Goal: Information Seeking & Learning: Find contact information

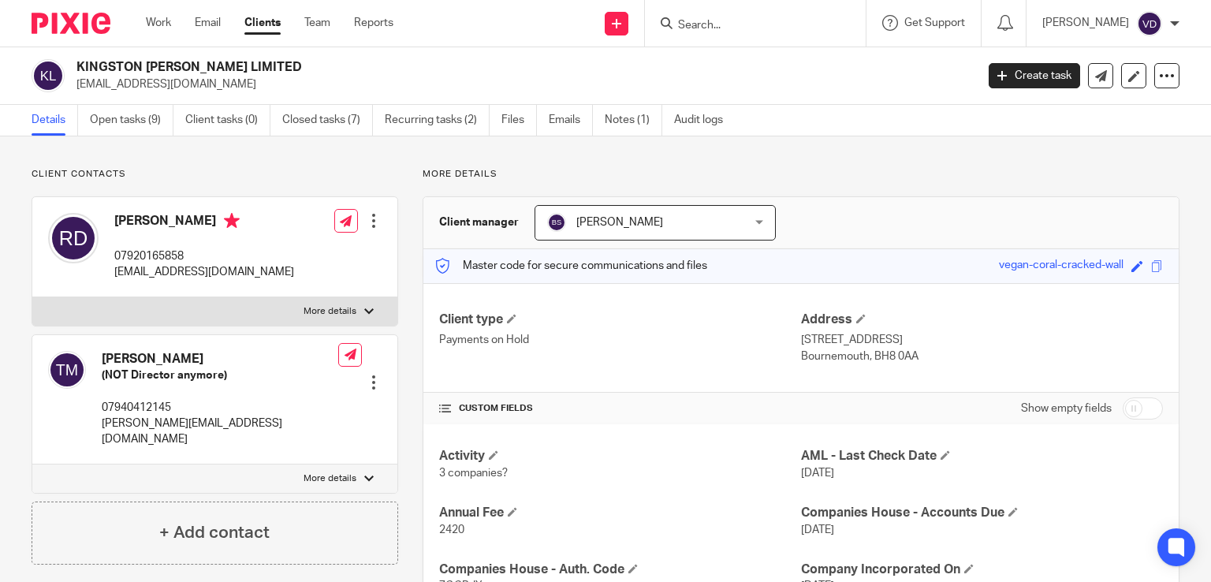
click at [678, 35] on div at bounding box center [755, 23] width 221 height 47
click at [665, 29] on div at bounding box center [753, 23] width 184 height 20
click at [661, 25] on icon at bounding box center [667, 23] width 12 height 12
click at [668, 22] on div at bounding box center [753, 23] width 184 height 20
click at [676, 23] on input "Search" at bounding box center [747, 26] width 142 height 14
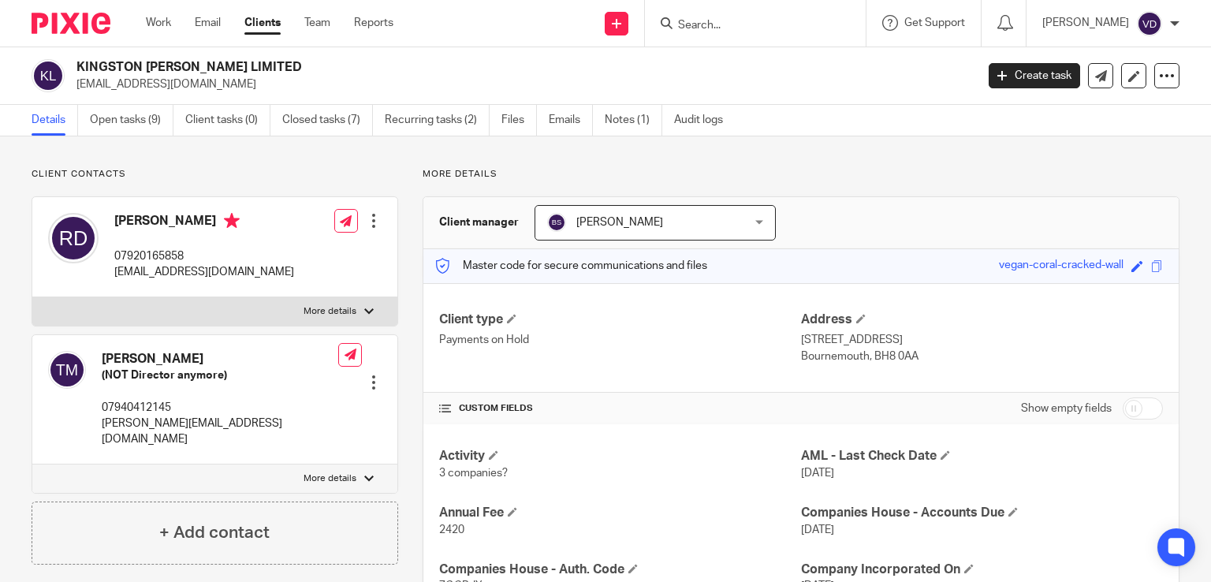
click at [676, 25] on input "Search" at bounding box center [747, 26] width 142 height 14
paste input "Pountain"
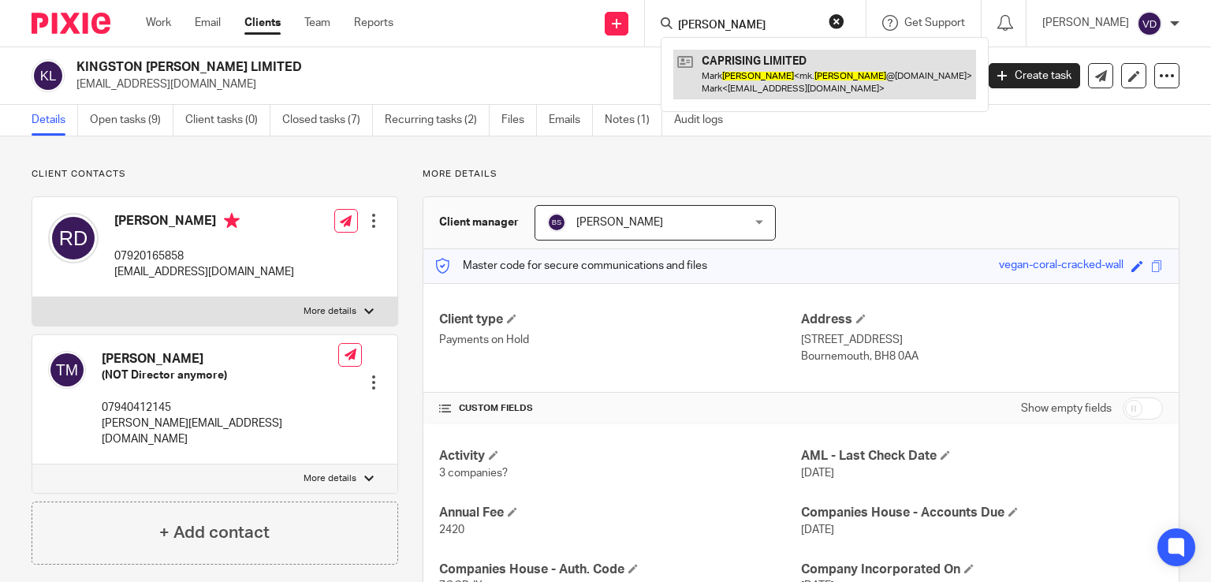
type input "Pountain"
click at [771, 89] on link at bounding box center [824, 74] width 303 height 49
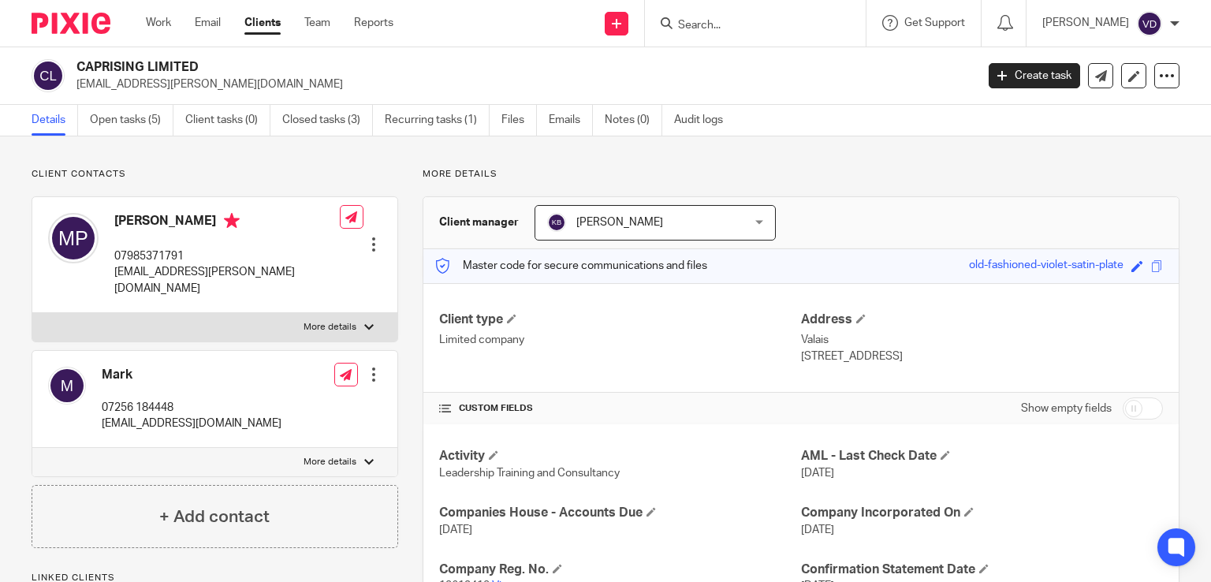
click at [757, 17] on form at bounding box center [760, 23] width 168 height 20
click at [754, 19] on input "Search" at bounding box center [747, 26] width 142 height 14
paste input "Power"
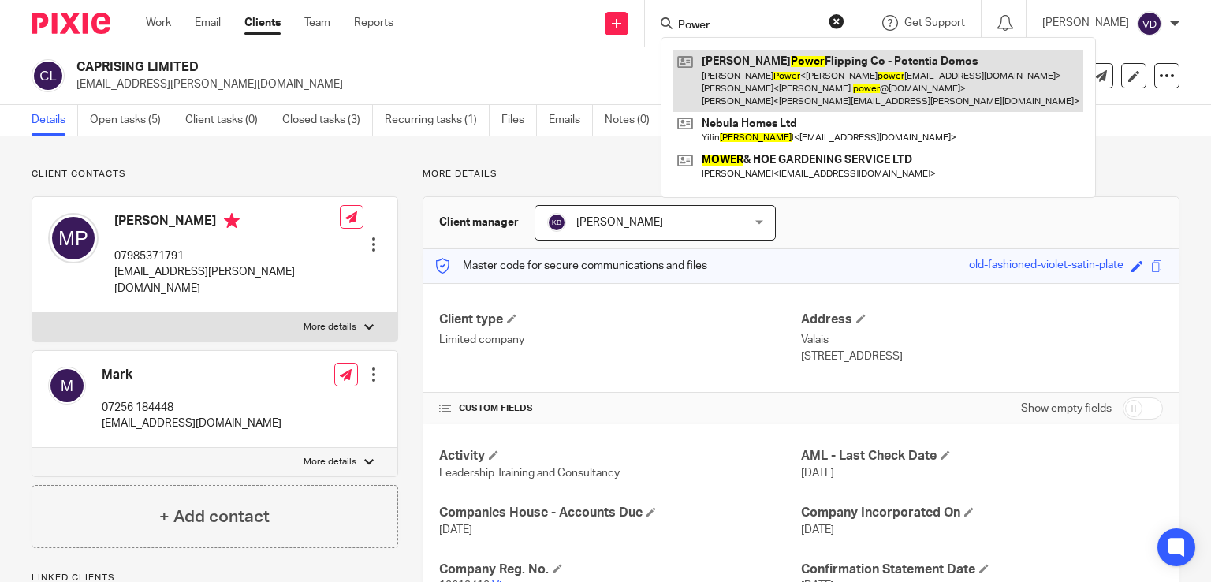
type input "Power"
click at [741, 76] on link at bounding box center [878, 81] width 410 height 62
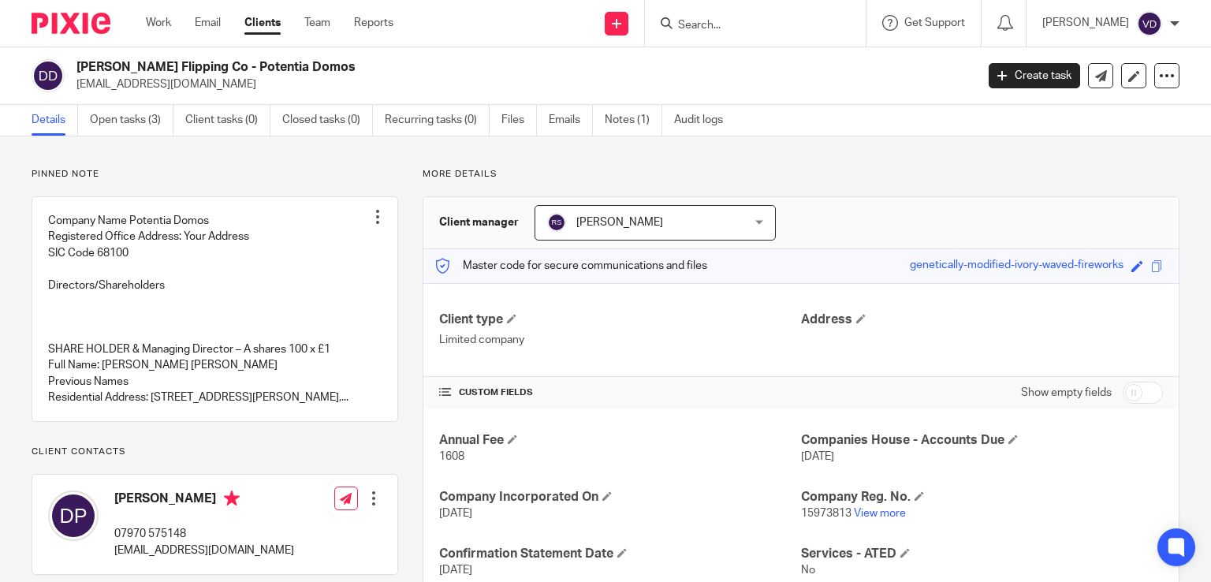
drag, startPoint x: 242, startPoint y: 84, endPoint x: 74, endPoint y: 88, distance: 167.9
click at [74, 88] on div "Daniel Power Flipping Co - Potentia Domos daniel_power08@hotmail.com" at bounding box center [498, 75] width 933 height 33
copy p "daniel_power08@hotmail.com"
click at [713, 19] on input "Search" at bounding box center [747, 26] width 142 height 14
paste input "Renaut"
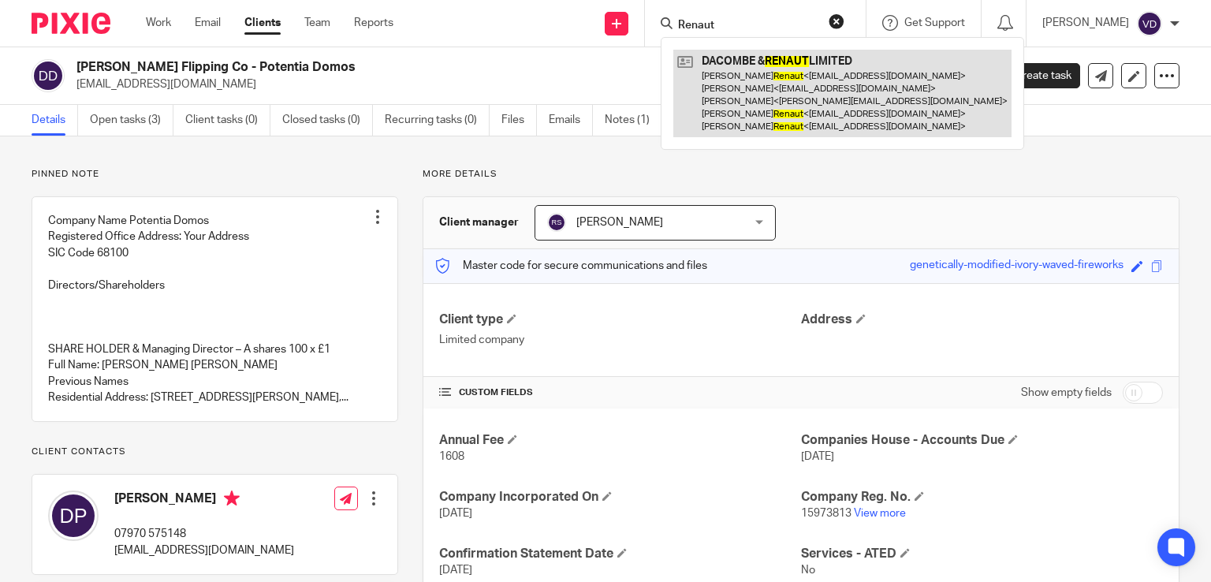
type input "Renaut"
click at [778, 89] on link at bounding box center [842, 93] width 338 height 87
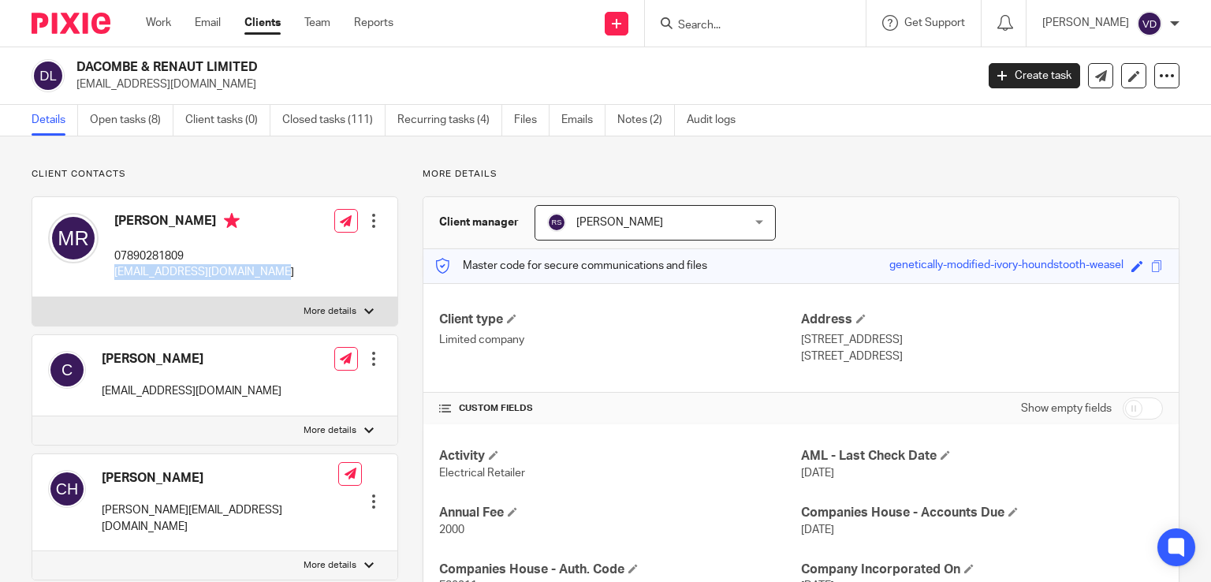
drag, startPoint x: 293, startPoint y: 275, endPoint x: 117, endPoint y: 273, distance: 176.6
click at [117, 273] on div "Matt Renaut 07890281809 matt@dacombesofwimborne.com Edit contact Create client …" at bounding box center [214, 247] width 365 height 100
copy p "matt@dacombesofwimborne.com"
click at [727, 32] on input "Search" at bounding box center [747, 26] width 142 height 14
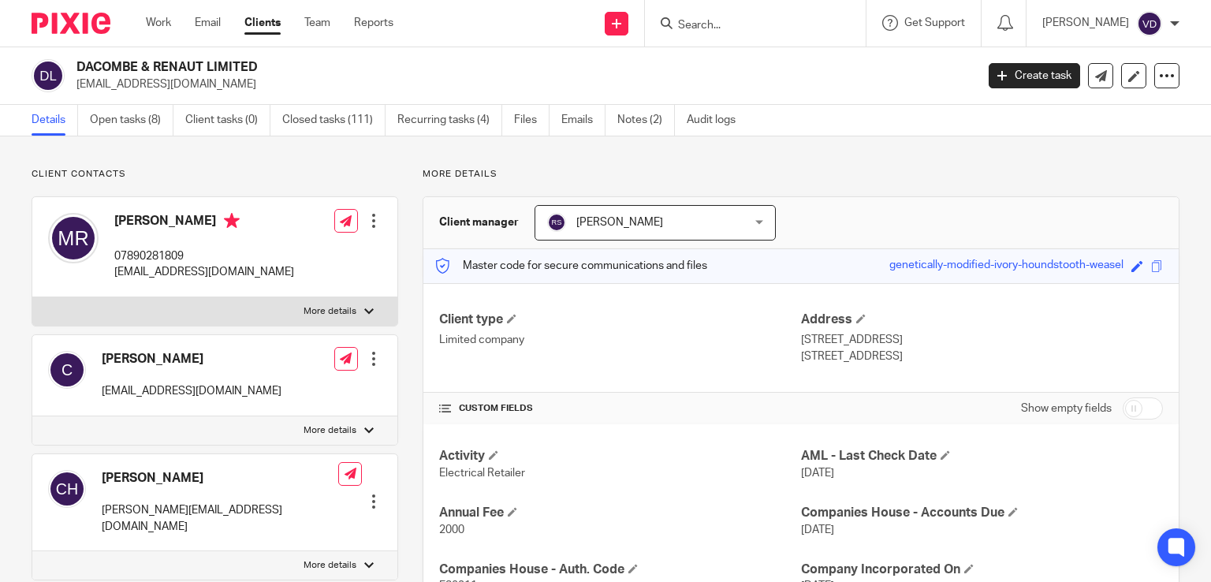
paste input "Renaut"
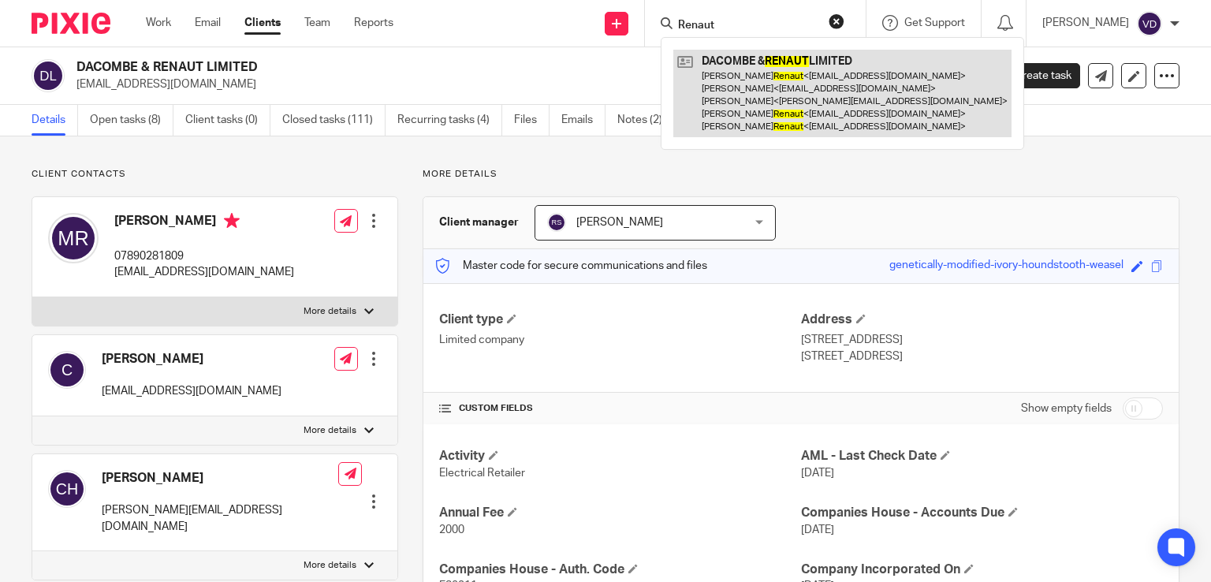
type input "Renaut"
click at [809, 109] on link at bounding box center [842, 93] width 338 height 87
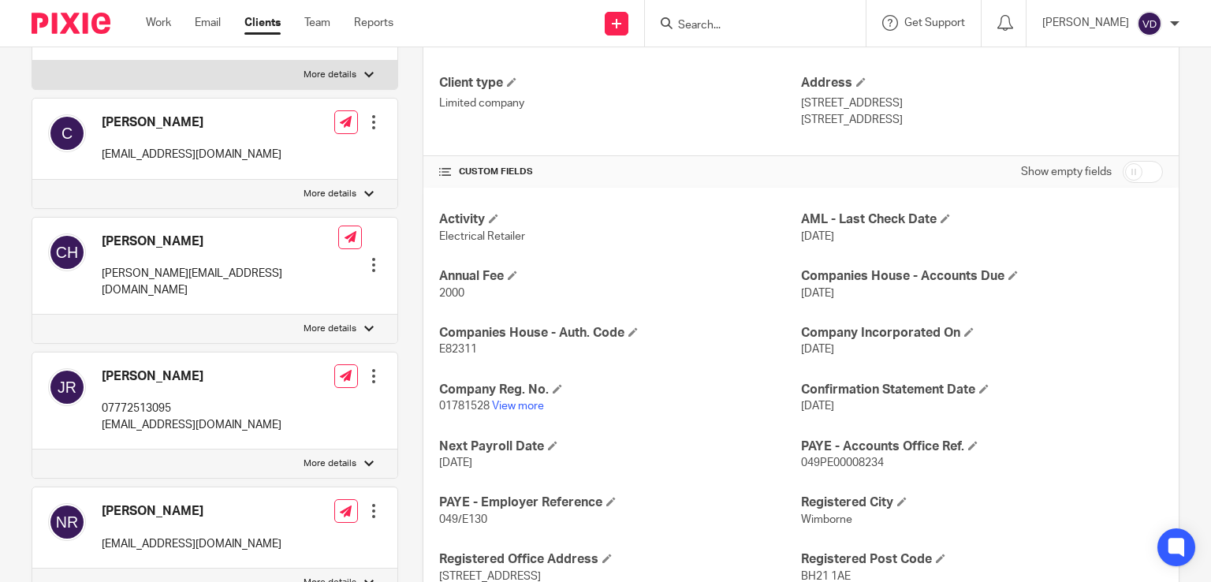
scroll to position [315, 0]
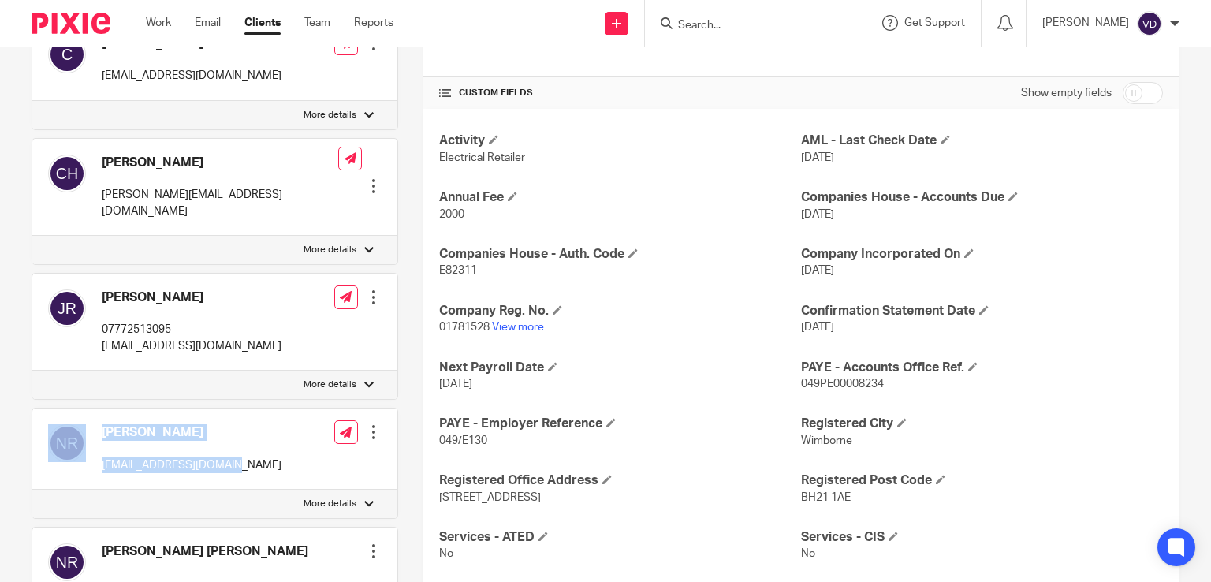
drag, startPoint x: 232, startPoint y: 446, endPoint x: 91, endPoint y: 445, distance: 140.3
click at [91, 445] on div "Nicola Renaut nicolarenaut@gmail.com Edit contact Create client from contact Ex…" at bounding box center [214, 448] width 365 height 81
click at [158, 459] on div "Nicola Renaut nicolarenaut@gmail.com" at bounding box center [164, 448] width 233 height 65
drag, startPoint x: 234, startPoint y: 448, endPoint x: 99, endPoint y: 450, distance: 134.8
click at [99, 450] on div "Nicola Renaut nicolarenaut@gmail.com Edit contact Create client from contact Ex…" at bounding box center [214, 448] width 365 height 81
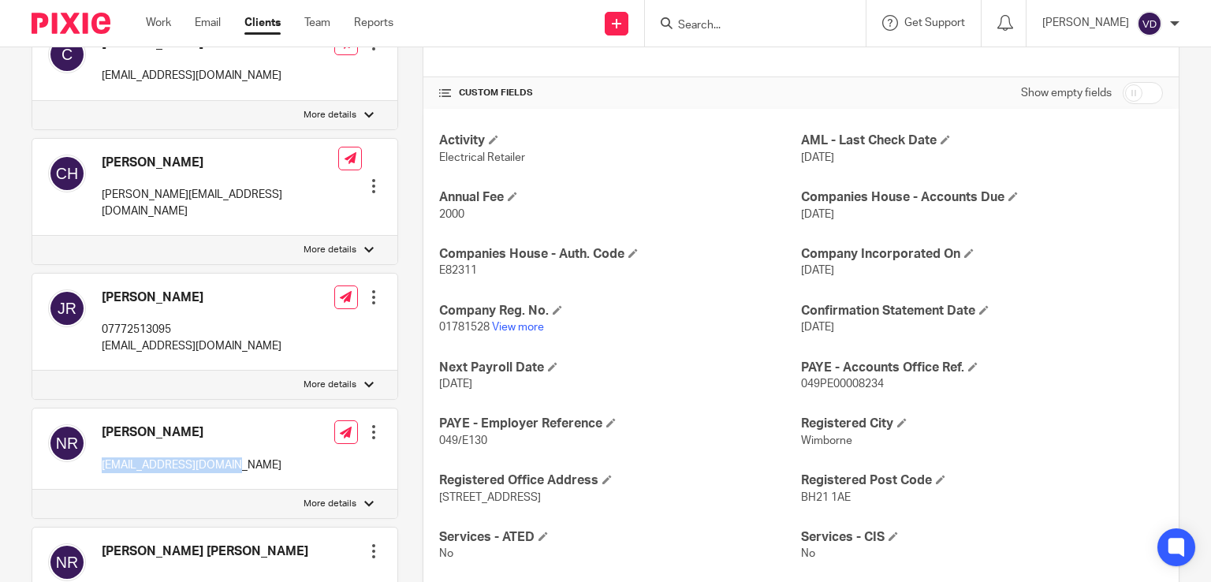
copy p "nicolarenaut@gmail.com"
click at [743, 32] on input "Search" at bounding box center [747, 26] width 142 height 14
paste input "Risbidger Smith"
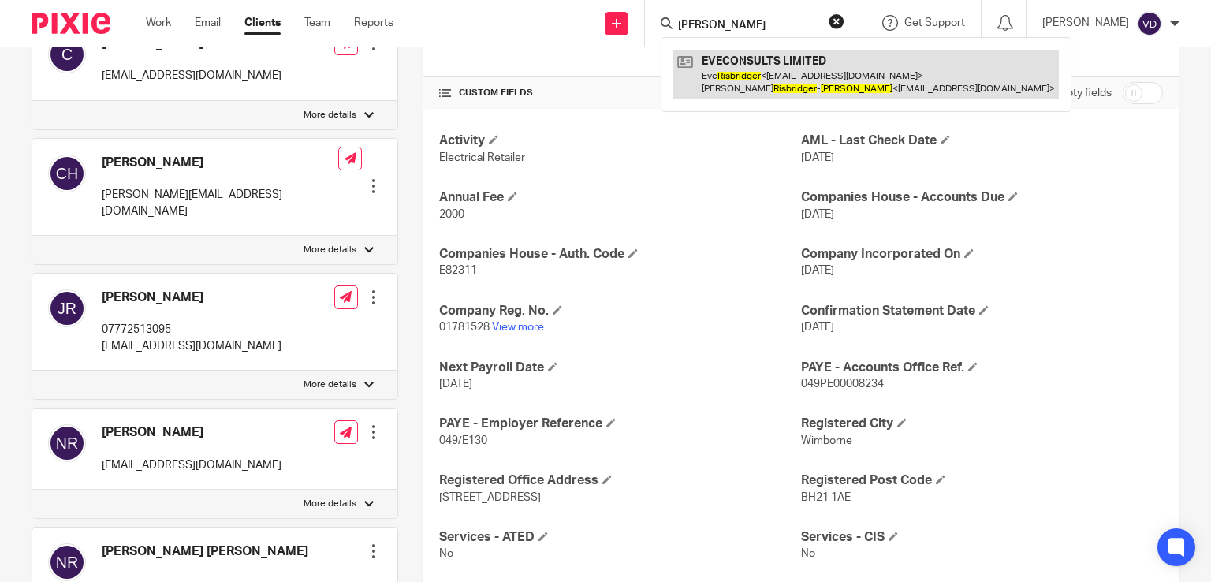
type input "Risbidger Smith"
click at [741, 78] on link at bounding box center [865, 74] width 385 height 49
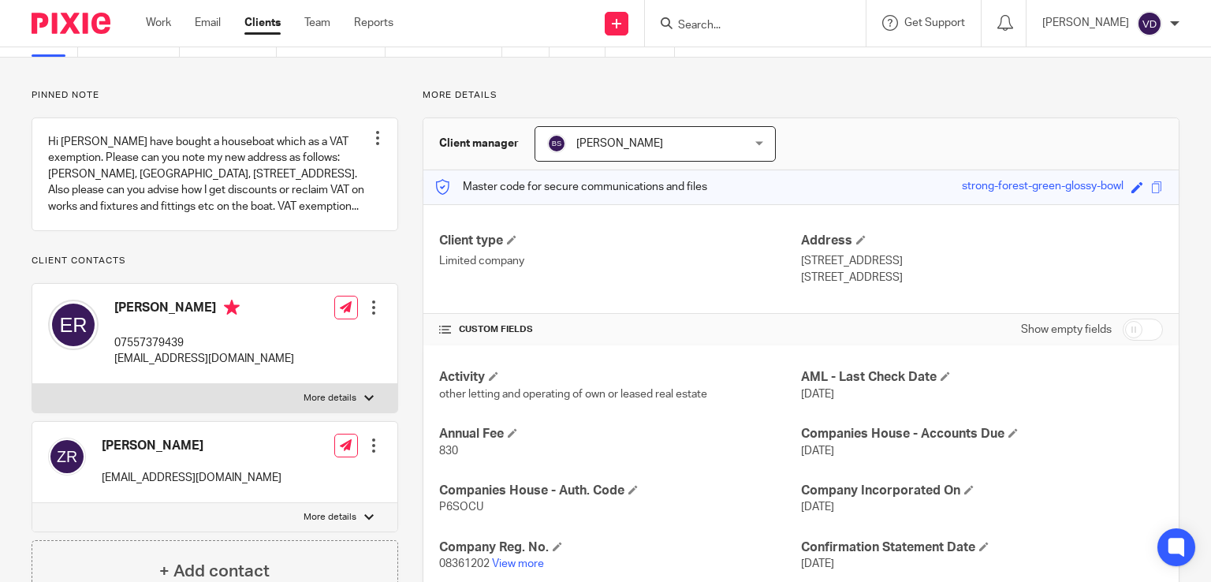
scroll to position [158, 0]
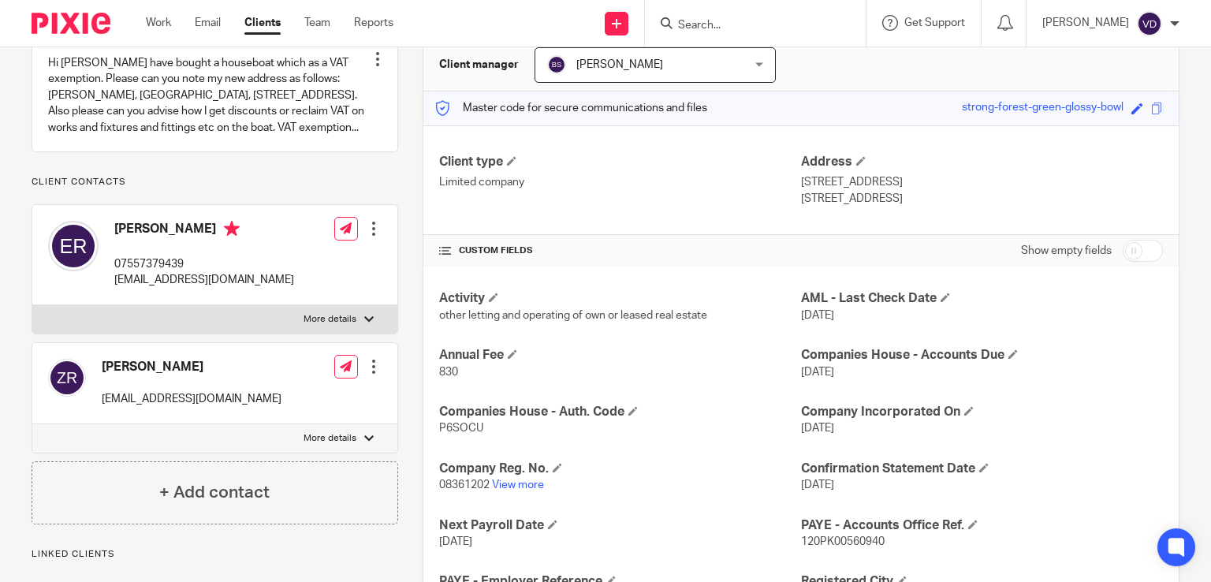
click at [233, 424] on div "[PERSON_NAME] [EMAIL_ADDRESS][DOMAIN_NAME] Edit contact Create client from cont…" at bounding box center [214, 383] width 365 height 81
drag, startPoint x: 228, startPoint y: 447, endPoint x: 95, endPoint y: 444, distance: 132.5
click at [95, 415] on div "[PERSON_NAME] [EMAIL_ADDRESS][DOMAIN_NAME]" at bounding box center [164, 383] width 233 height 65
copy p "[EMAIL_ADDRESS][DOMAIN_NAME]"
click at [733, 21] on input "Search" at bounding box center [747, 26] width 142 height 14
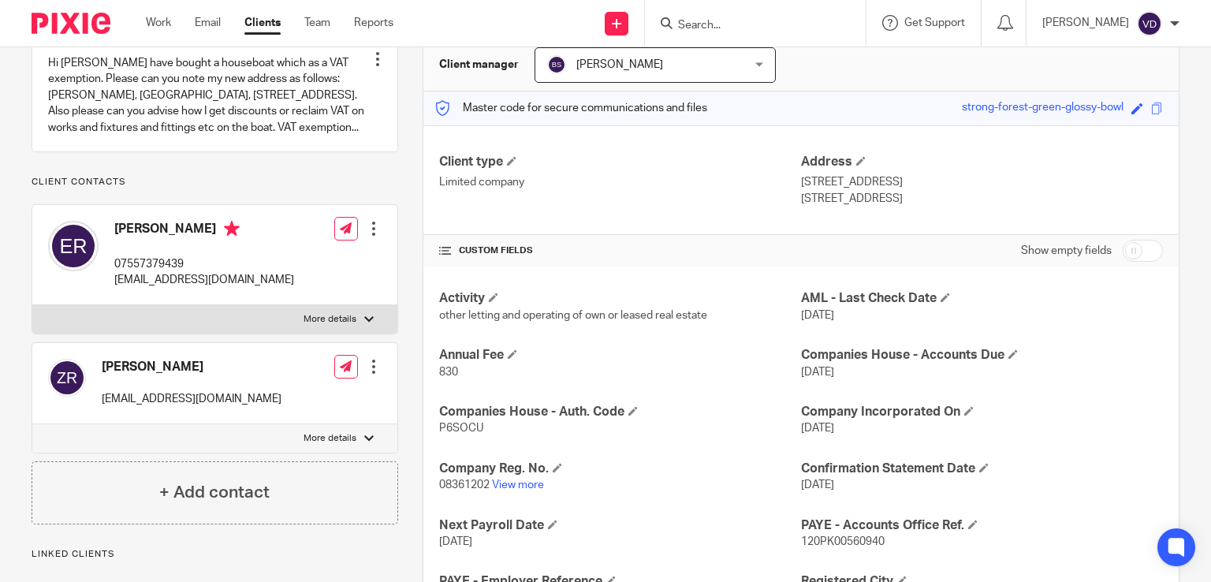
paste input "[PERSON_NAME]"
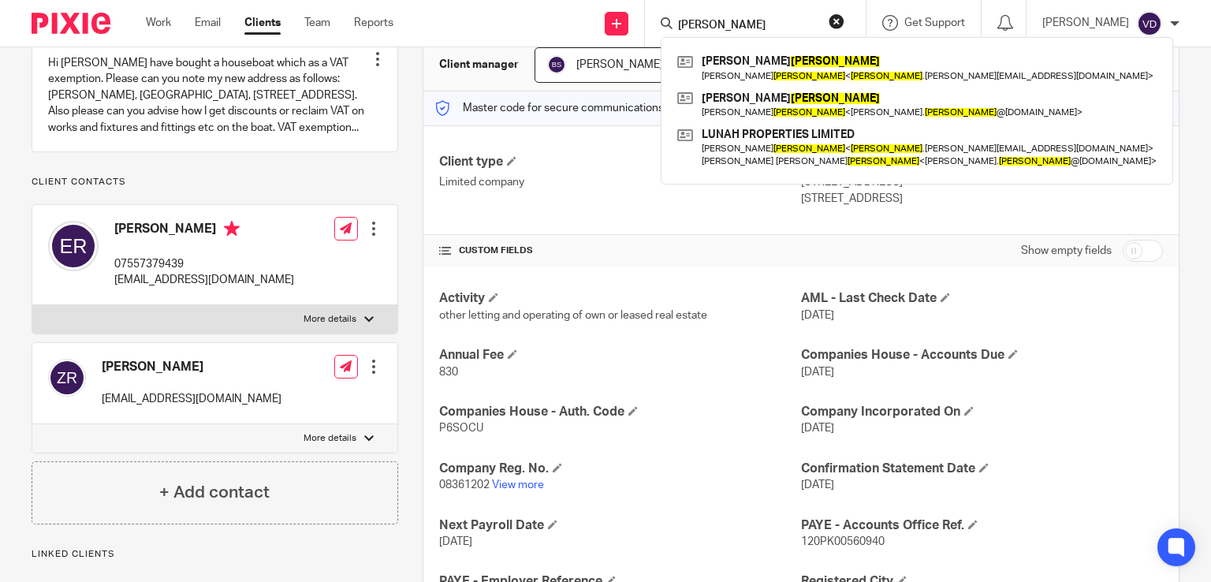
type input "[PERSON_NAME]"
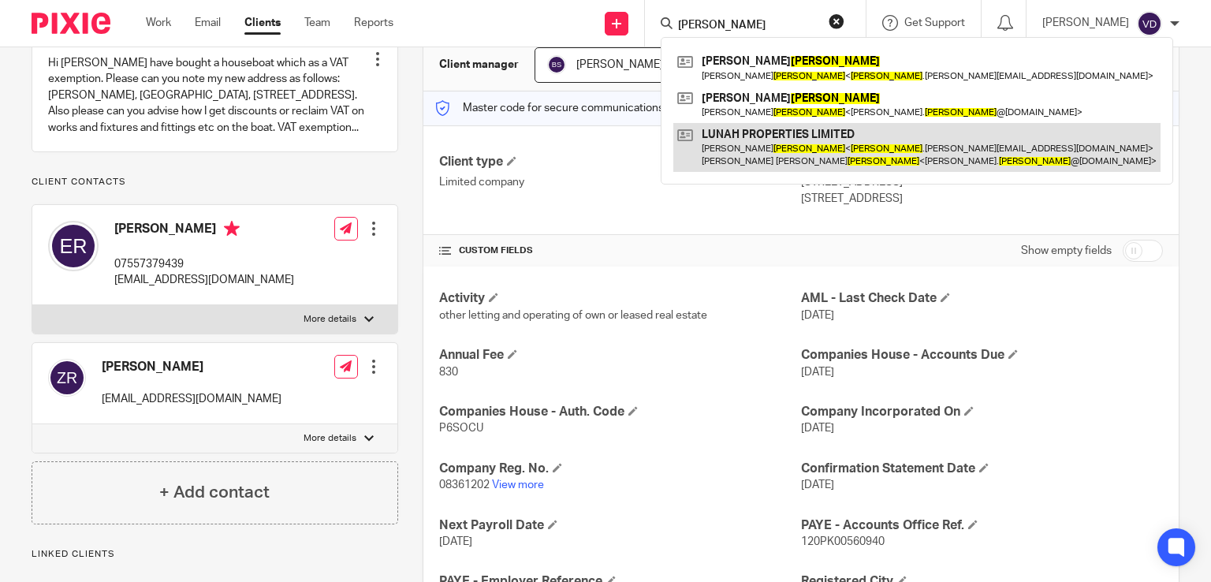
click at [804, 156] on link at bounding box center [916, 147] width 487 height 49
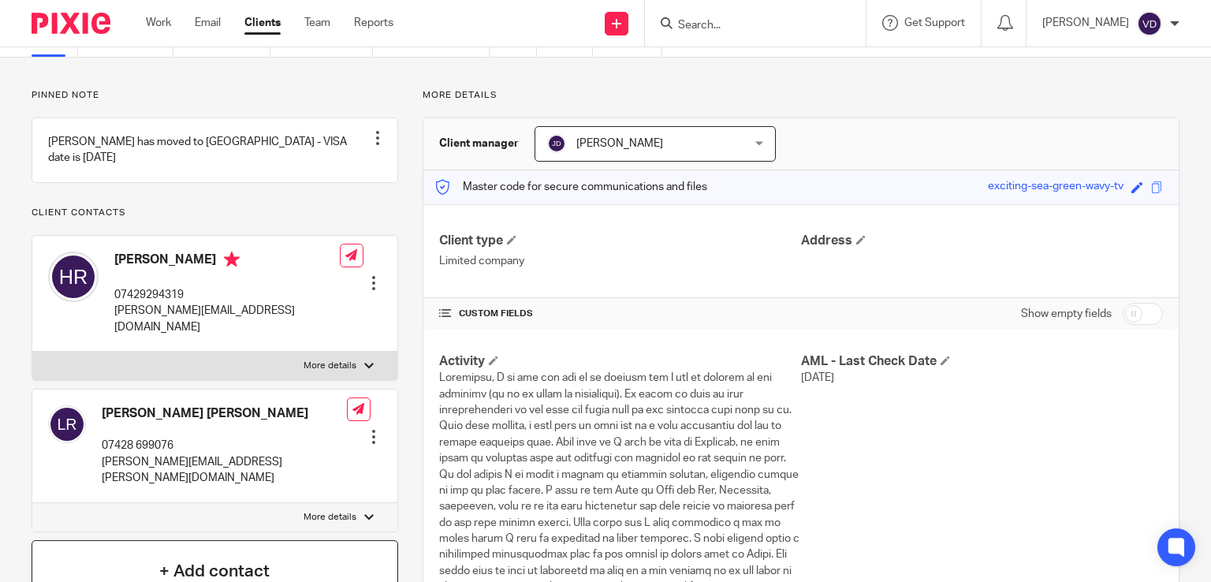
scroll to position [236, 0]
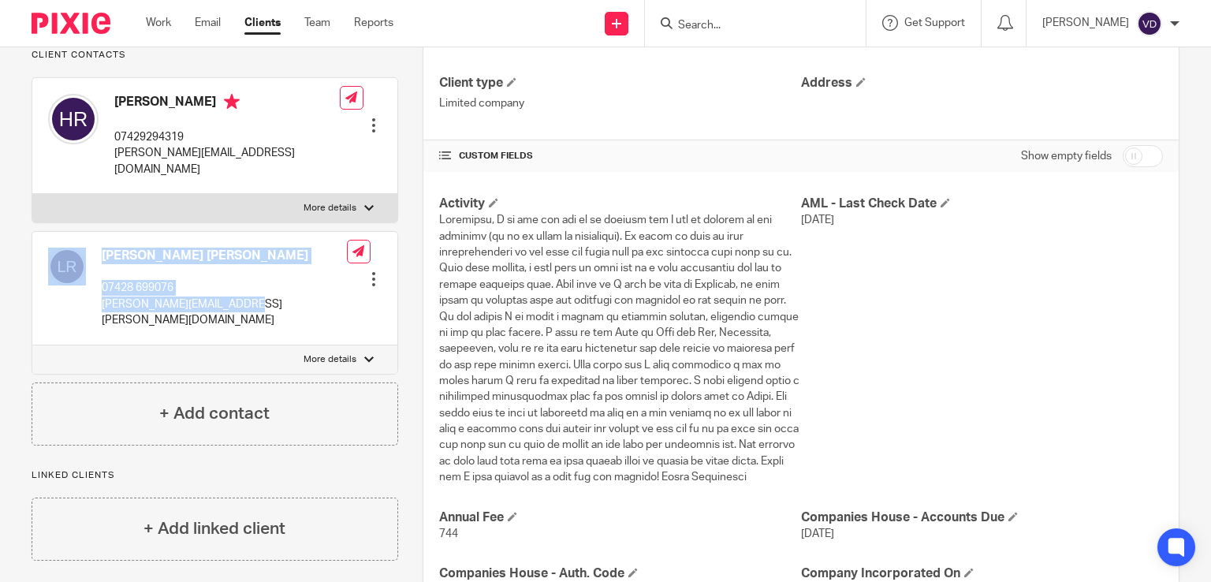
drag, startPoint x: 242, startPoint y: 312, endPoint x: 91, endPoint y: 329, distance: 151.6
click at [91, 329] on div "[PERSON_NAME] [PERSON_NAME] 07428 699076 [PERSON_NAME][EMAIL_ADDRESS][PERSON_NA…" at bounding box center [197, 288] width 299 height 97
click at [113, 330] on div "Lukas Norman Helmut Colquhoun Roniger 07428 699076 lukas.roniger@yahoo.co.uk" at bounding box center [197, 288] width 299 height 97
drag, startPoint x: 248, startPoint y: 319, endPoint x: 102, endPoint y: 319, distance: 145.8
click at [102, 319] on p "lukas.roniger@yahoo.co.uk" at bounding box center [224, 312] width 245 height 32
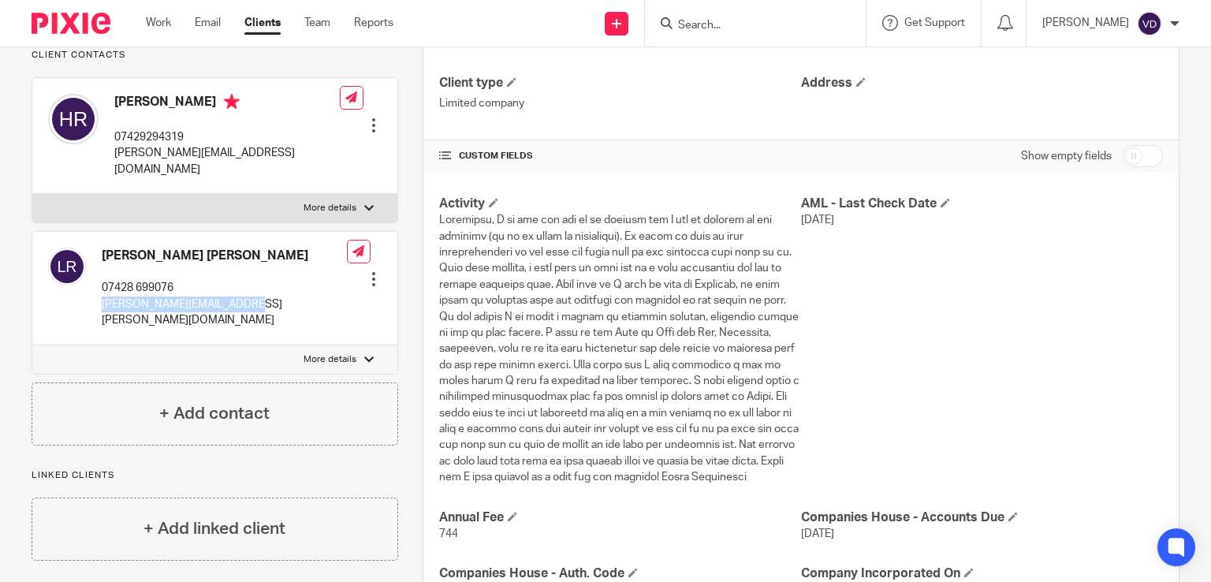
copy div "lukas.roniger@yahoo.co.uk"
click at [747, 22] on input "Search" at bounding box center [747, 26] width 142 height 14
paste input "Rosovan"
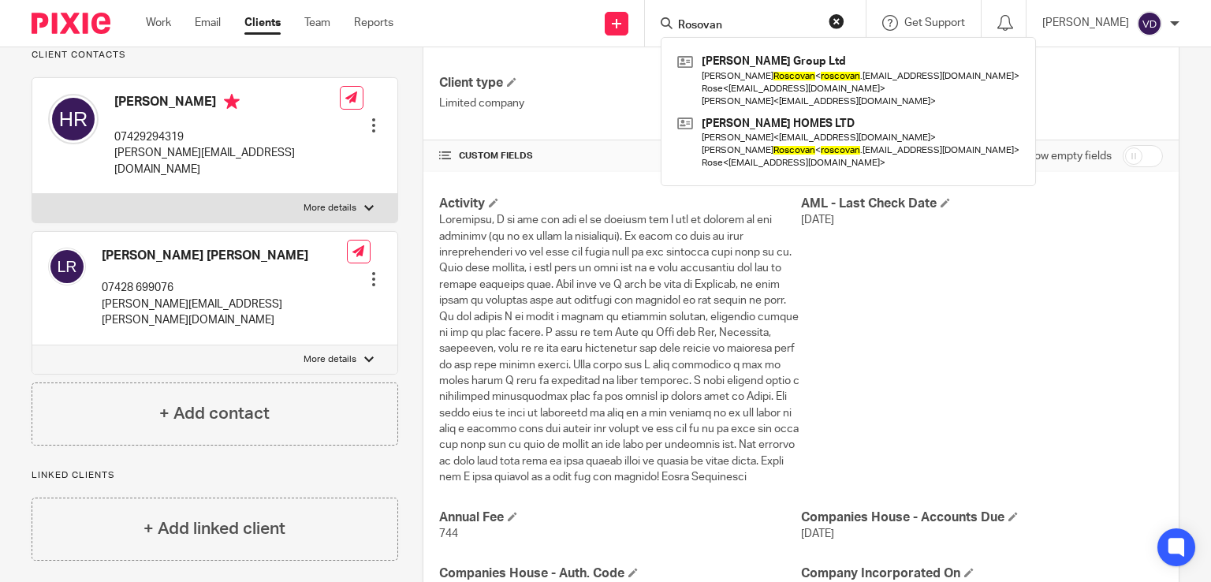
click at [755, 19] on input "Rosovan" at bounding box center [747, 26] width 142 height 14
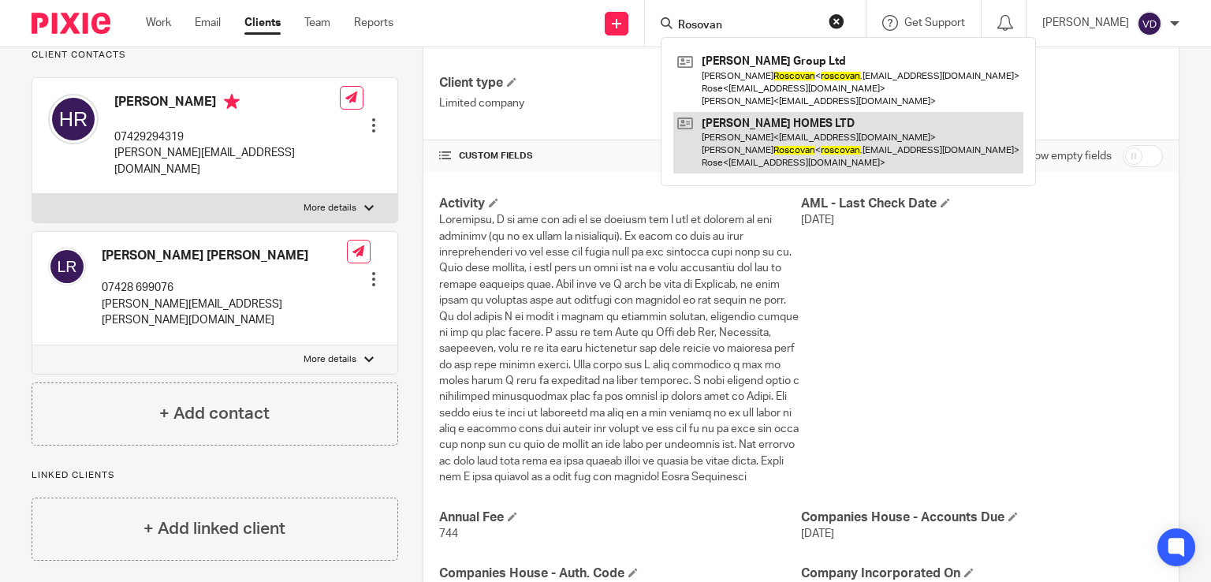
type input "Rosovan"
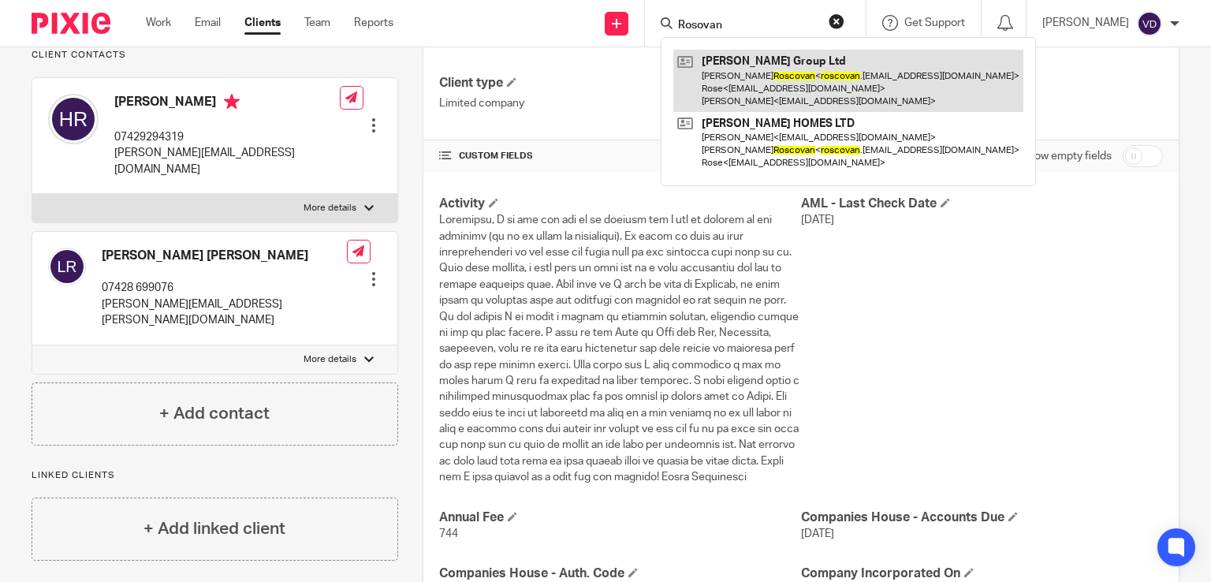
click at [818, 90] on link at bounding box center [848, 81] width 350 height 62
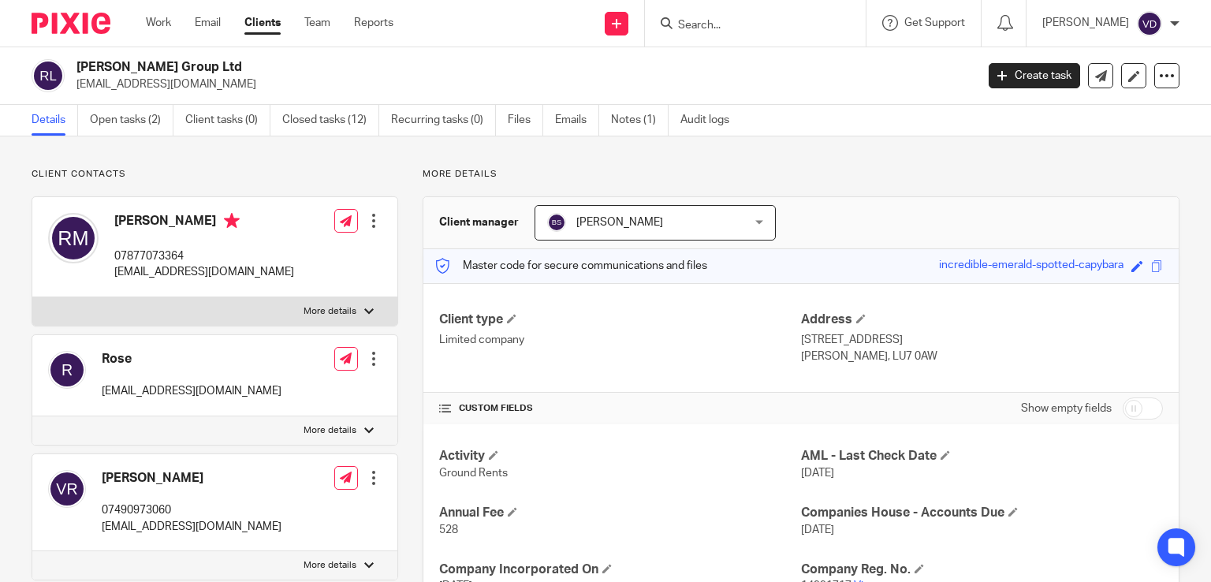
scroll to position [79, 0]
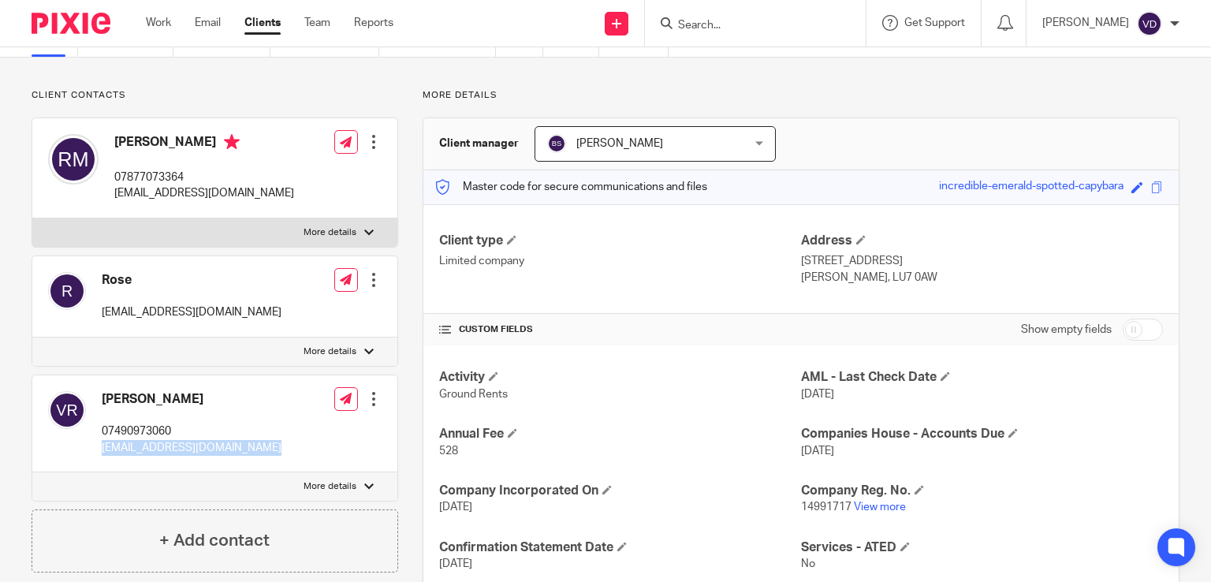
drag, startPoint x: 266, startPoint y: 449, endPoint x: 101, endPoint y: 444, distance: 165.6
click at [101, 444] on div "Vitalie Roscovan 07490973060 roscovan.vitalie88@gmail.com Edit contact Create c…" at bounding box center [214, 423] width 365 height 97
copy p "roscovan.vitalie88@gmail.com"
click at [710, 24] on input "Search" at bounding box center [747, 26] width 142 height 14
paste input "Ross"
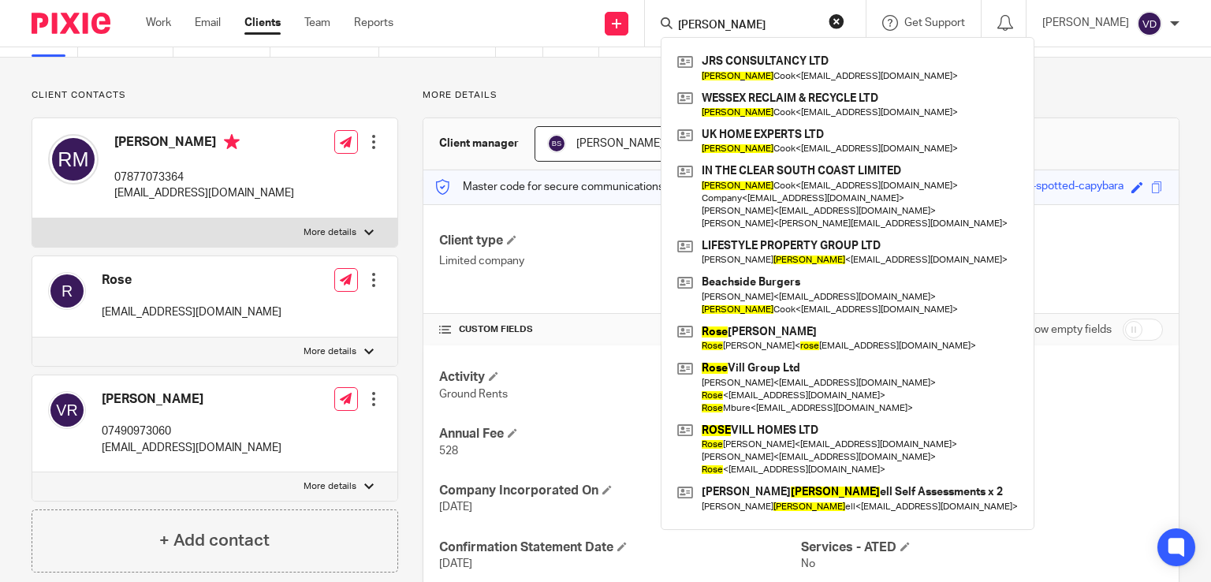
type input "Ross"
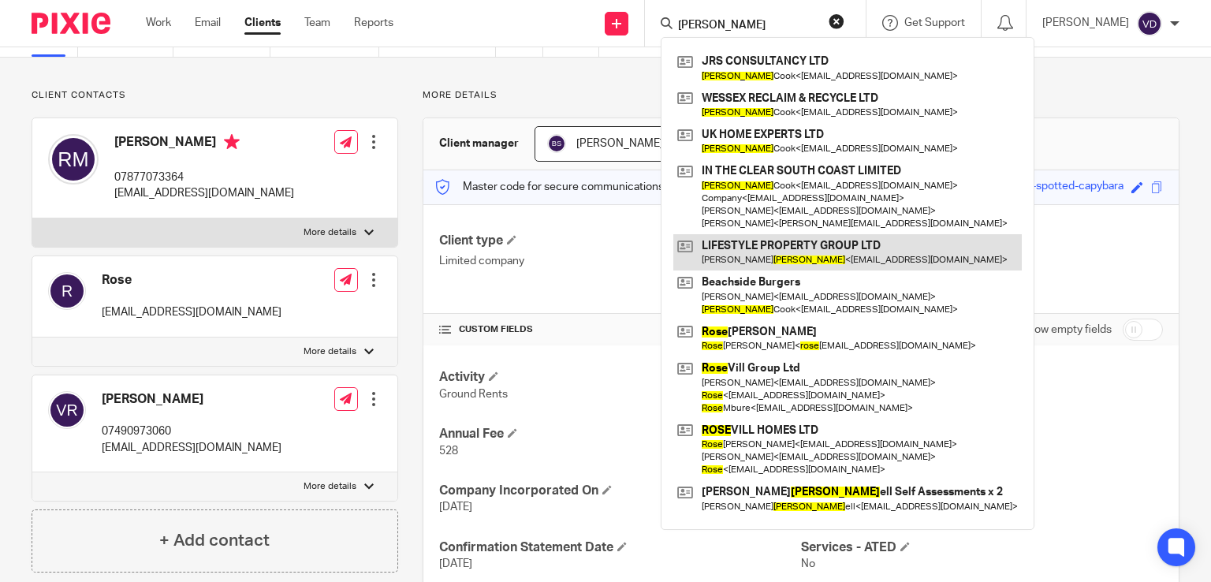
click at [783, 259] on link at bounding box center [847, 252] width 348 height 36
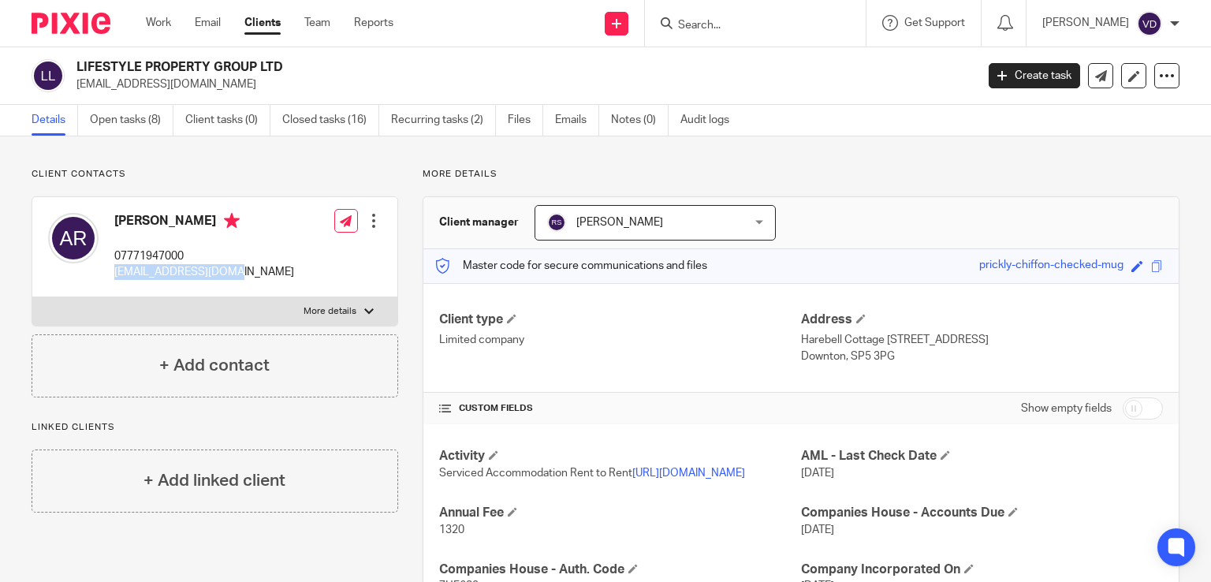
drag, startPoint x: 246, startPoint y: 270, endPoint x: 114, endPoint y: 275, distance: 132.5
click at [114, 275] on div "Adam Ross 07771947000 adamross43@gmail.com Edit contact Create client from cont…" at bounding box center [214, 247] width 365 height 100
copy p "adamross43@gmail.com"
click at [754, 19] on input "Search" at bounding box center [747, 26] width 142 height 14
paste input "Sanderson"
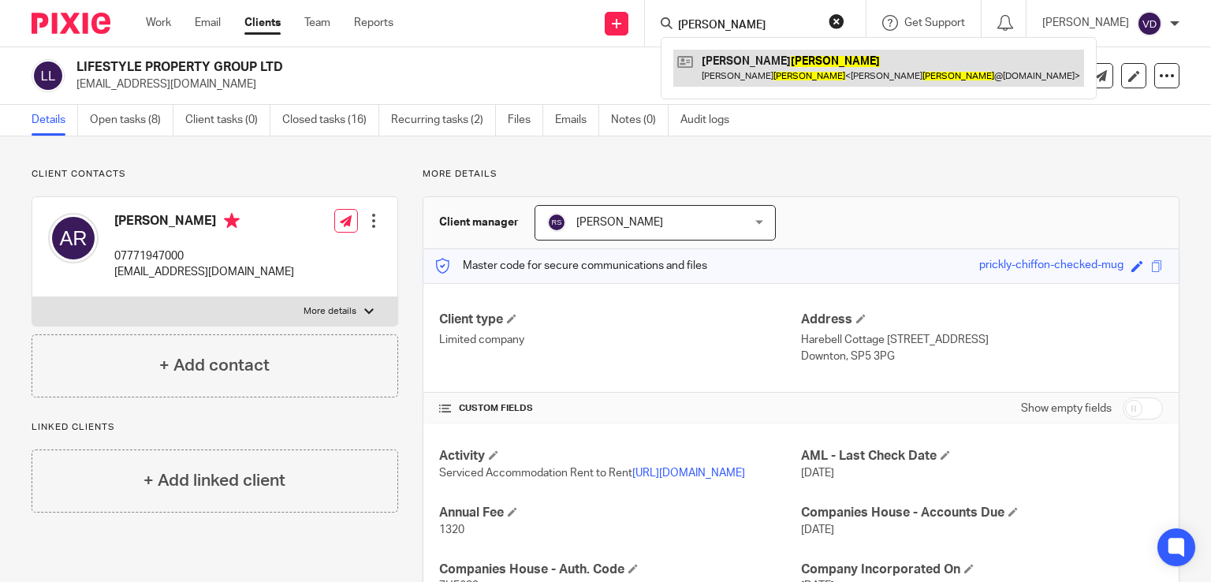
type input "Sanderson"
click at [785, 77] on link at bounding box center [878, 68] width 411 height 36
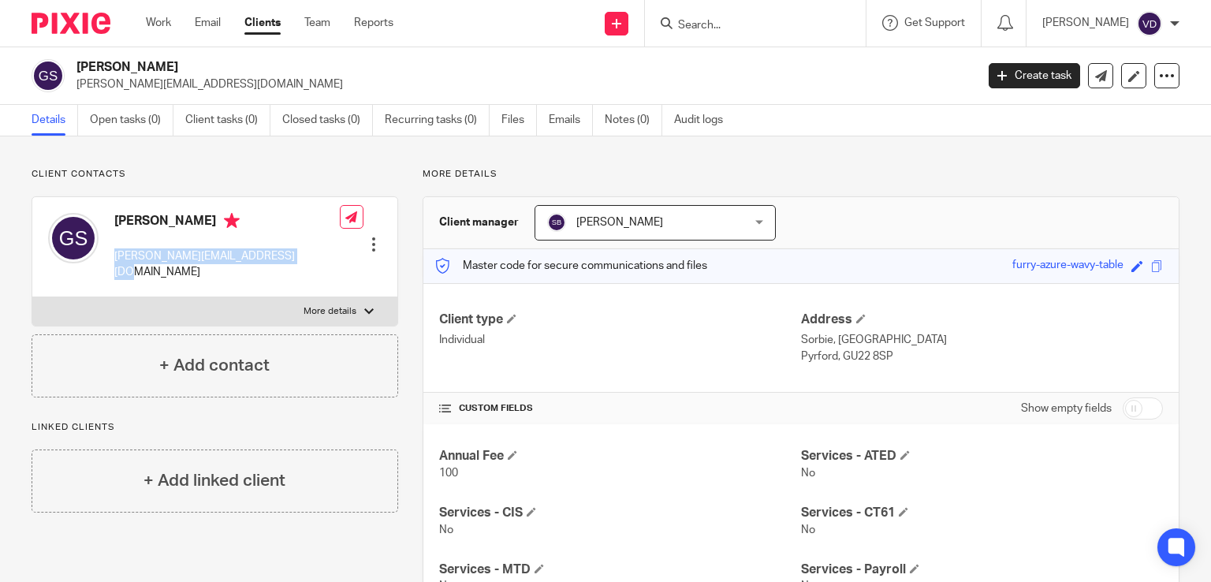
drag, startPoint x: 303, startPoint y: 255, endPoint x: 112, endPoint y: 254, distance: 191.6
click at [112, 254] on div "George Sanderson george_sanderson@btinternet.com Edit contact Create client fro…" at bounding box center [214, 247] width 365 height 100
copy p "george_sanderson@btinternet.com"
click at [724, 24] on input "Search" at bounding box center [747, 26] width 142 height 14
paste input "Sivayoganathan"
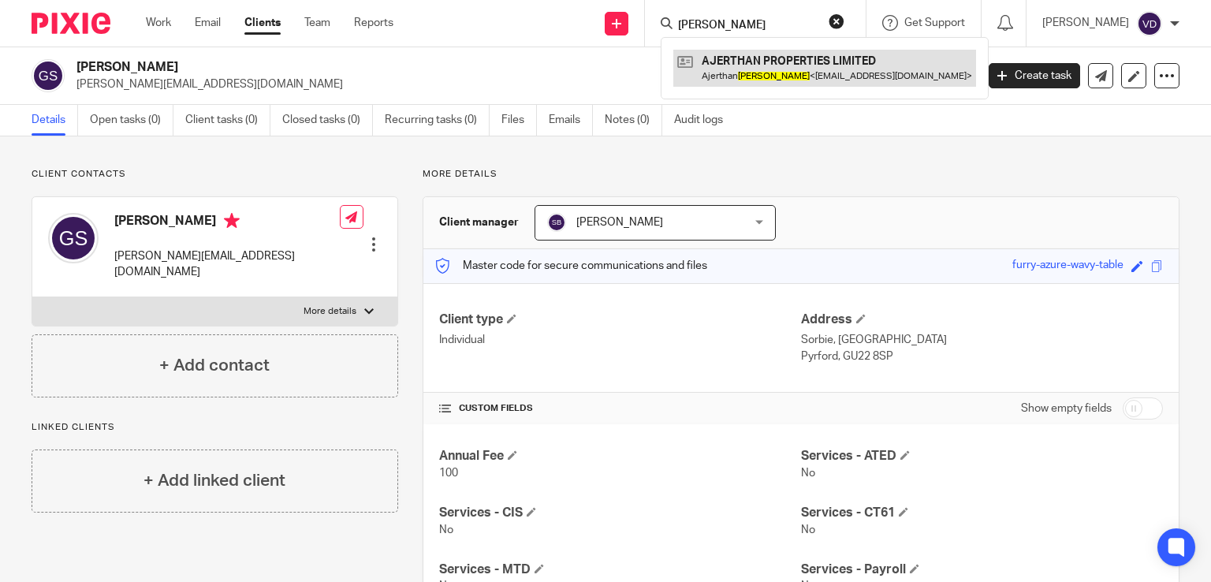
type input "Sivayoganathan"
click at [779, 63] on link at bounding box center [824, 68] width 303 height 36
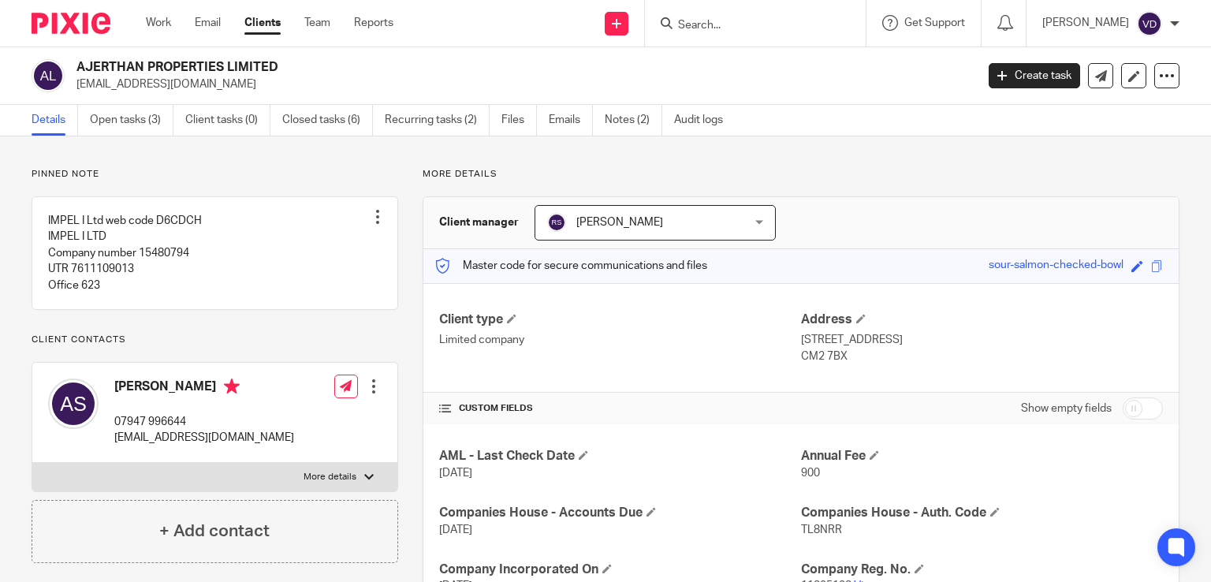
click at [701, 25] on input "Search" at bounding box center [747, 26] width 142 height 14
paste input "[PERSON_NAME]"
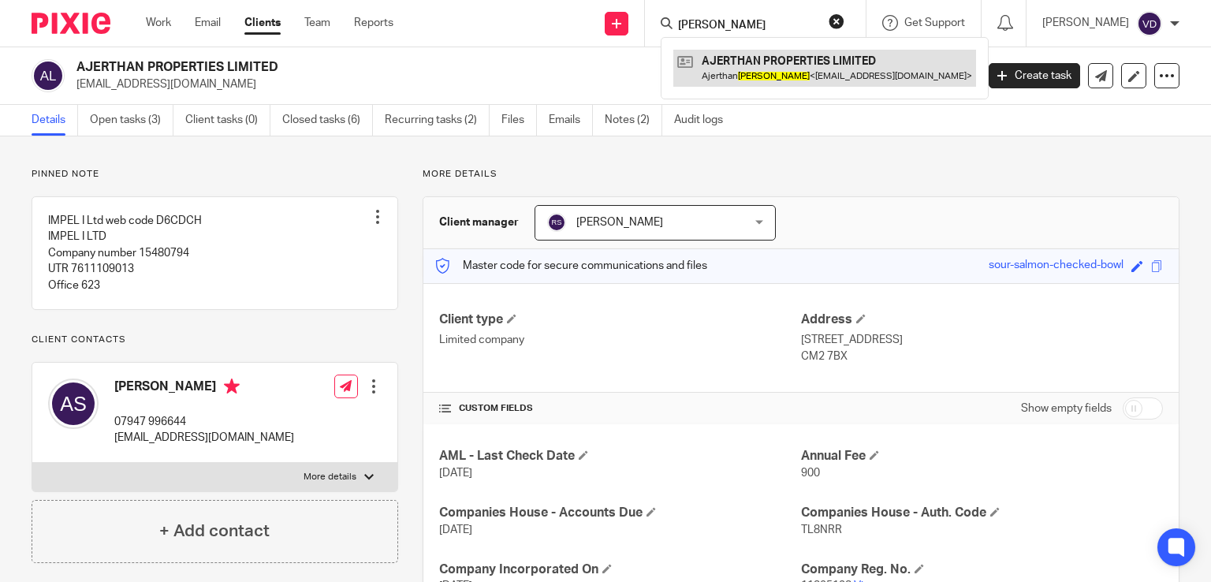
type input "[PERSON_NAME]"
click at [716, 78] on link at bounding box center [824, 68] width 303 height 36
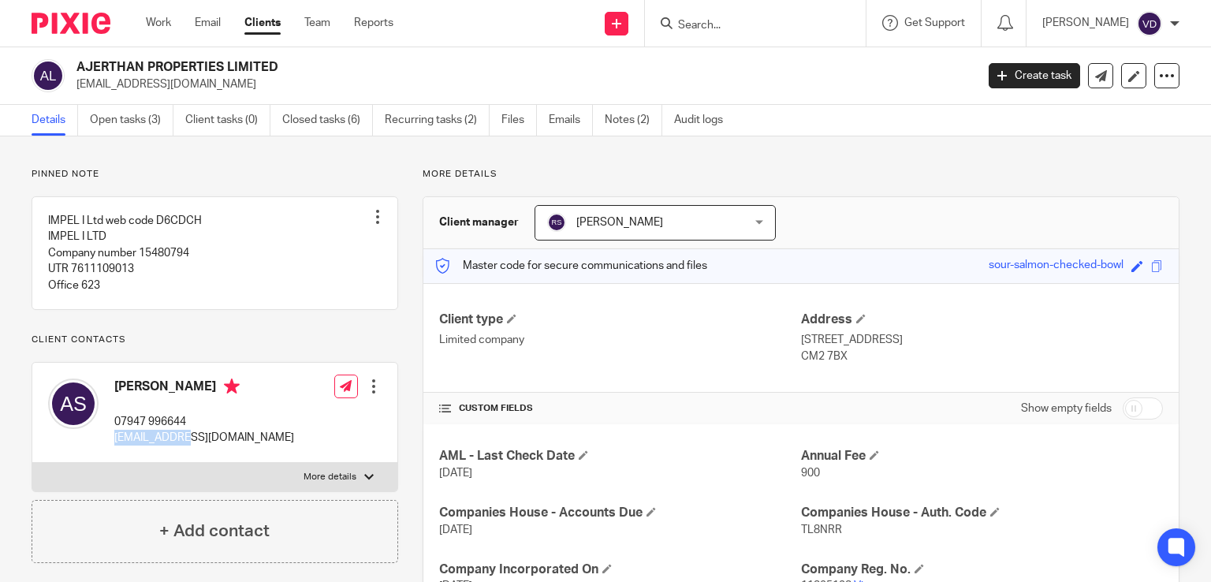
drag, startPoint x: 184, startPoint y: 453, endPoint x: 114, endPoint y: 460, distance: 70.4
click at [114, 454] on div "[PERSON_NAME] 07947 996644 [EMAIL_ADDRESS][DOMAIN_NAME]" at bounding box center [171, 412] width 246 height 84
copy p "[EMAIL_ADDRESS][DOMAIN_NAME]"
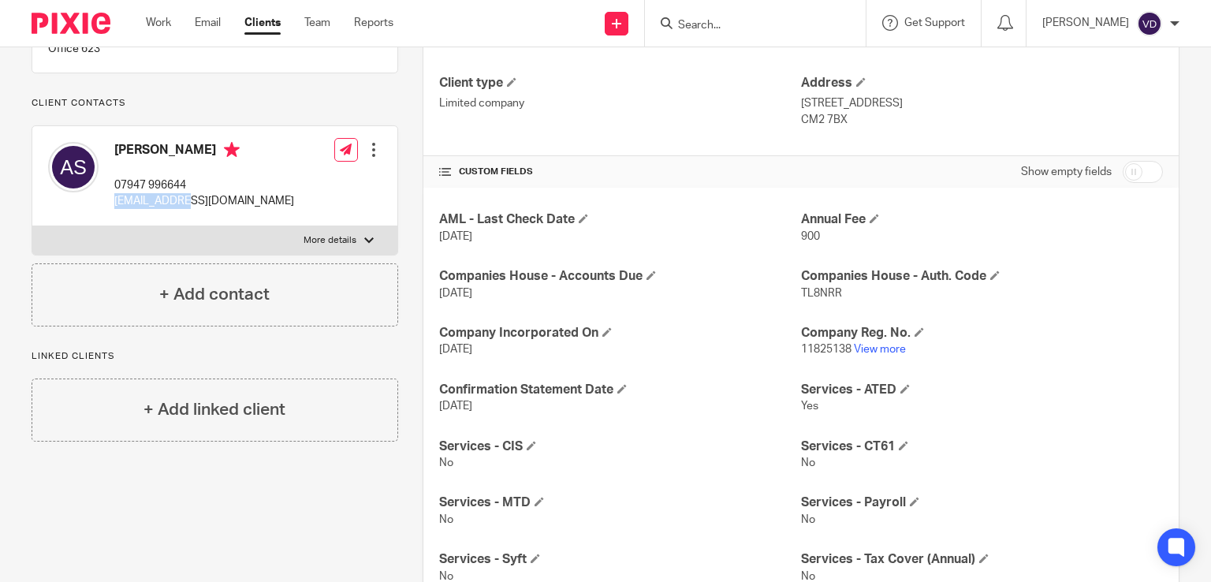
scroll to position [158, 0]
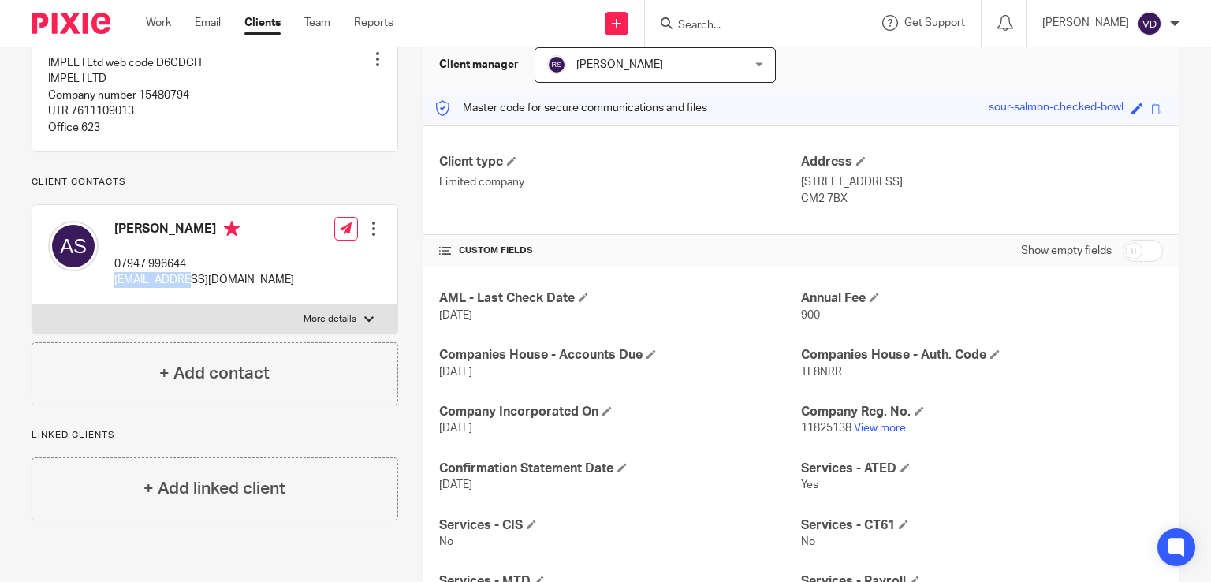
copy p "[EMAIL_ADDRESS][DOMAIN_NAME]"
click at [710, 24] on input "Search" at bounding box center [747, 26] width 142 height 14
paste input "[PERSON_NAME]"
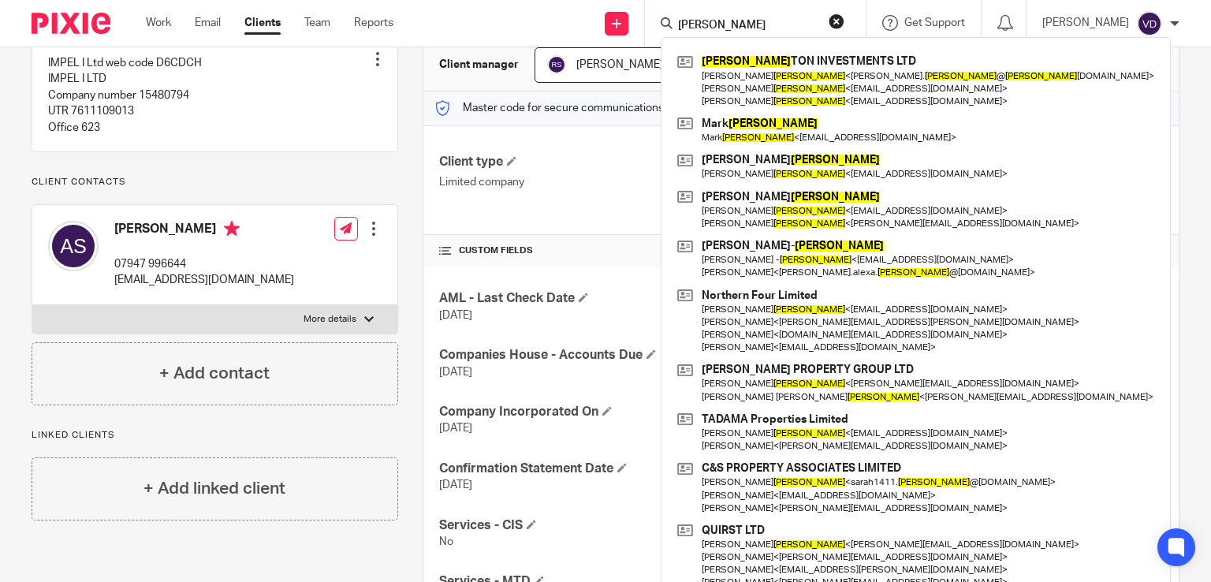
type input "[PERSON_NAME]"
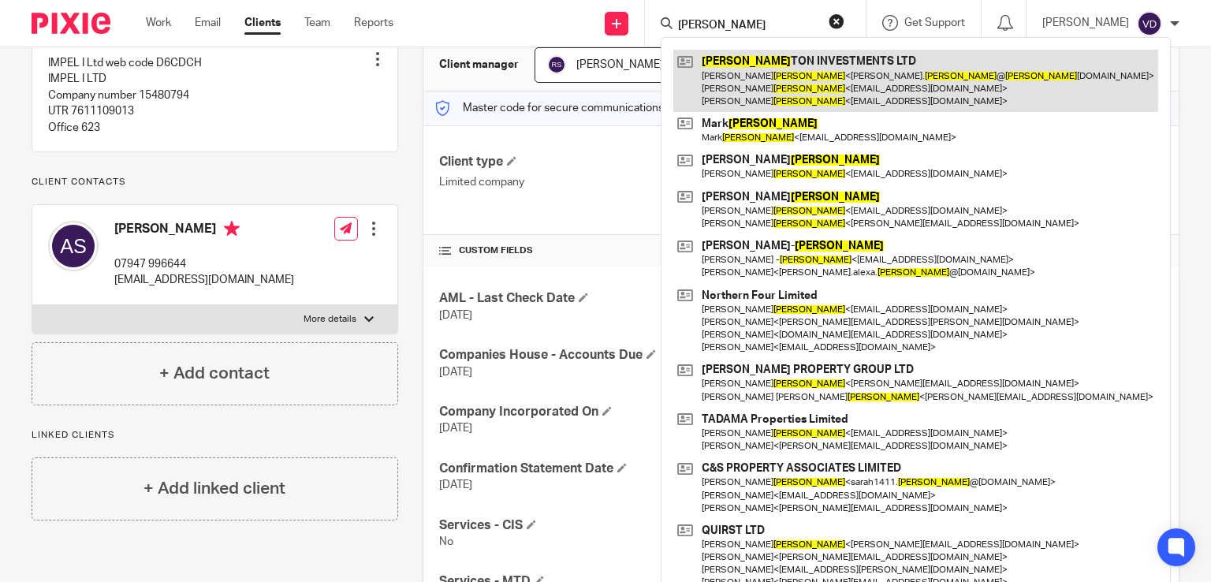
click at [772, 90] on link at bounding box center [915, 81] width 485 height 62
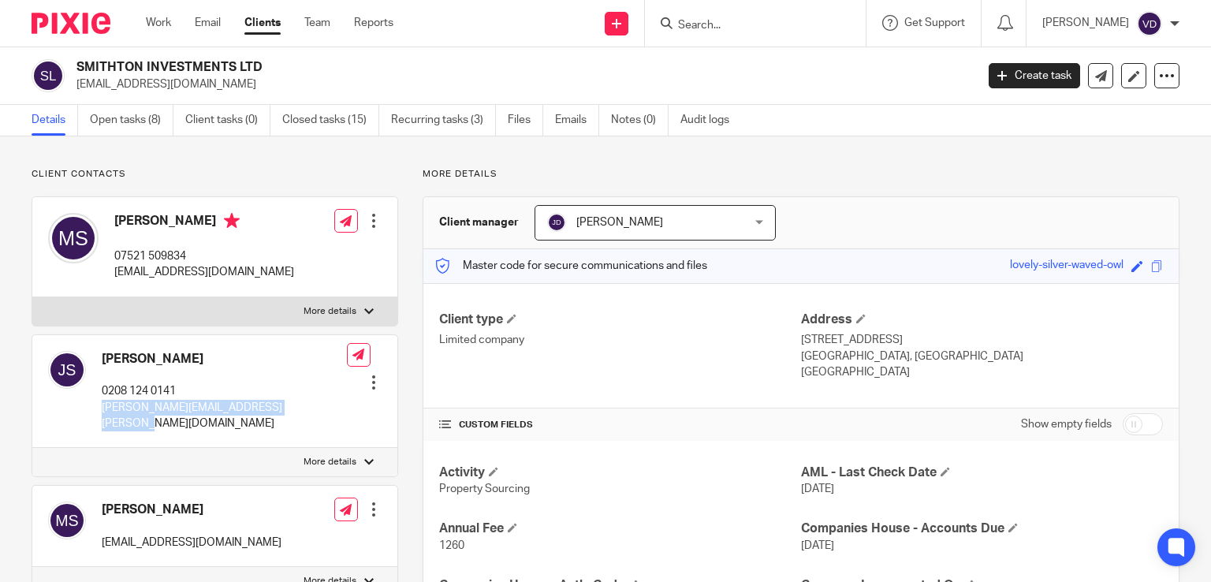
drag, startPoint x: 310, startPoint y: 408, endPoint x: 97, endPoint y: 408, distance: 212.8
click at [97, 408] on div "[PERSON_NAME] 0208 124 0141 [PERSON_NAME][EMAIL_ADDRESS][PERSON_NAME][DOMAIN_NA…" at bounding box center [214, 392] width 365 height 114
copy p "[PERSON_NAME][EMAIL_ADDRESS][PERSON_NAME][DOMAIN_NAME]"
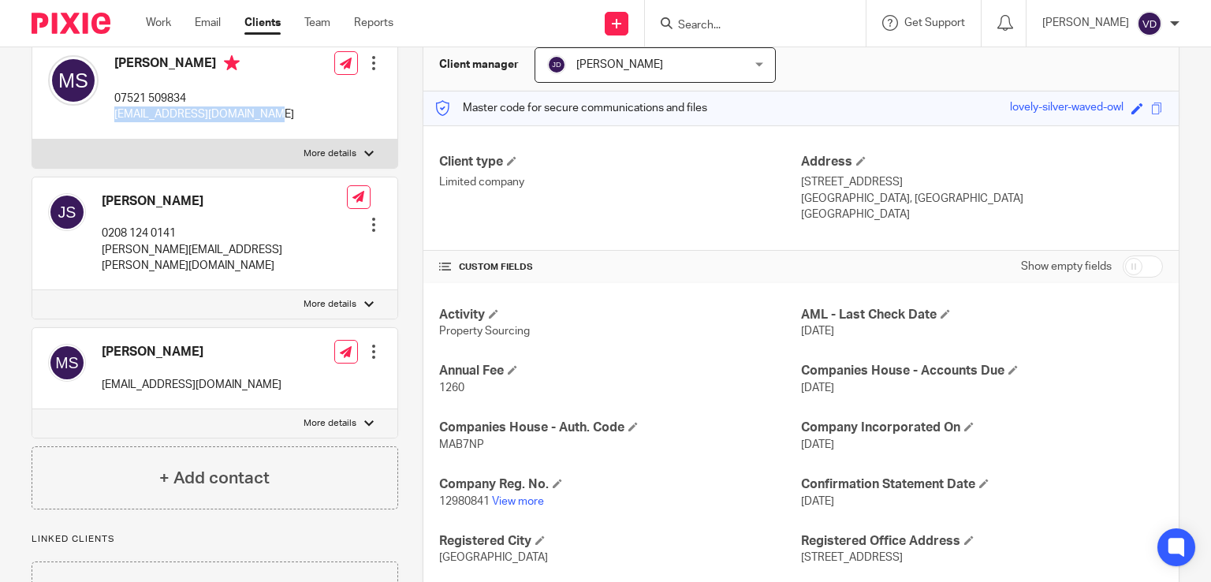
drag, startPoint x: 287, startPoint y: 114, endPoint x: 114, endPoint y: 109, distance: 173.5
click at [114, 109] on div "Marlon Smith 07521 509834 marlonsmith893@yahoo.co.uk Edit contact Create client…" at bounding box center [214, 89] width 365 height 100
copy p "marlonsmith893@yahoo.co.uk"
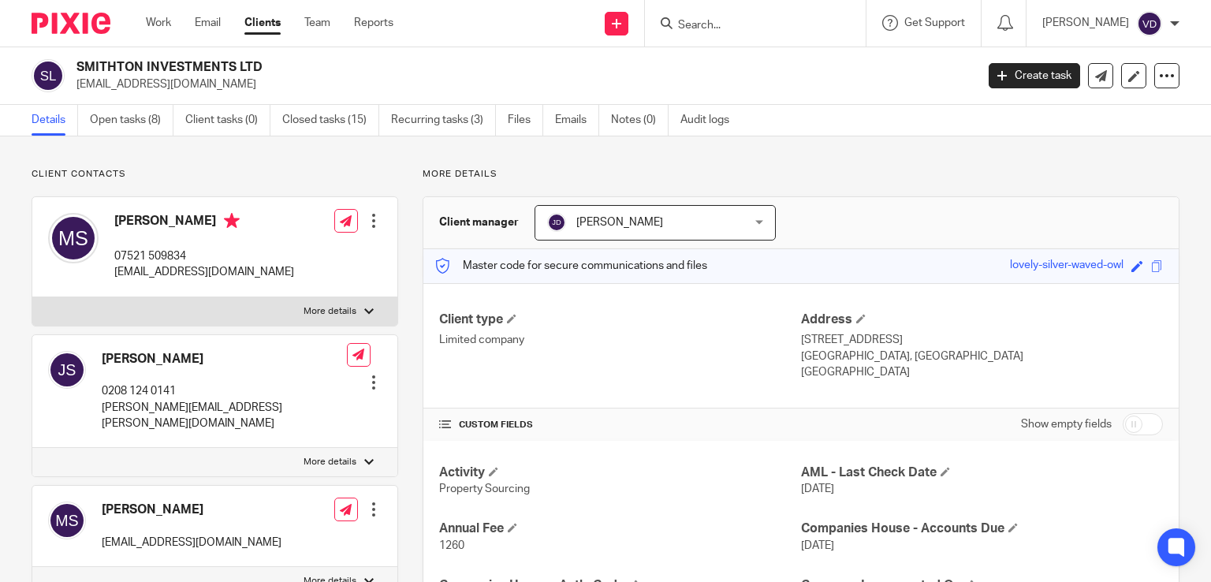
click at [722, 28] on input "Search" at bounding box center [747, 26] width 142 height 14
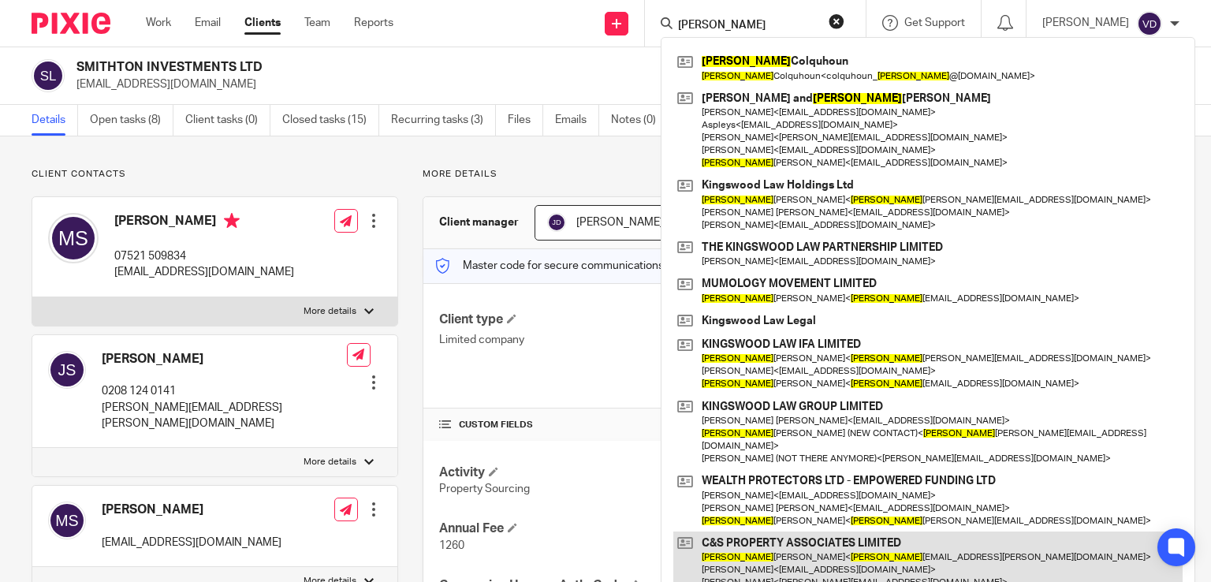
type input "sarah"
click at [755, 532] on link at bounding box center [927, 562] width 509 height 62
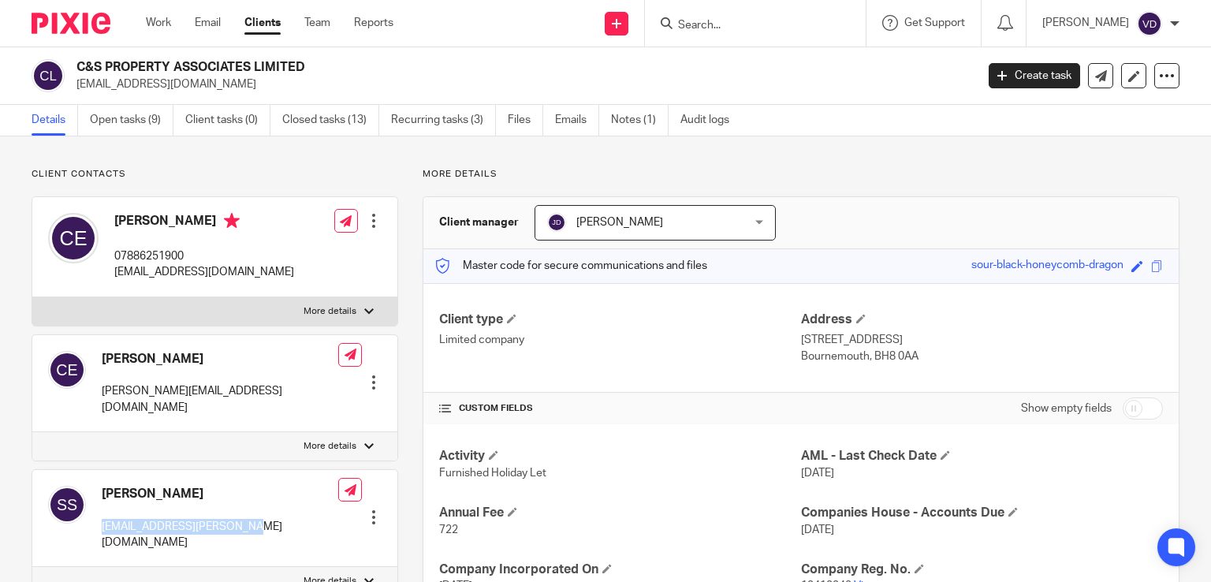
drag, startPoint x: 259, startPoint y: 508, endPoint x: 101, endPoint y: 511, distance: 158.5
click at [101, 511] on div "[PERSON_NAME] [EMAIL_ADDRESS][PERSON_NAME][DOMAIN_NAME] Edit contact Create cli…" at bounding box center [214, 518] width 365 height 97
copy p "[EMAIL_ADDRESS][PERSON_NAME][DOMAIN_NAME]"
click at [695, 24] on input "Search" at bounding box center [747, 26] width 142 height 14
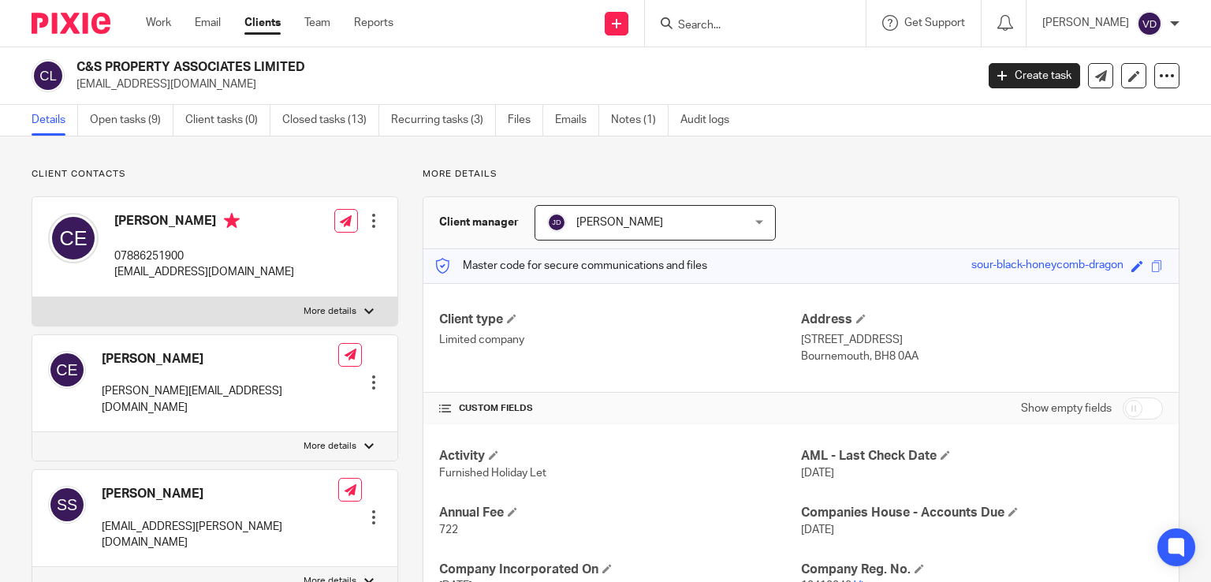
paste input "[PERSON_NAME]"
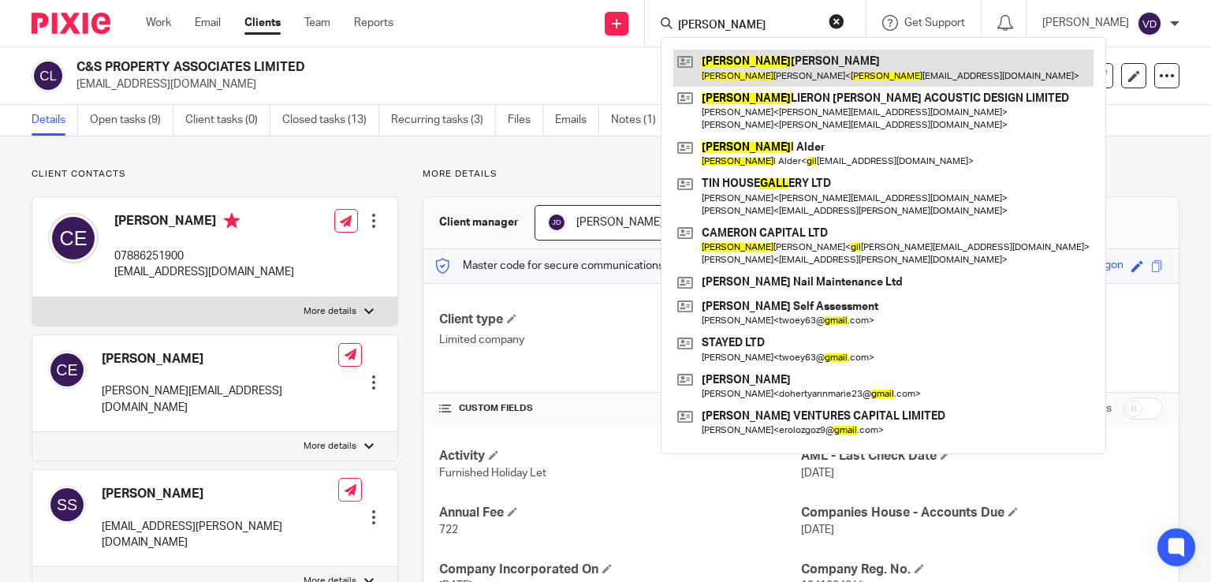
type input "[PERSON_NAME]"
click at [754, 81] on link at bounding box center [883, 68] width 420 height 36
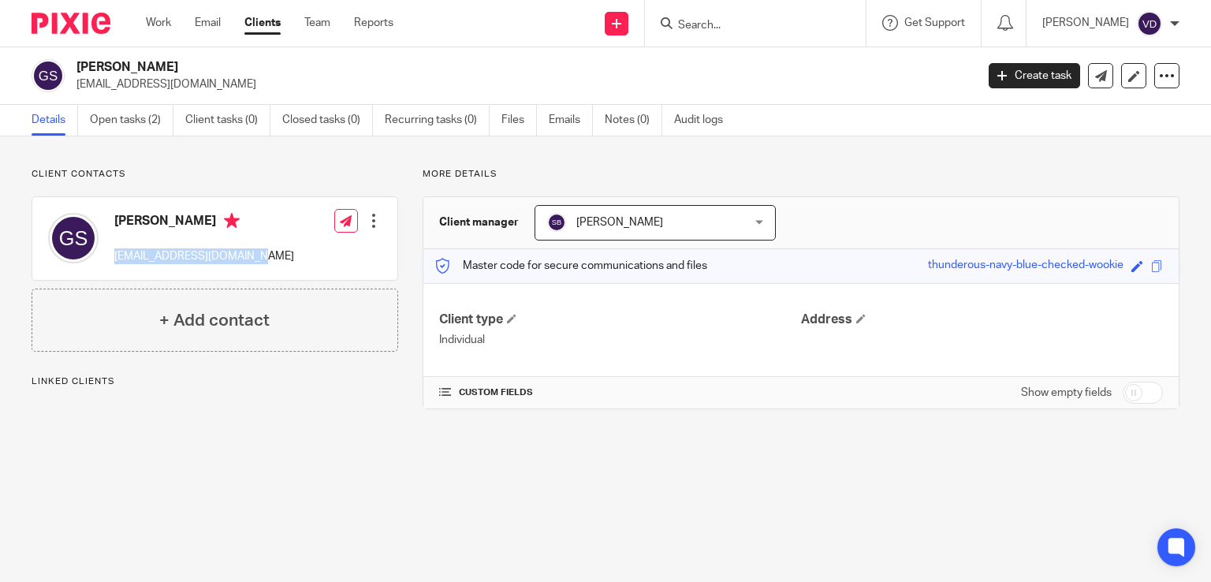
drag, startPoint x: 245, startPoint y: 255, endPoint x: 110, endPoint y: 255, distance: 134.8
click at [110, 255] on div "[PERSON_NAME] [EMAIL_ADDRESS][DOMAIN_NAME] Edit contact Create client from cont…" at bounding box center [214, 238] width 365 height 83
copy p "[EMAIL_ADDRESS][DOMAIN_NAME]"
click at [737, 19] on input "Search" at bounding box center [747, 26] width 142 height 14
paste input "Katie"
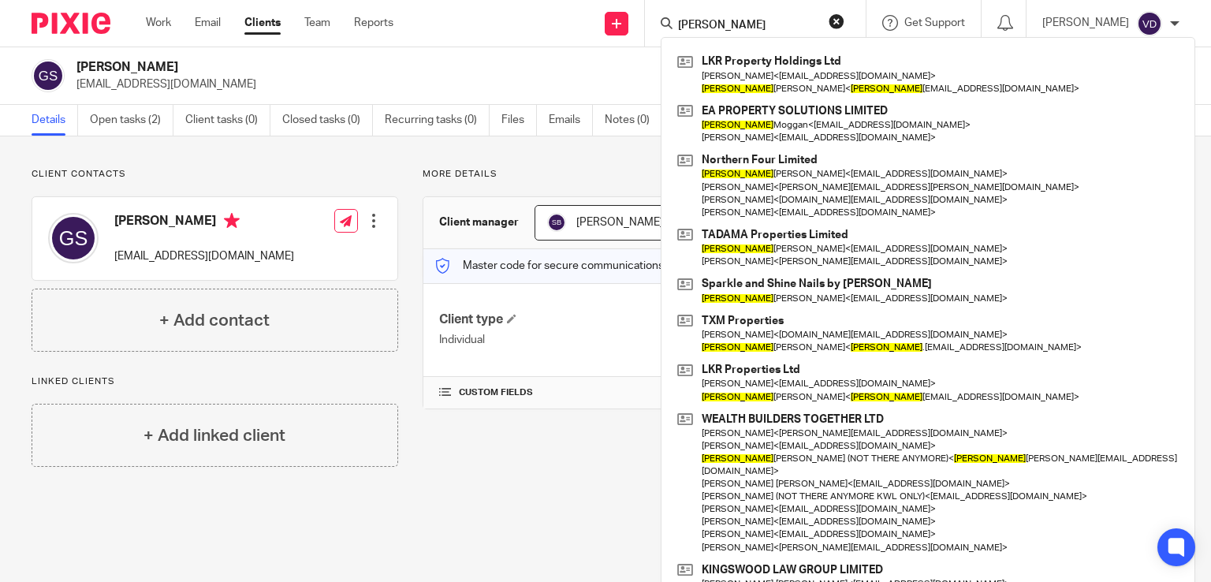
type input "Katie"
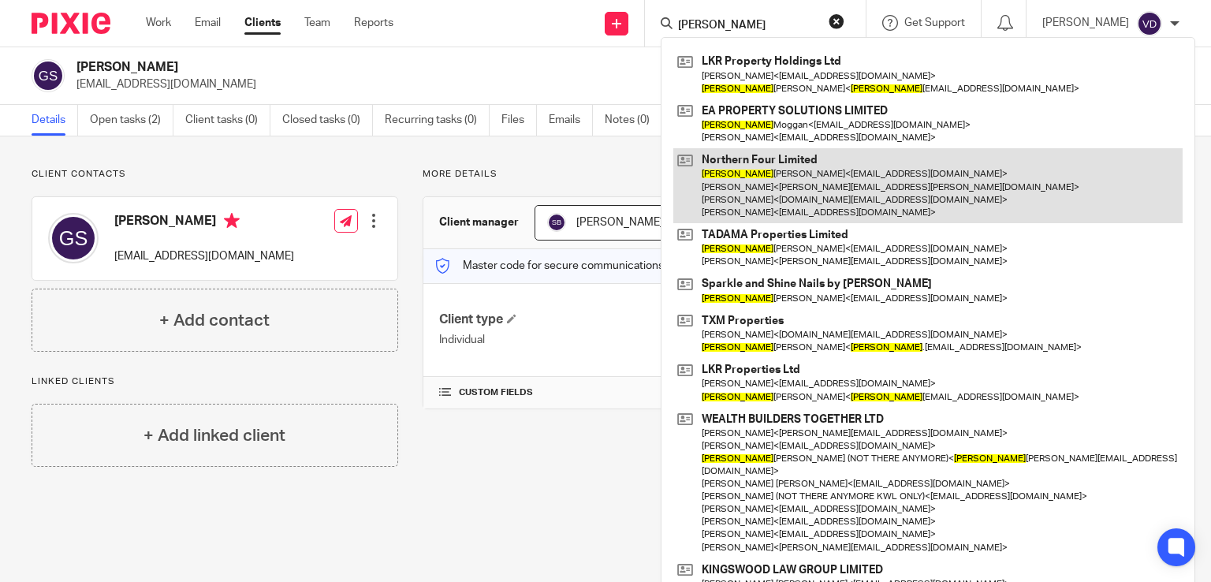
click at [746, 175] on link at bounding box center [927, 185] width 509 height 75
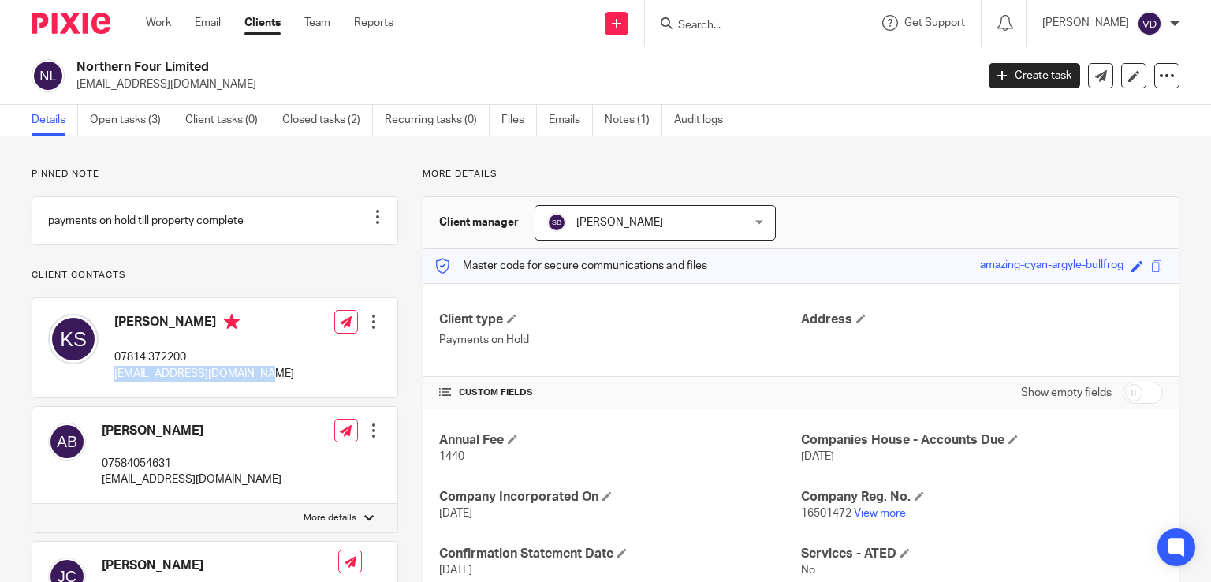
drag, startPoint x: 260, startPoint y: 389, endPoint x: 117, endPoint y: 388, distance: 143.5
click at [117, 388] on div "[PERSON_NAME] 07814 372200 [EMAIL_ADDRESS][DOMAIN_NAME] Edit contact Create cli…" at bounding box center [214, 347] width 365 height 99
copy p "admin@txmproperties.co.uk"
click at [710, 21] on input "Search" at bounding box center [747, 26] width 142 height 14
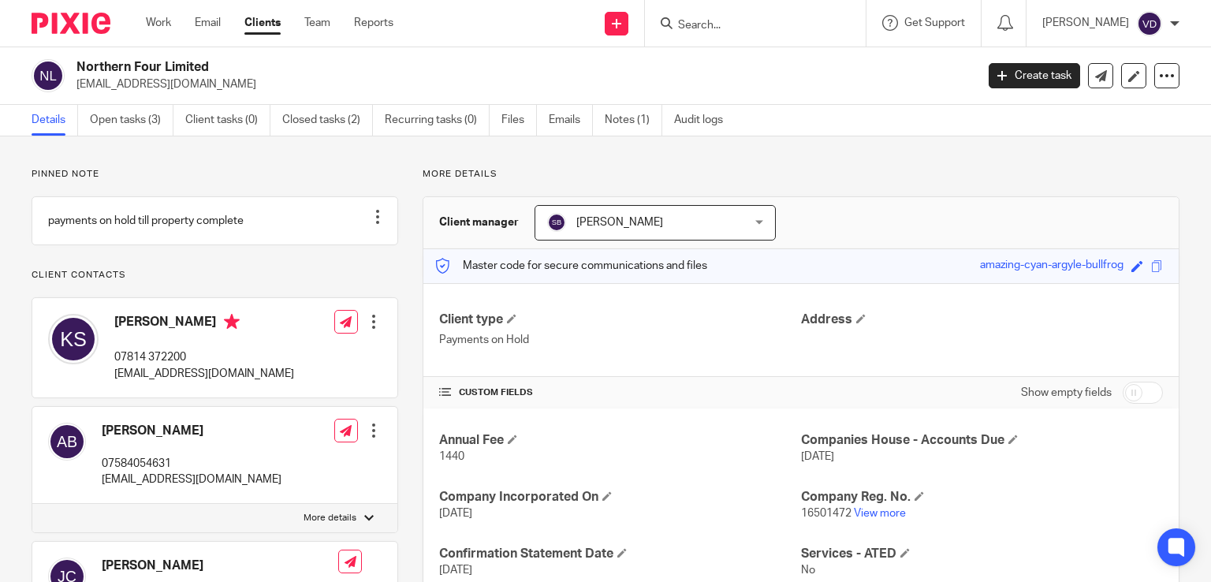
paste input "Gail"
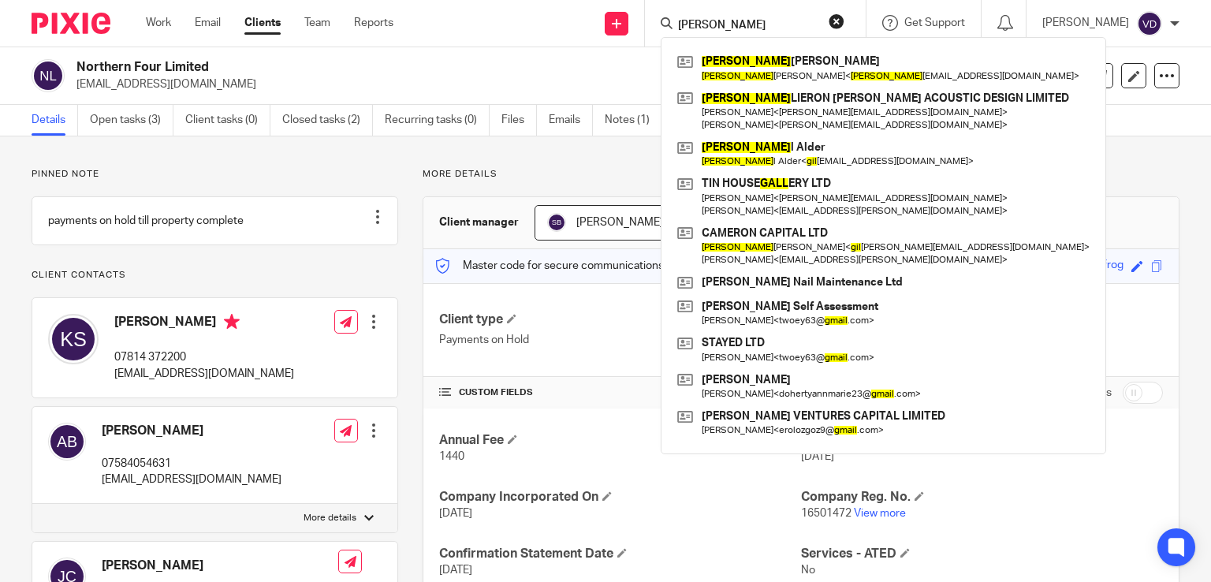
type input "Gail"
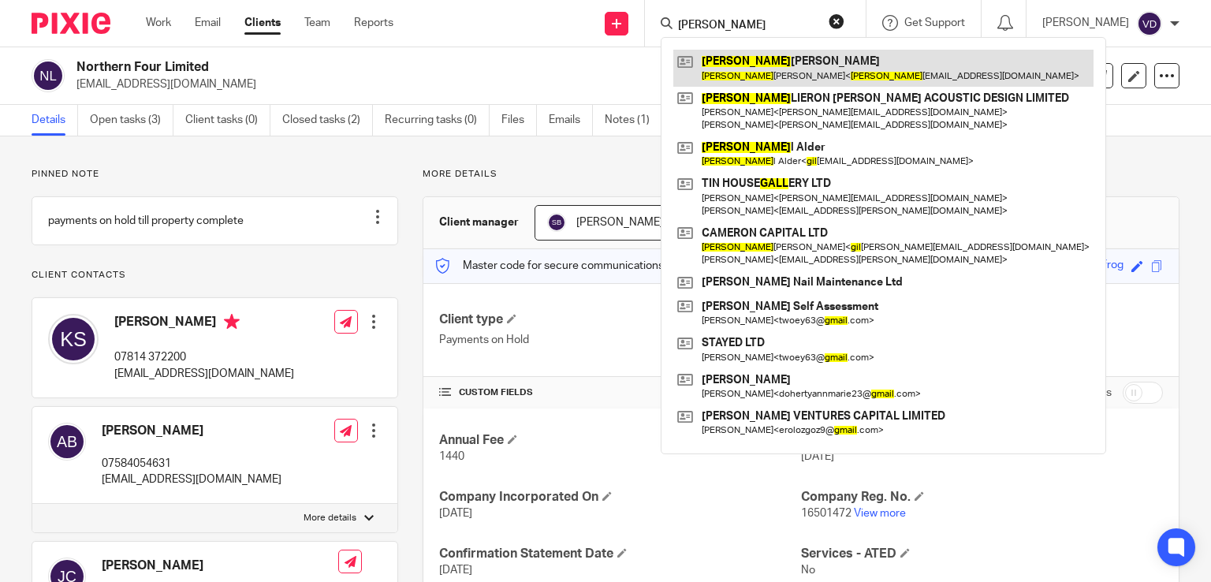
click at [717, 68] on link at bounding box center [883, 68] width 420 height 36
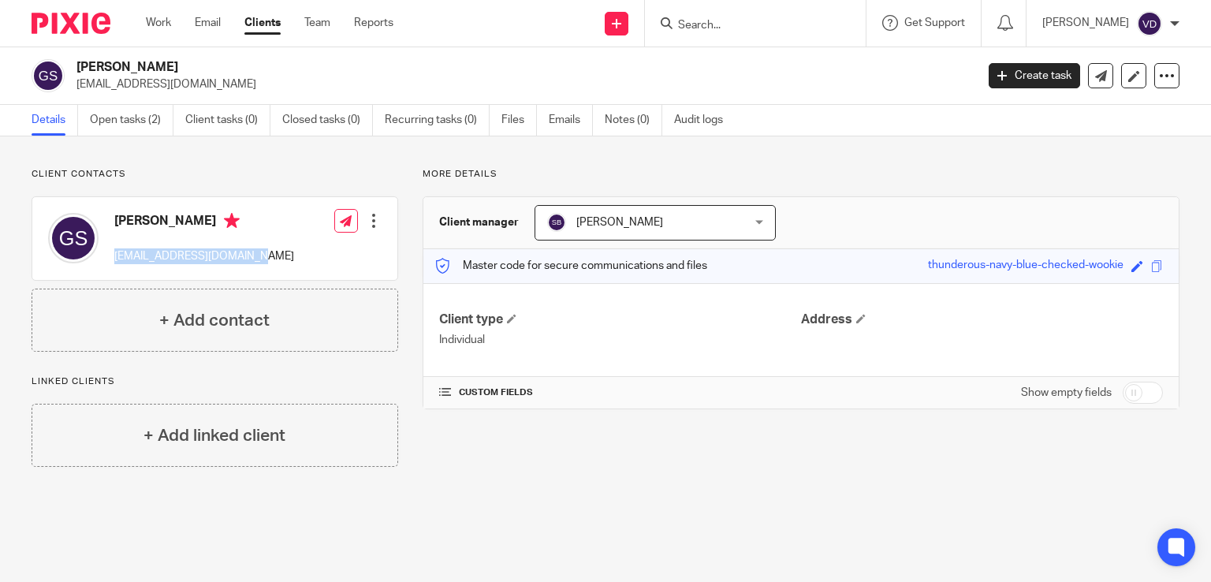
drag, startPoint x: 250, startPoint y: 261, endPoint x: 113, endPoint y: 258, distance: 137.2
click at [113, 258] on div "[PERSON_NAME] [EMAIL_ADDRESS][DOMAIN_NAME] Edit contact Create client from cont…" at bounding box center [214, 238] width 365 height 83
copy p "[EMAIL_ADDRESS][DOMAIN_NAME]"
click at [744, 25] on input "Search" at bounding box center [747, 26] width 142 height 14
paste input "[PERSON_NAME]"
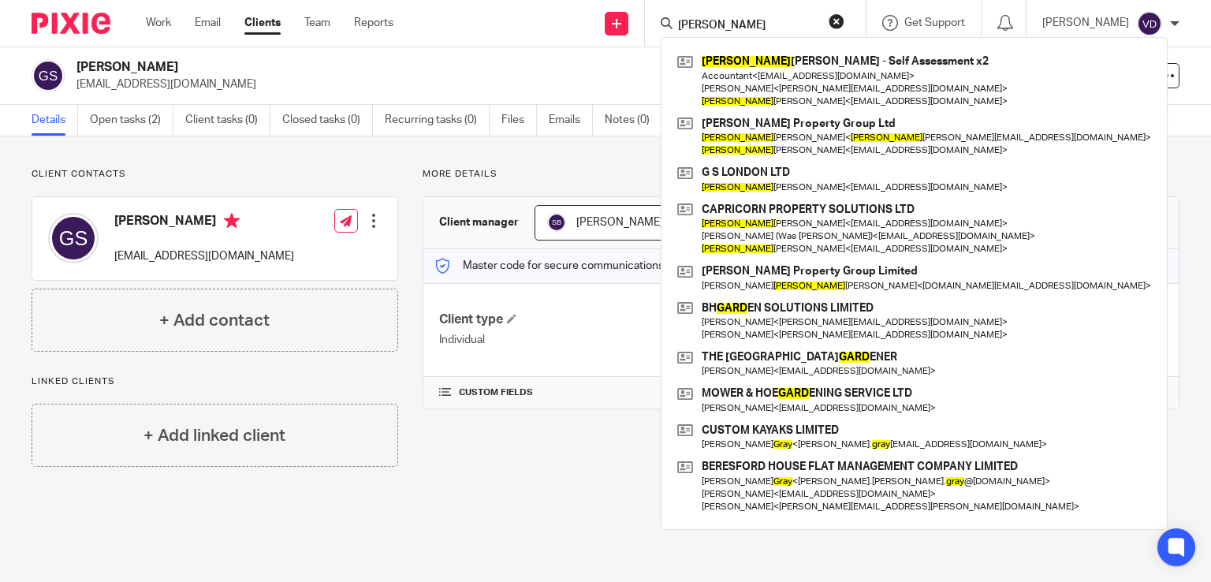
click at [728, 19] on input "[PERSON_NAME]" at bounding box center [747, 26] width 142 height 14
paste input "[PERSON_NAME]"
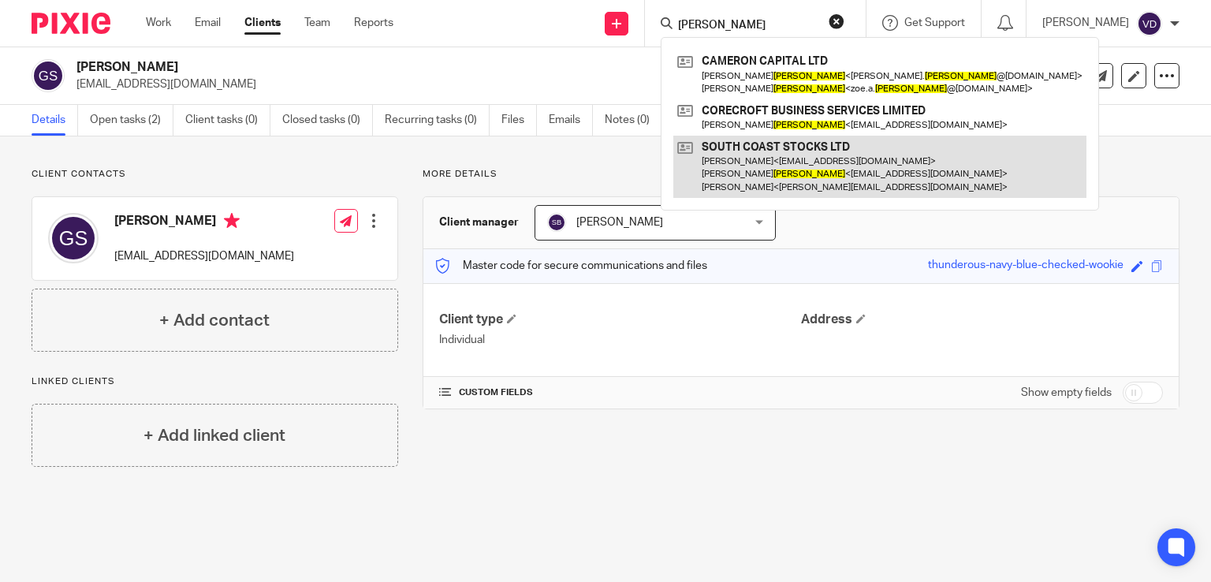
type input "[PERSON_NAME]"
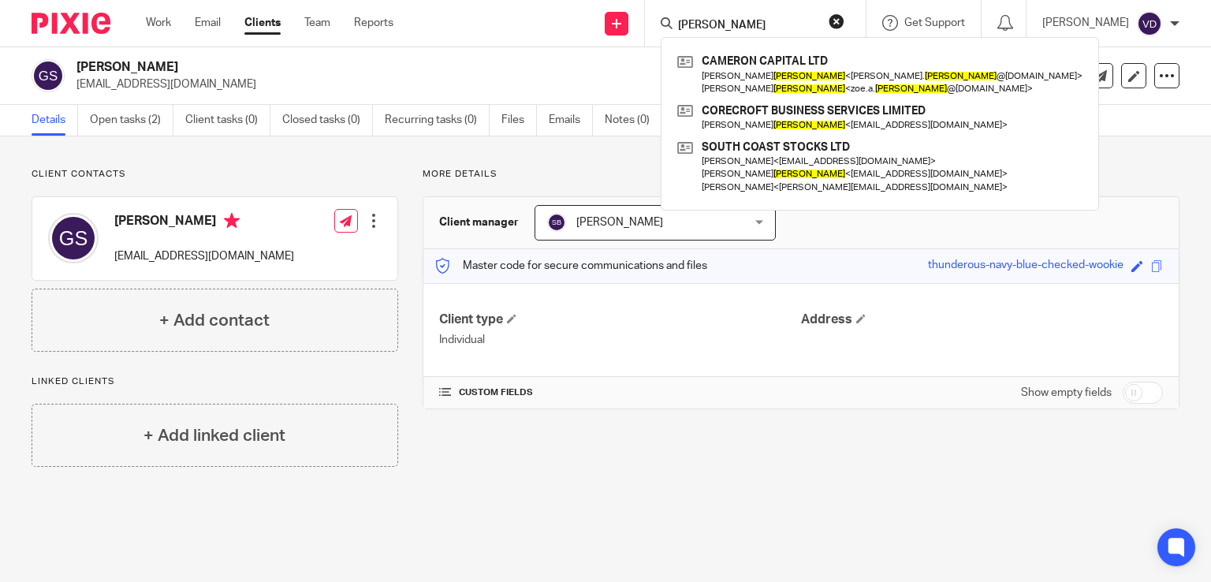
drag, startPoint x: 760, startPoint y: 23, endPoint x: 545, endPoint y: 60, distance: 217.6
click at [548, 58] on body "Work Email Clients Team Reports Work Email Clients Team Reports Settings Send n…" at bounding box center [605, 291] width 1211 height 582
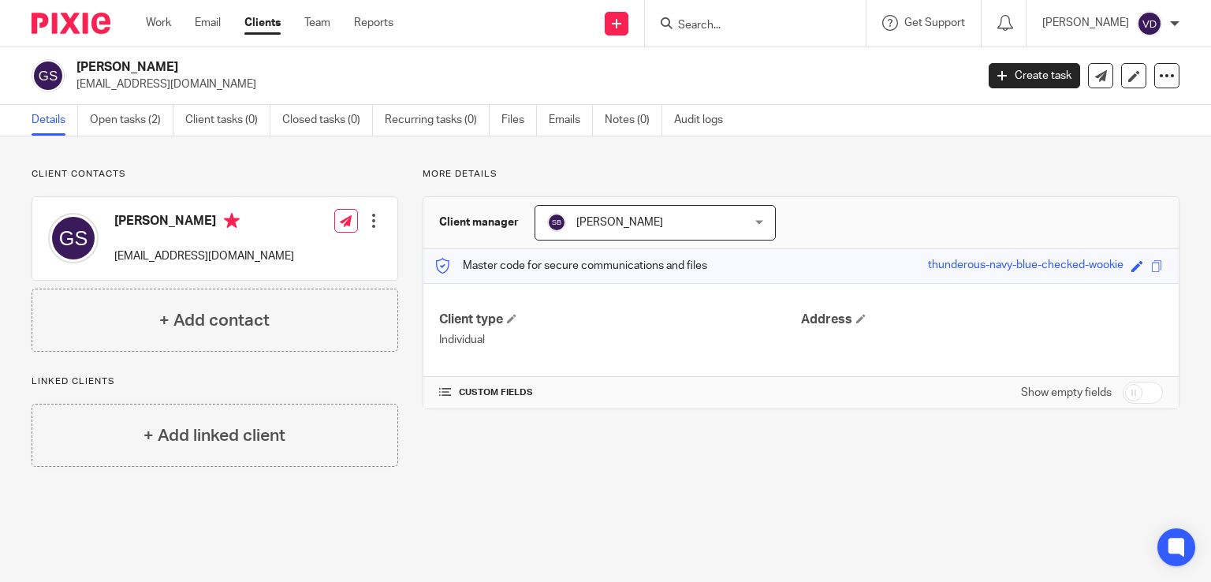
paste input "Talman"
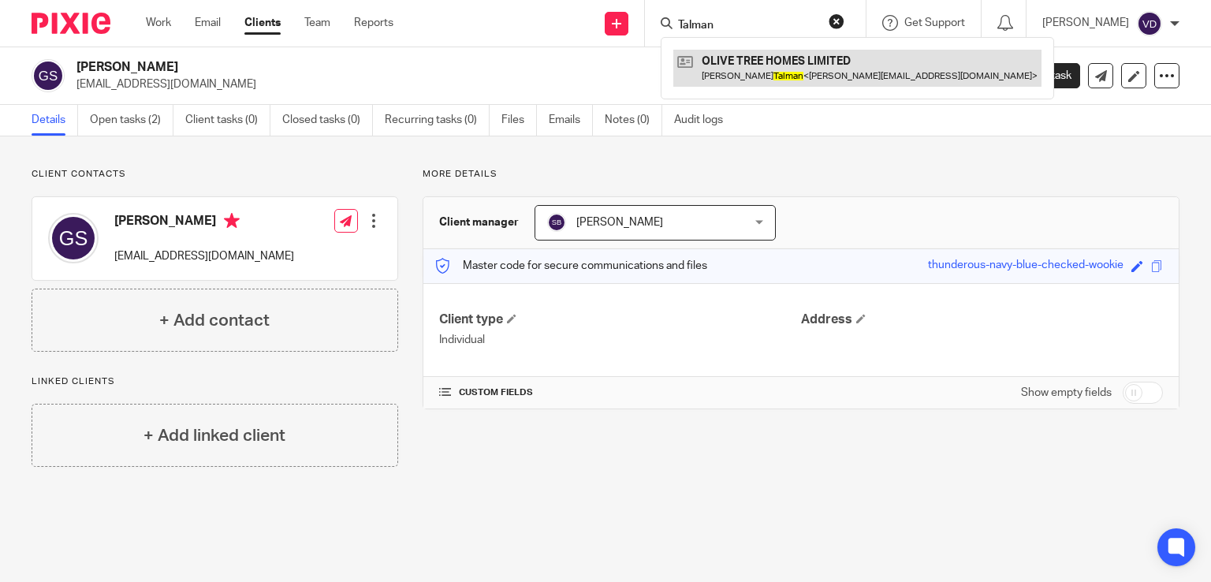
type input "Talman"
click at [741, 80] on link at bounding box center [857, 68] width 368 height 36
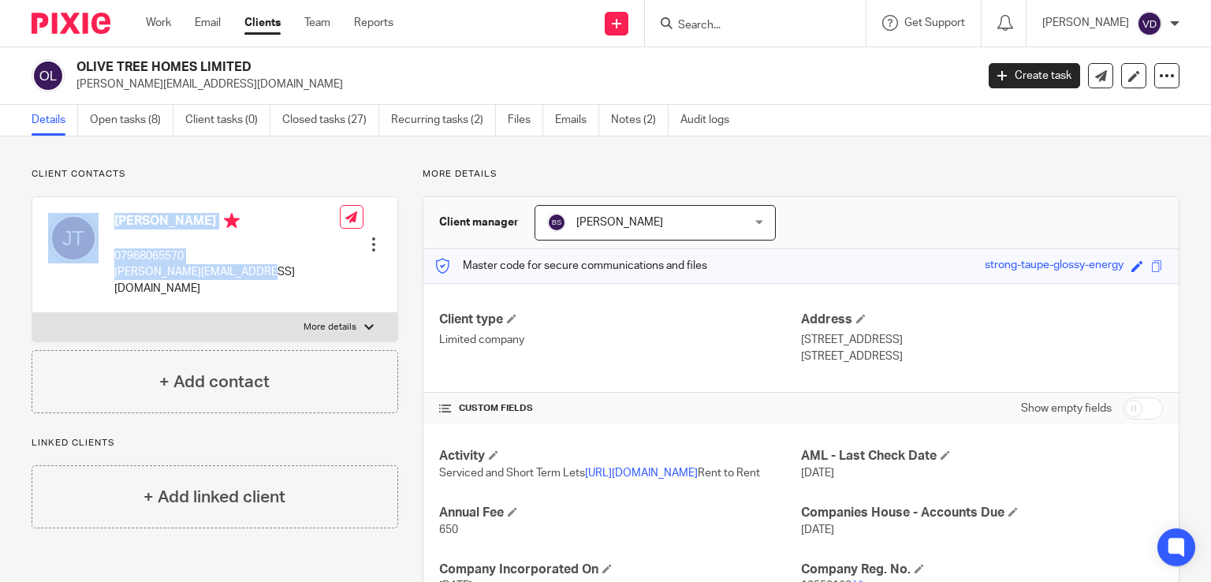
drag, startPoint x: 263, startPoint y: 273, endPoint x: 105, endPoint y: 273, distance: 158.4
click at [105, 273] on div "Jean Talman 07968065570 jean@olivetreehomes.co.uk Edit contact Create client fr…" at bounding box center [214, 255] width 365 height 116
click at [186, 269] on p "jean@olivetreehomes.co.uk" at bounding box center [226, 280] width 225 height 32
drag, startPoint x: 259, startPoint y: 270, endPoint x: 107, endPoint y: 270, distance: 152.1
click at [107, 270] on div "Jean Talman 07968065570 jean@olivetreehomes.co.uk Edit contact Create client fr…" at bounding box center [214, 255] width 365 height 116
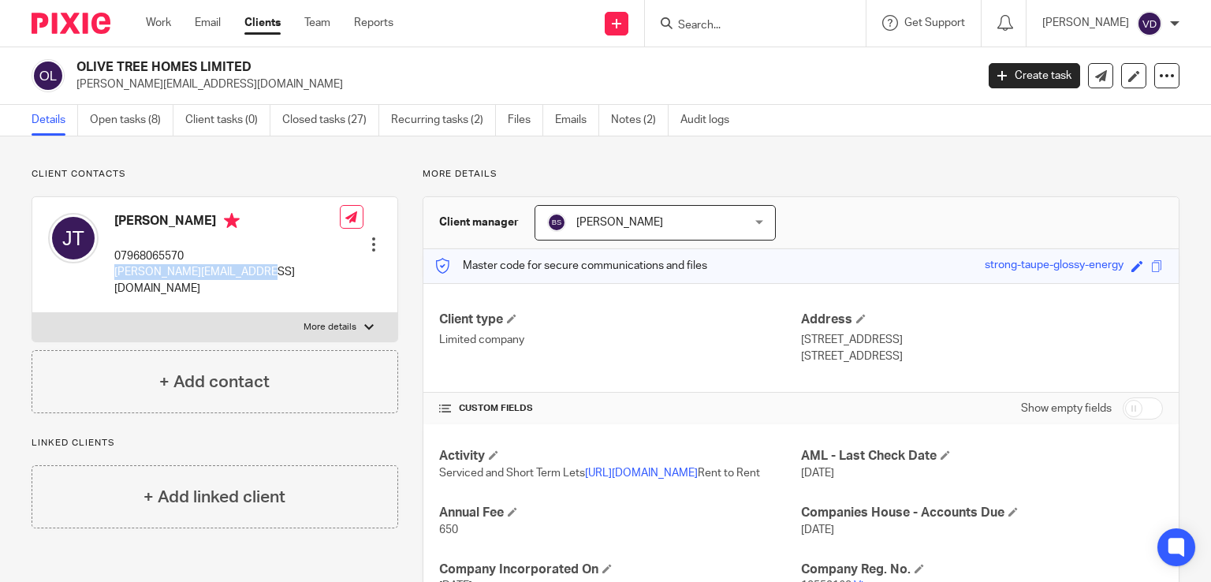
copy p "jean@olivetreehomes.co.uk"
click at [730, 28] on input "Search" at bounding box center [747, 26] width 142 height 14
paste input "Terry"
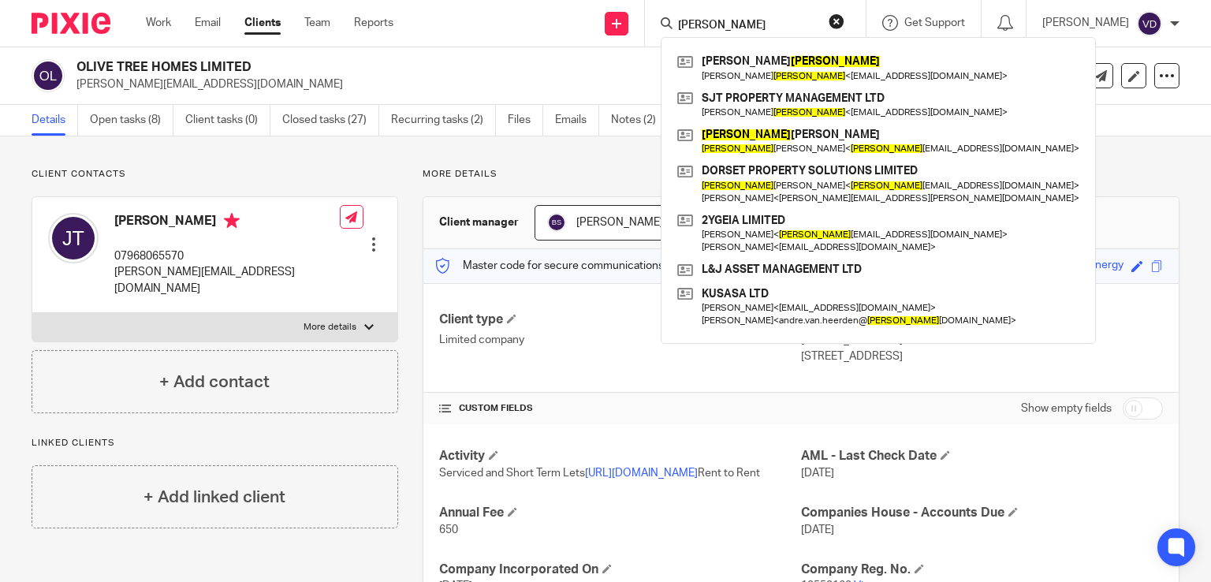
type input "Terry"
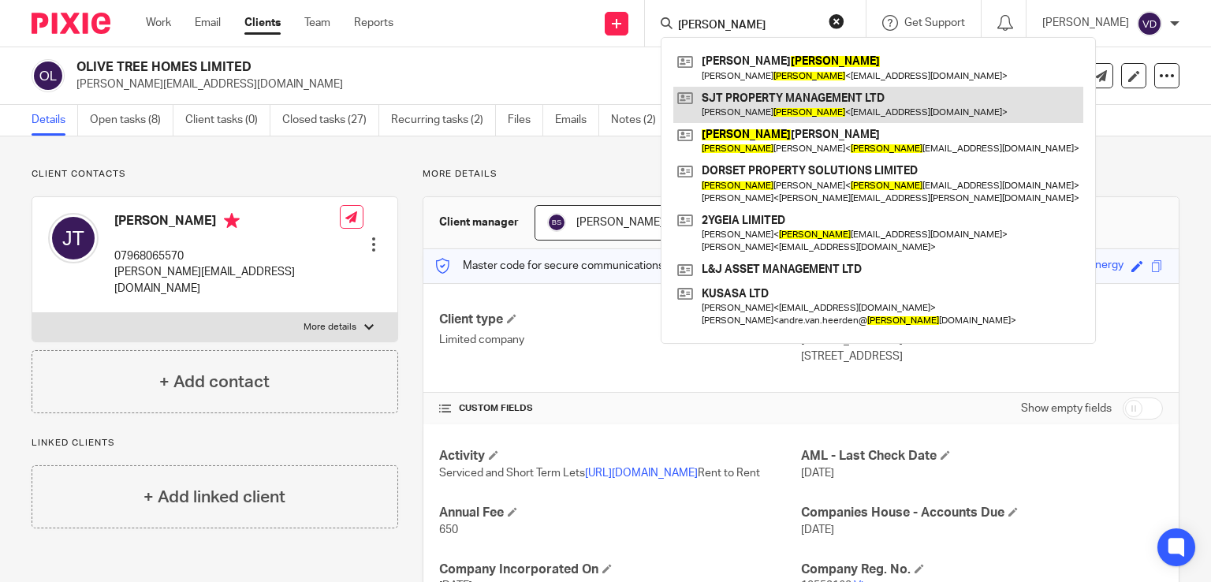
click at [764, 115] on link at bounding box center [878, 105] width 410 height 36
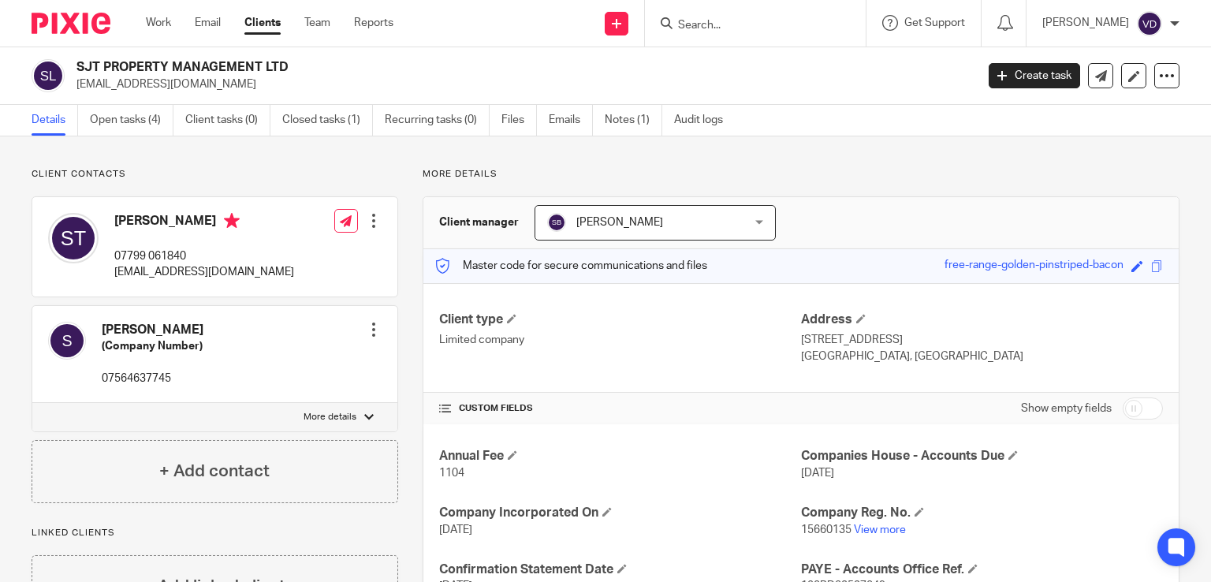
drag, startPoint x: 312, startPoint y: 272, endPoint x: 111, endPoint y: 274, distance: 201.0
click at [111, 274] on div "[PERSON_NAME] 07799 061840 [EMAIL_ADDRESS][DOMAIN_NAME] Edit contact Create cli…" at bounding box center [214, 246] width 365 height 99
copy p "[EMAIL_ADDRESS][DOMAIN_NAME]"
click at [738, 19] on input "Search" at bounding box center [747, 26] width 142 height 14
paste input "[PERSON_NAME]"
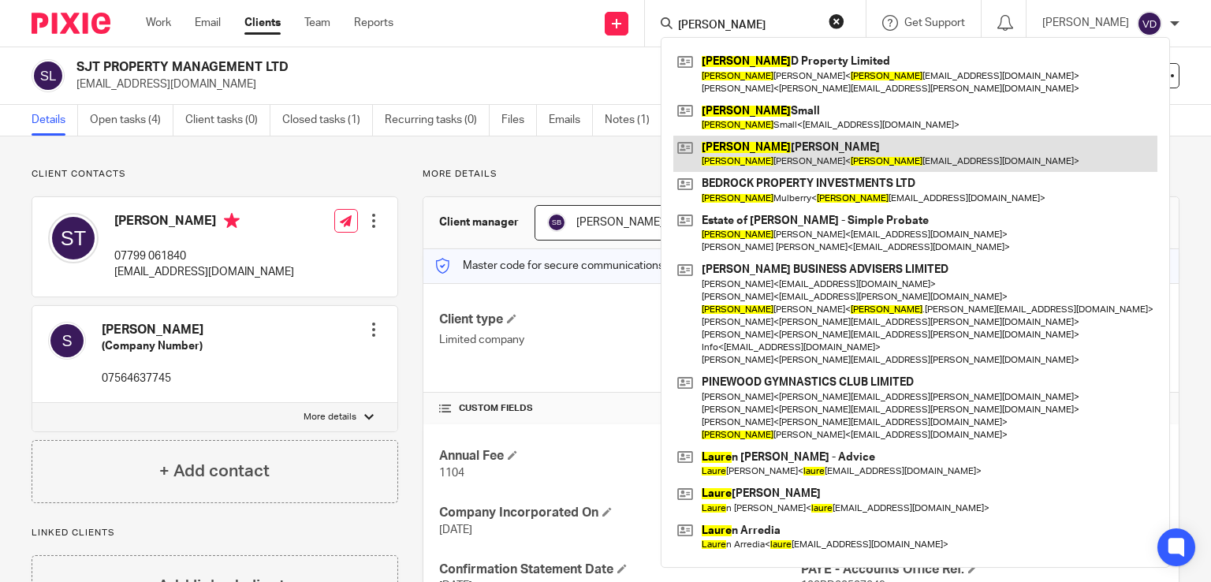
type input "[PERSON_NAME]"
click at [743, 162] on link at bounding box center [915, 154] width 484 height 36
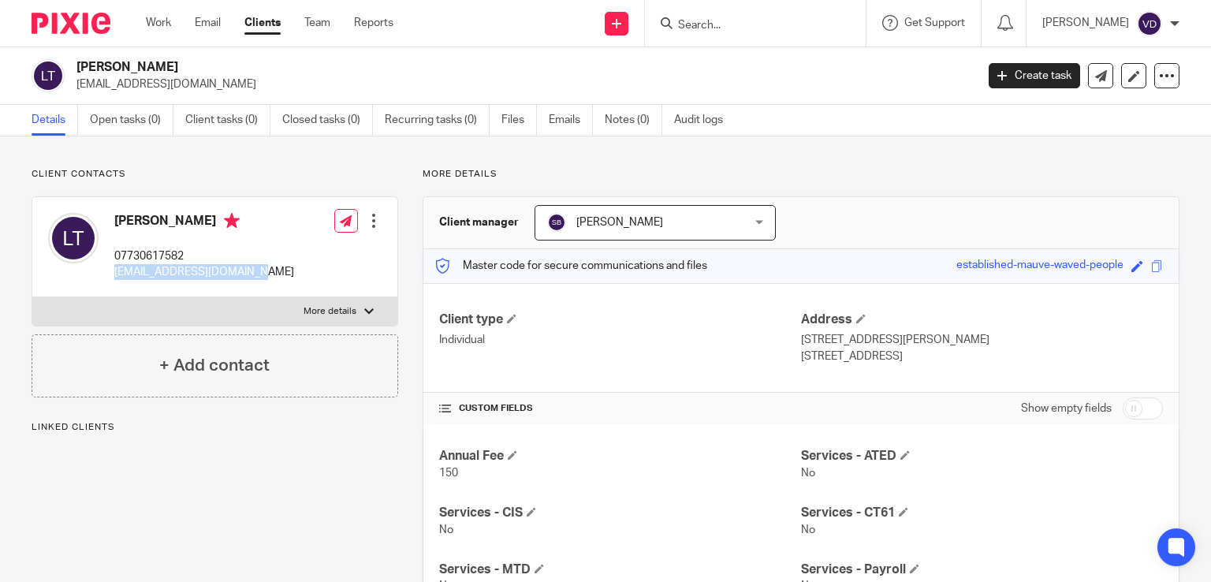
drag, startPoint x: 265, startPoint y: 270, endPoint x: 112, endPoint y: 272, distance: 152.9
click at [112, 272] on div "Laura Thomas 07730617582 lauragthomas@outlook.com Edit contact Create client fr…" at bounding box center [214, 247] width 365 height 100
copy p "lauragthomas@outlook.com"
click at [718, 28] on input "Search" at bounding box center [747, 26] width 142 height 14
paste input "[PERSON_NAME]"
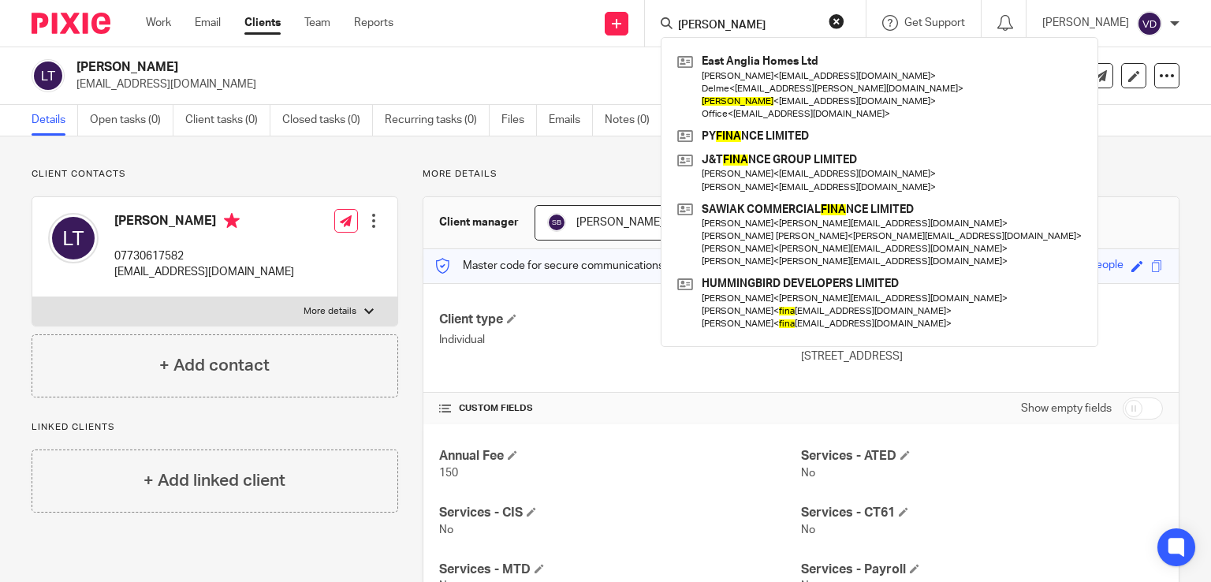
type input "[PERSON_NAME]"
drag, startPoint x: 730, startPoint y: 28, endPoint x: 609, endPoint y: 33, distance: 121.5
click at [621, 31] on div "Send new email Create task Add client Fiona East Anglia Homes Ltd Delme Thompso…" at bounding box center [814, 23] width 794 height 47
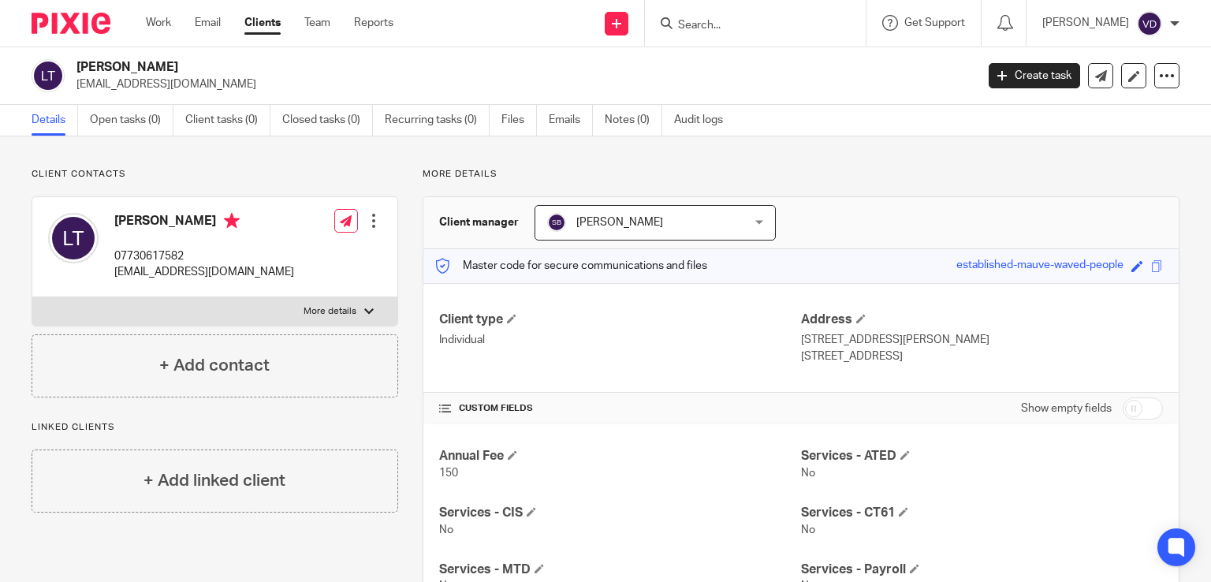
paste input "Thompson"
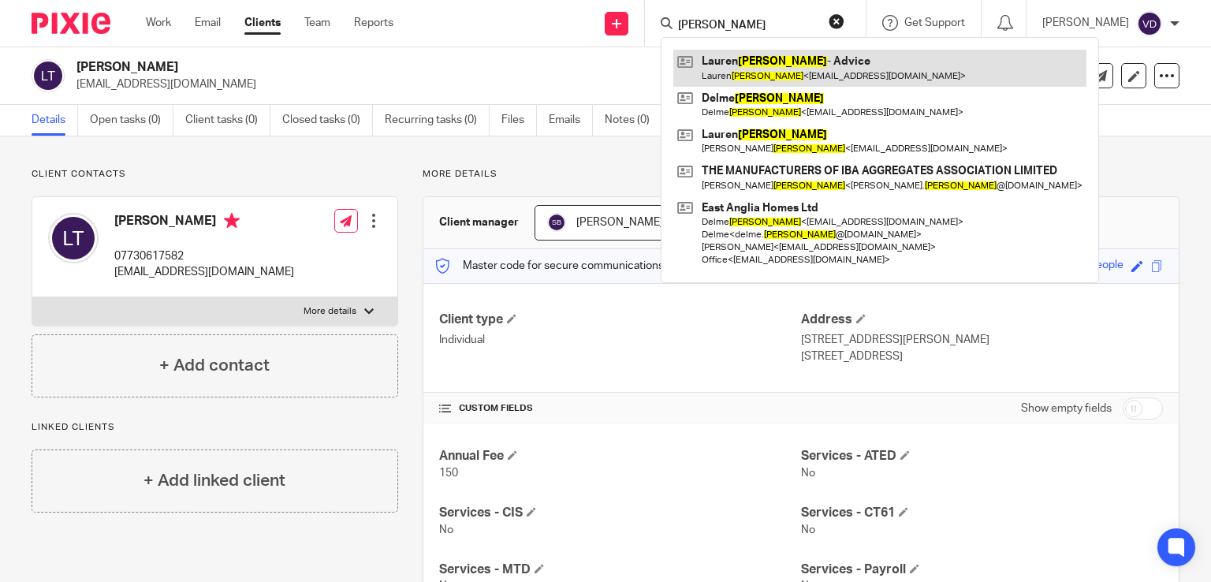
type input "Thompson"
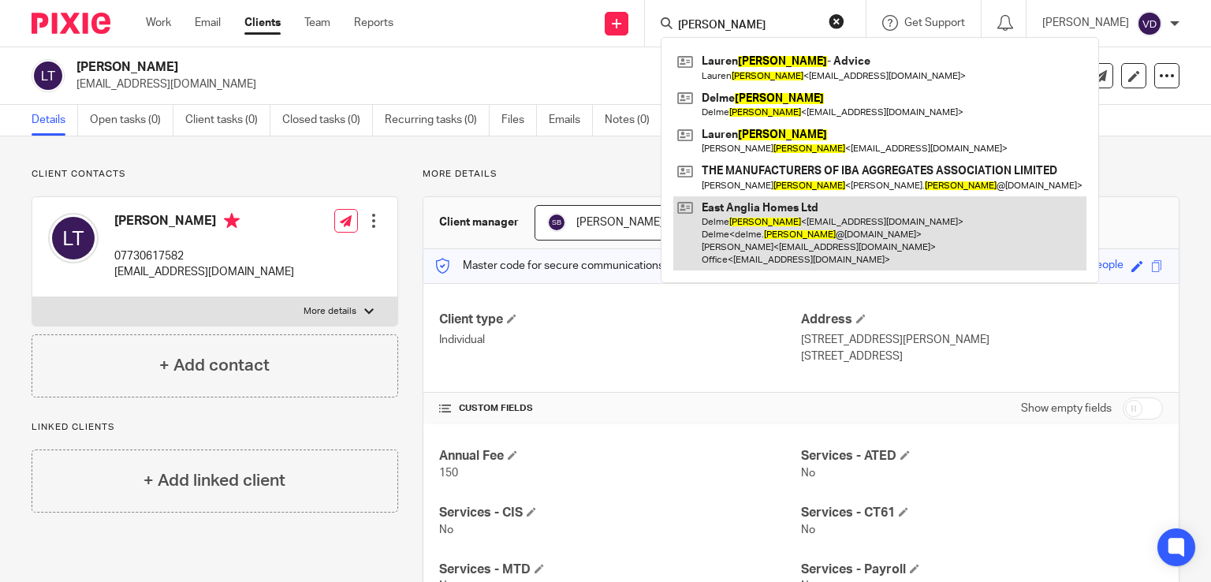
click at [816, 234] on link at bounding box center [879, 233] width 413 height 75
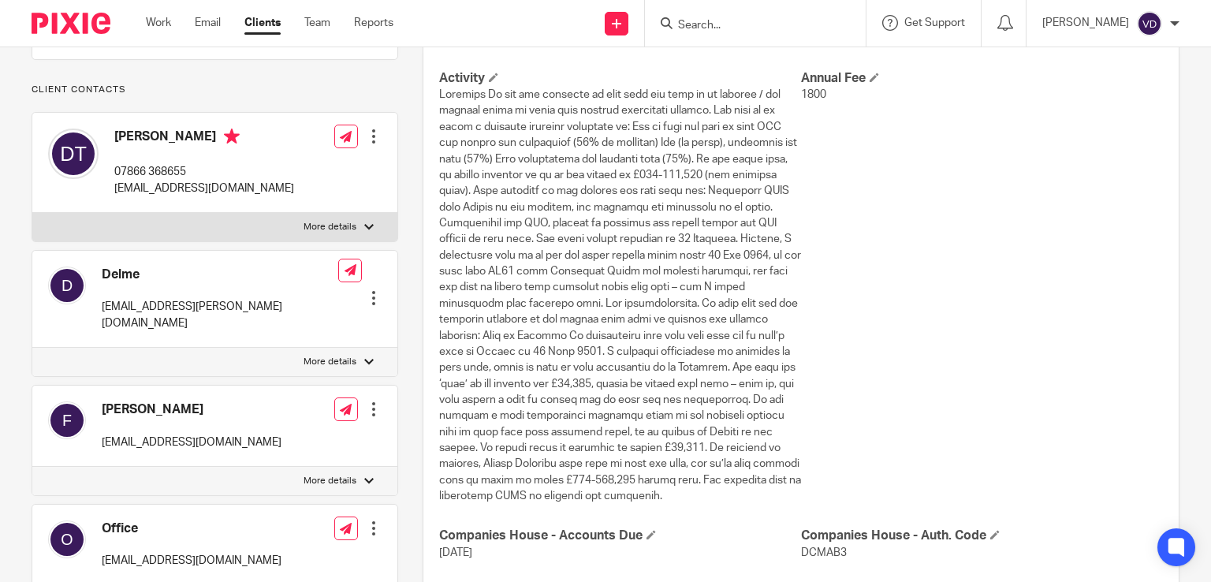
scroll to position [473, 0]
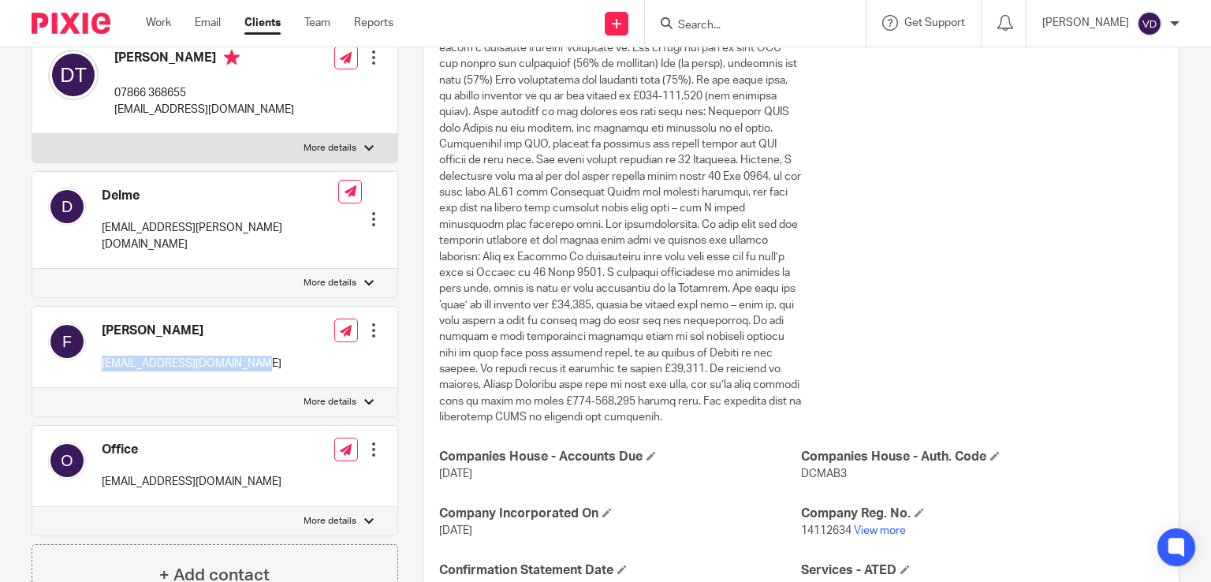
drag, startPoint x: 253, startPoint y: 347, endPoint x: 99, endPoint y: 348, distance: 153.7
click at [99, 348] on div "Fiona fionacatherine@hotmail.com Edit contact Create client from contact Export…" at bounding box center [214, 347] width 365 height 81
copy p "[EMAIL_ADDRESS][DOMAIN_NAME]"
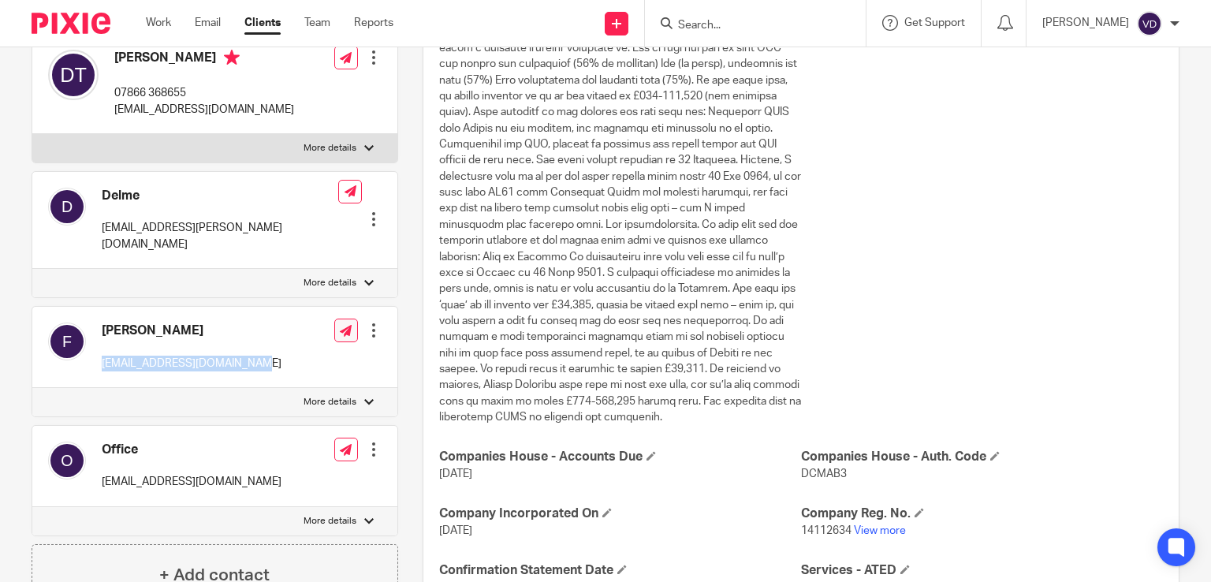
scroll to position [0, 0]
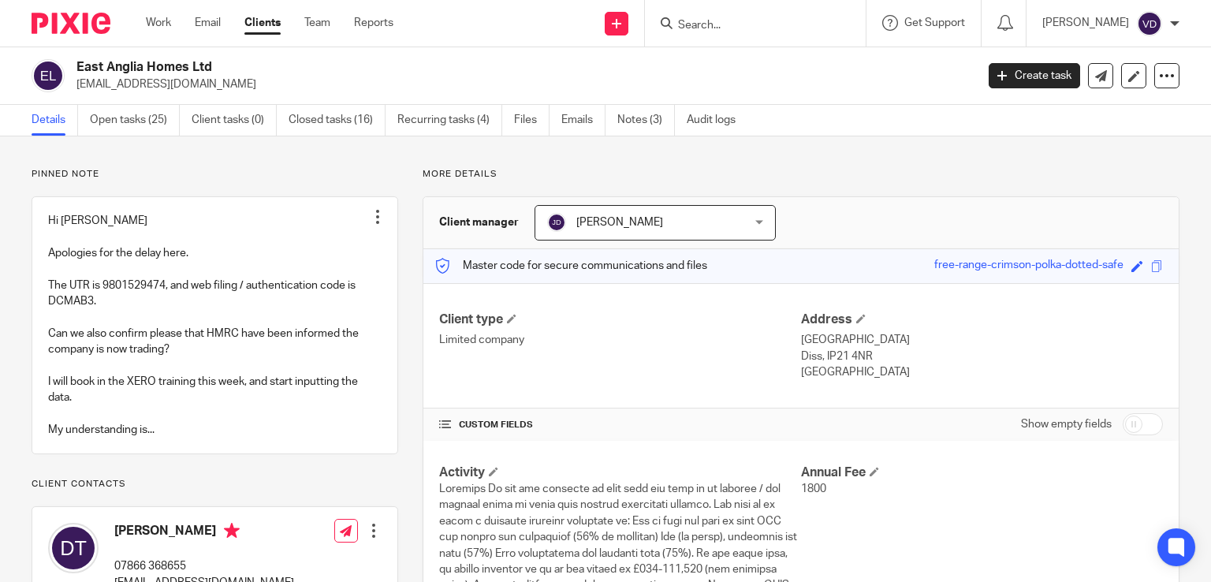
click at [700, 30] on input "Search" at bounding box center [747, 26] width 142 height 14
click at [720, 31] on input "Search" at bounding box center [747, 26] width 142 height 14
paste input "Thompson"
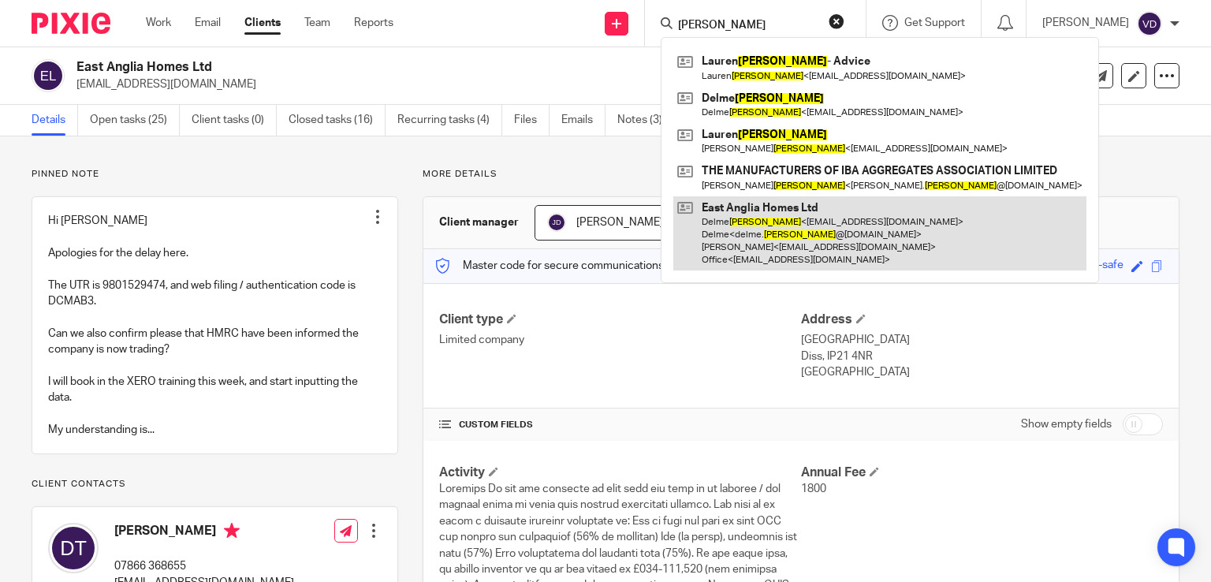
type input "Thompson"
click at [847, 240] on link at bounding box center [879, 233] width 413 height 75
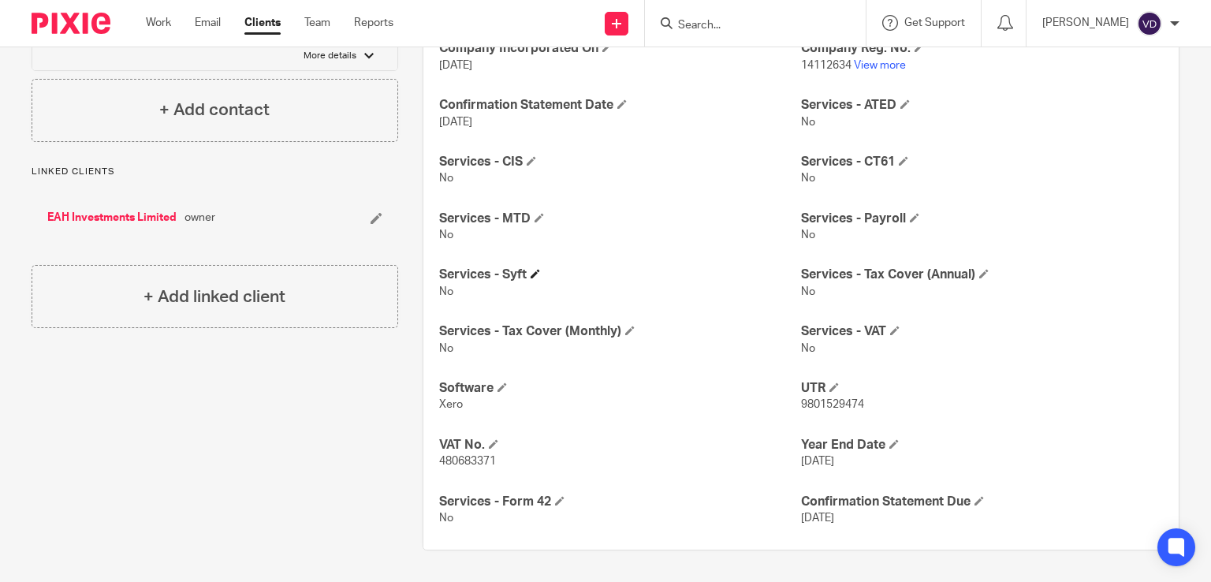
scroll to position [544, 0]
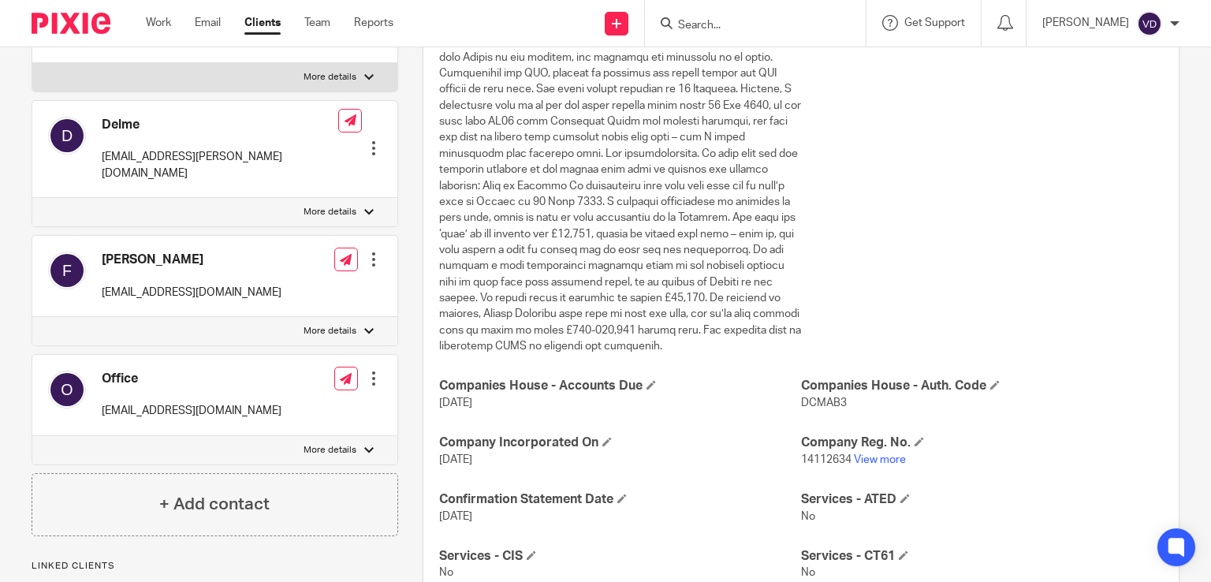
click at [684, 26] on input "Search" at bounding box center [747, 26] width 142 height 14
paste input "[PERSON_NAME]"
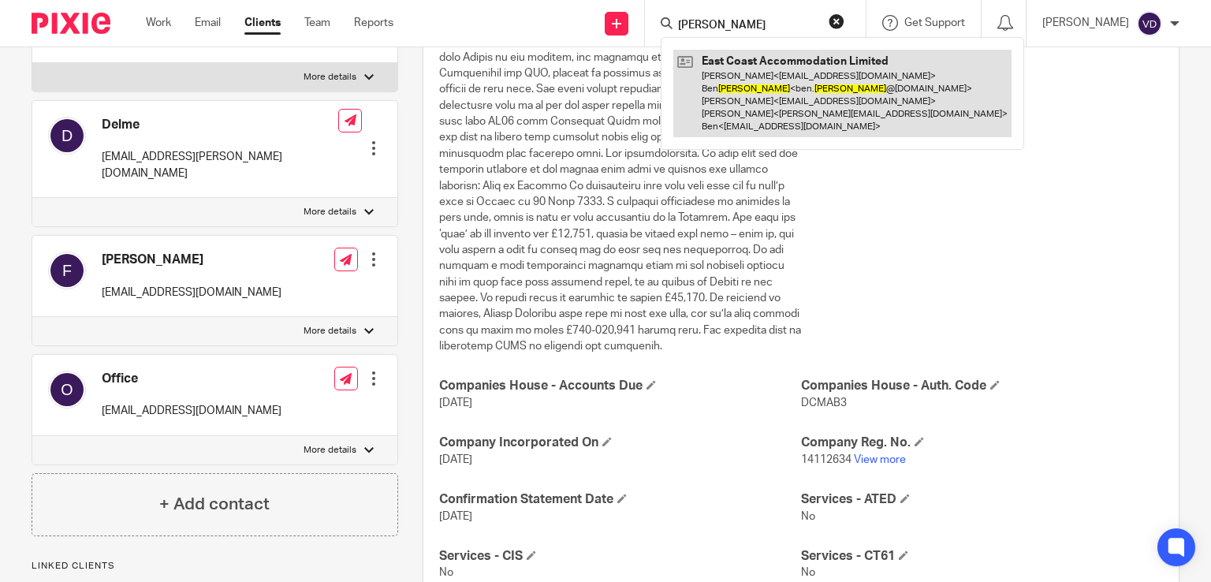
type input "[PERSON_NAME]"
click at [776, 103] on link at bounding box center [842, 93] width 338 height 87
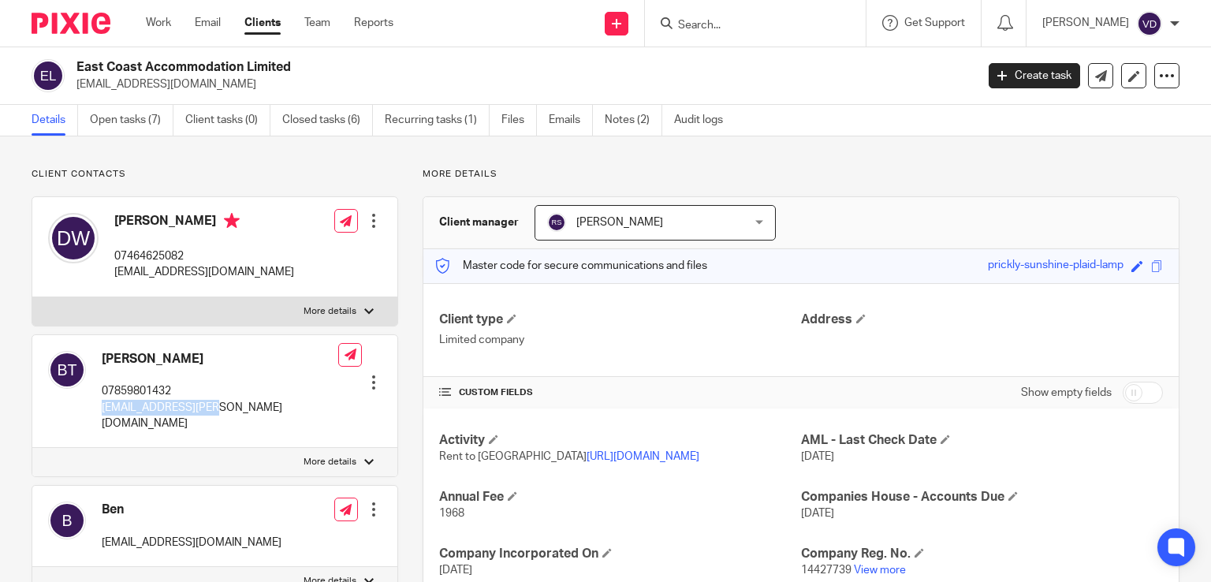
drag, startPoint x: 214, startPoint y: 406, endPoint x: 96, endPoint y: 406, distance: 118.2
click at [96, 406] on div "[PERSON_NAME] 07859801432 [EMAIL_ADDRESS][PERSON_NAME][DOMAIN_NAME] Edit contac…" at bounding box center [214, 392] width 365 height 114
copy p "[EMAIL_ADDRESS][PERSON_NAME][DOMAIN_NAME]"
click at [703, 25] on input "Search" at bounding box center [747, 26] width 142 height 14
paste input "Tipper-[PERSON_NAME]"
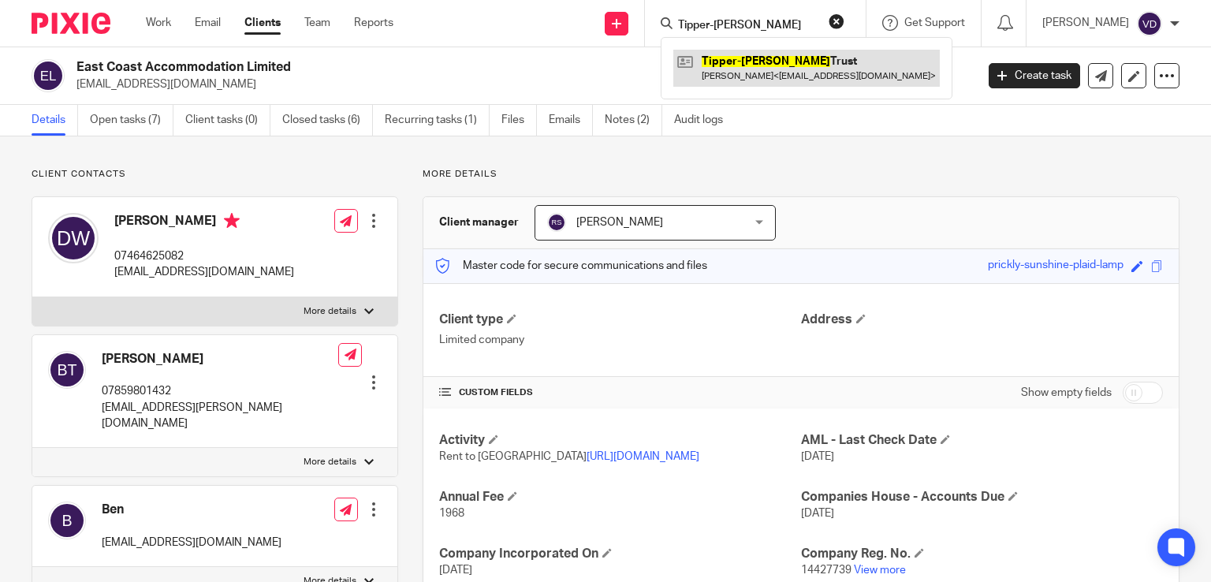
type input "Tipper-[PERSON_NAME]"
click at [759, 68] on link at bounding box center [806, 68] width 266 height 36
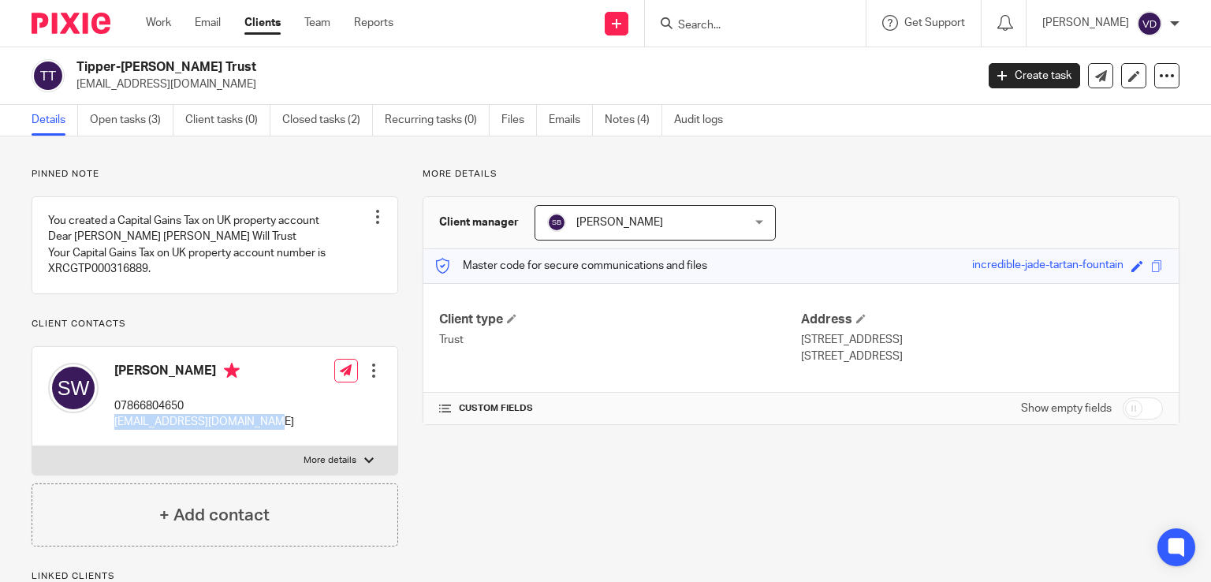
drag, startPoint x: 262, startPoint y: 416, endPoint x: 114, endPoint y: 420, distance: 148.2
click at [114, 420] on div "Stephen Flaxman Williams 07866804650 s.williams343@ntlworld.com" at bounding box center [171, 397] width 246 height 84
copy p "[EMAIL_ADDRESS][DOMAIN_NAME]"
click at [722, 25] on input "Search" at bounding box center [747, 26] width 142 height 14
paste input "Tran"
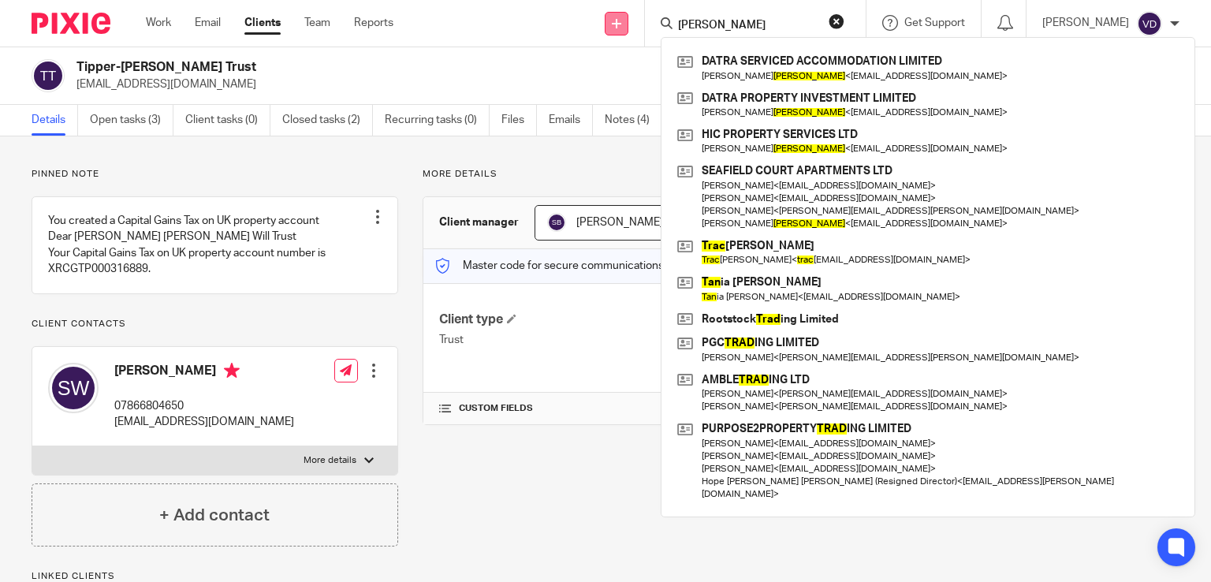
type input "Tran"
drag, startPoint x: 724, startPoint y: 20, endPoint x: 612, endPoint y: 25, distance: 111.3
click at [612, 25] on div "Send new email Create task Add client Tran DATRA SERVICED ACCOMMODATION LIMITED…" at bounding box center [814, 23] width 794 height 47
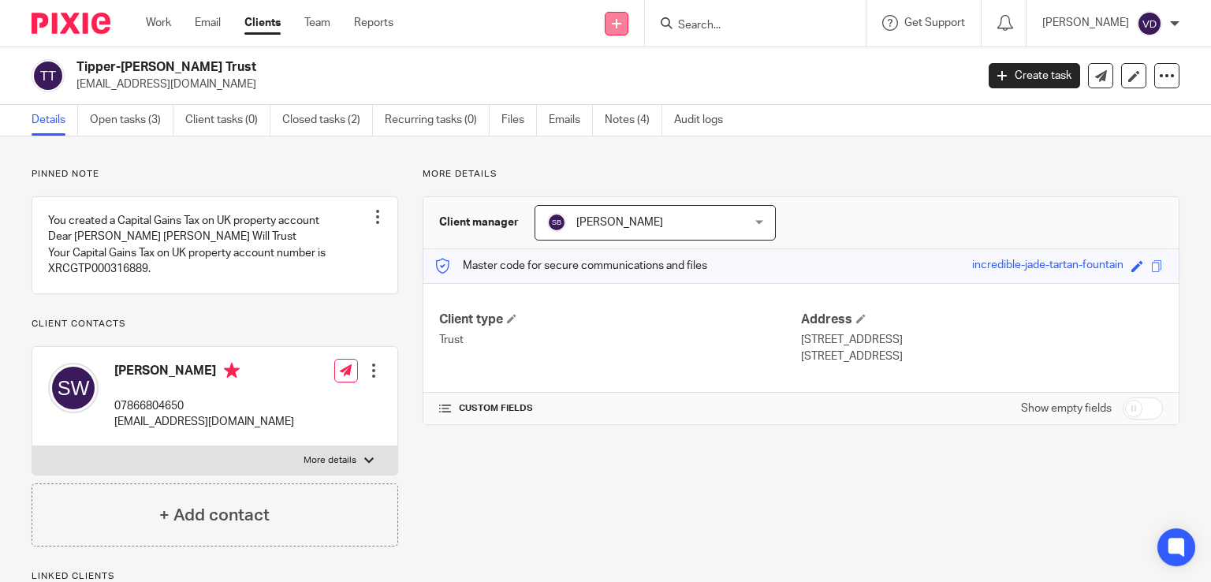
paste input "Tran"
type input "Tran"
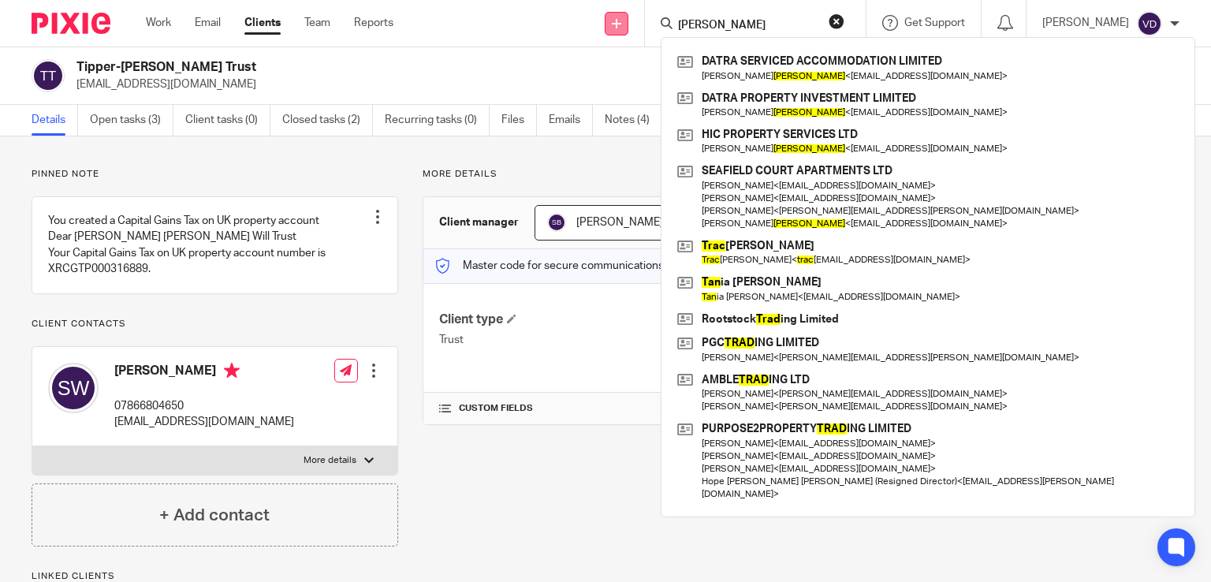
drag, startPoint x: 743, startPoint y: 21, endPoint x: 612, endPoint y: 18, distance: 131.7
click at [612, 18] on div "Send new email Create task Add client Tran DATRA SERVICED ACCOMMODATION LIMITED…" at bounding box center [814, 23] width 794 height 47
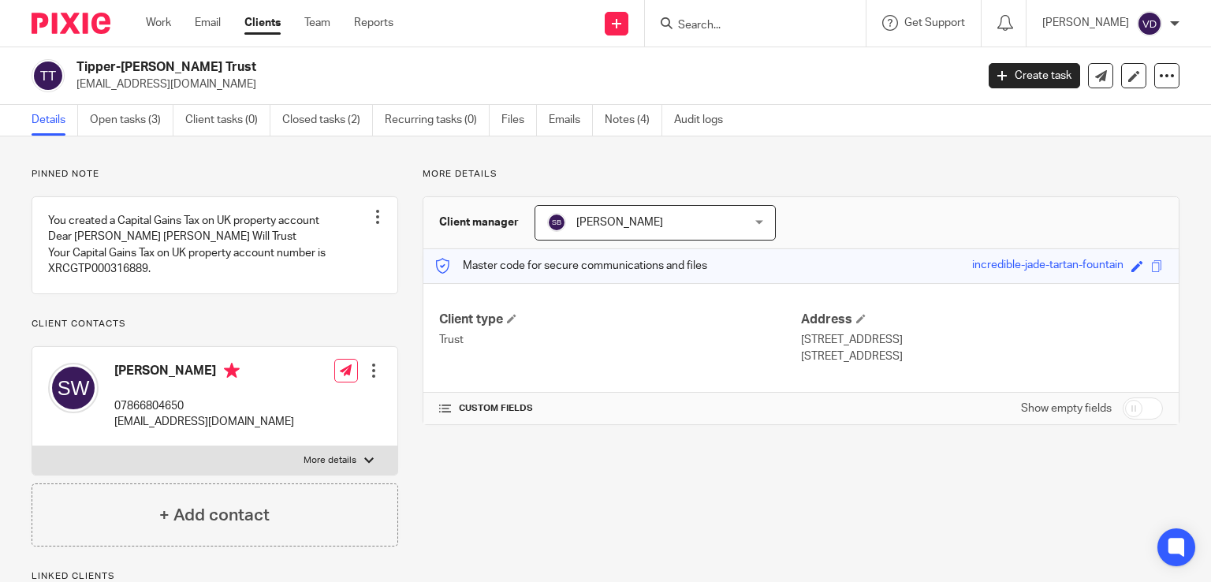
click at [726, 23] on input "Search" at bounding box center [747, 26] width 142 height 14
paste input "Tran"
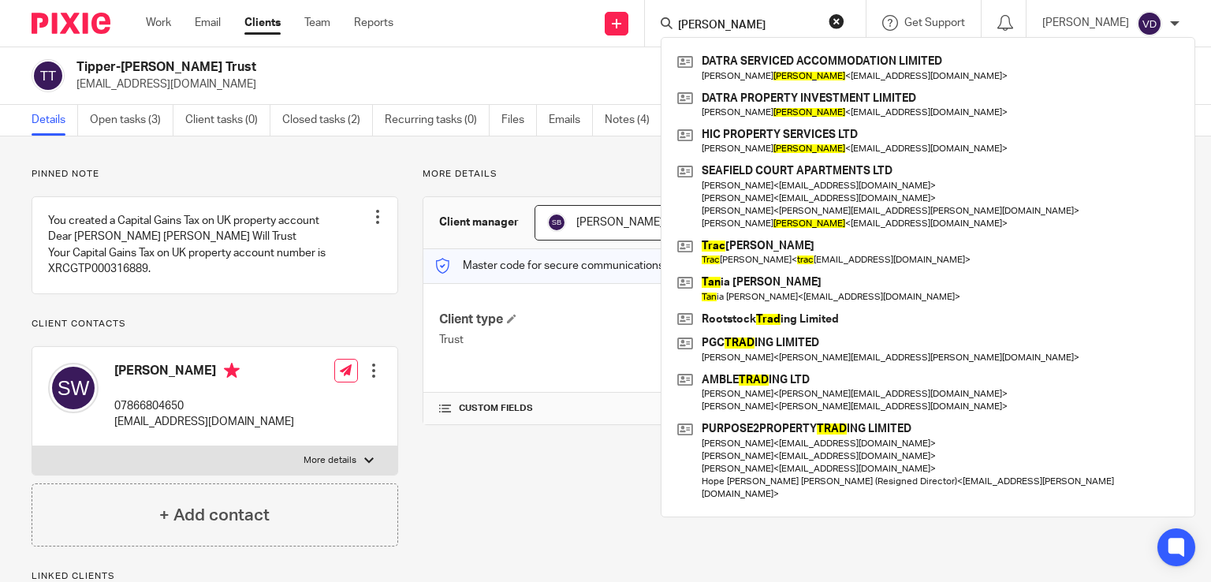
type input "Tran"
drag, startPoint x: 712, startPoint y: 24, endPoint x: 574, endPoint y: 34, distance: 138.3
click at [574, 34] on div "Send new email Create task Add client Tran DATRA SERVICED ACCOMMODATION LIMITED…" at bounding box center [814, 23] width 794 height 47
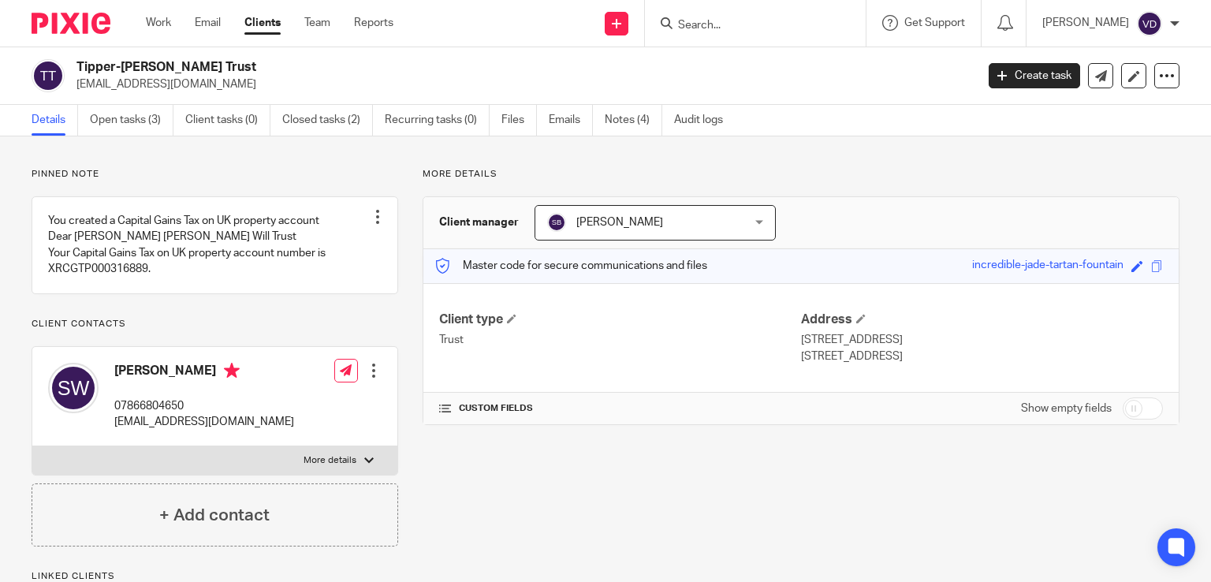
paste input "Yen"
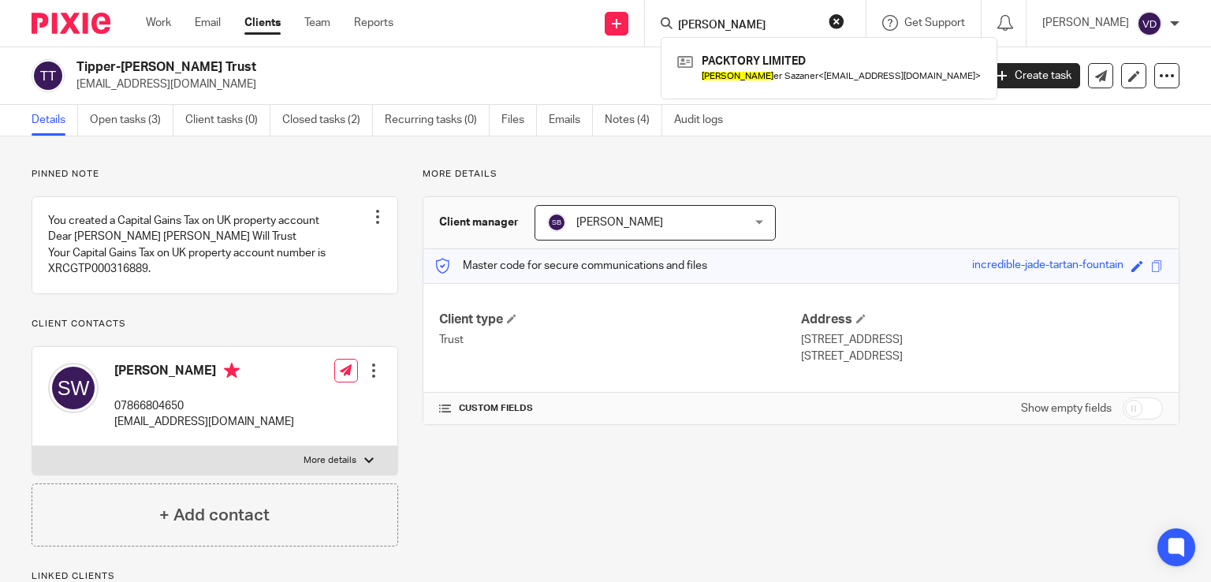
type input "Yen"
drag, startPoint x: 713, startPoint y: 24, endPoint x: 618, endPoint y: 36, distance: 95.3
click at [619, 35] on div "Send new email Create task Add client Yen PACKTORY LIMITED Yen er Sazaner < y.s…" at bounding box center [814, 23] width 794 height 47
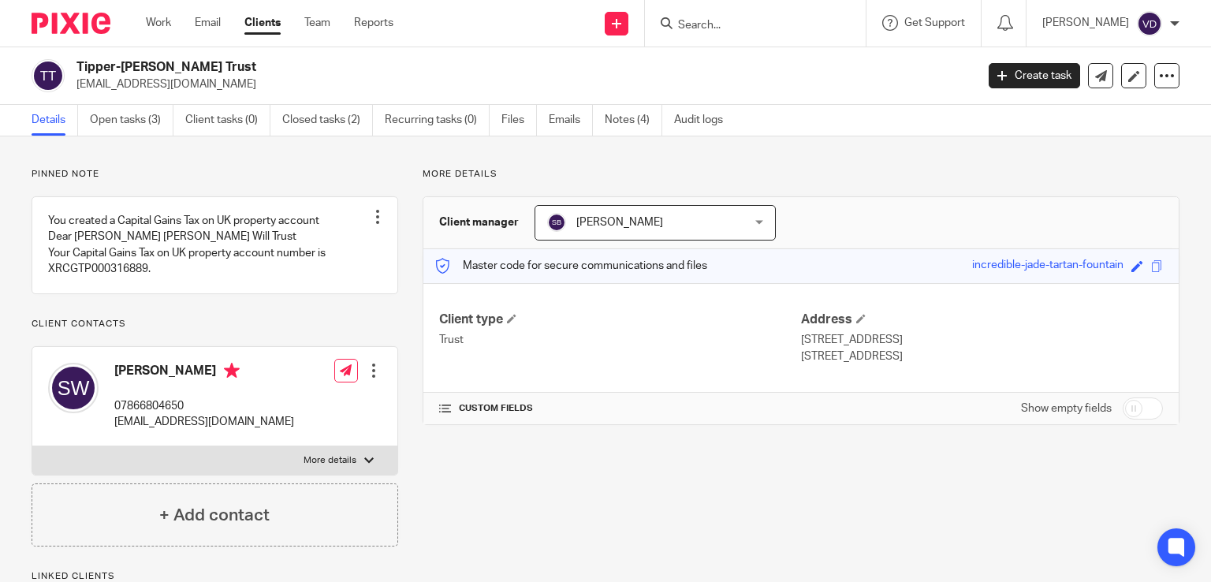
paste input "Treflik"
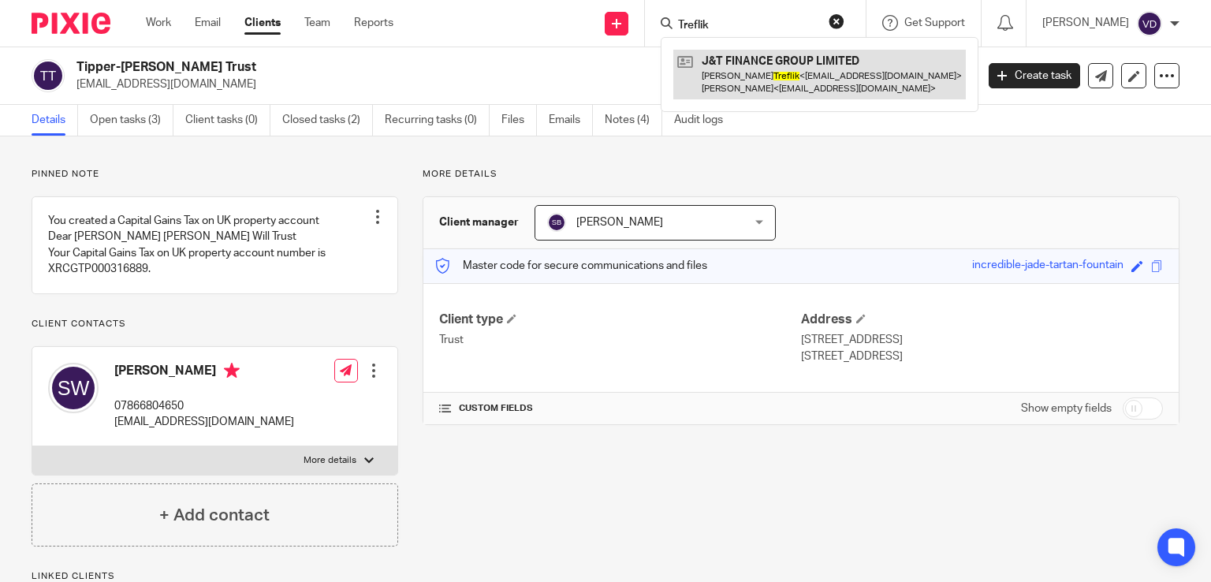
type input "Treflik"
click at [764, 63] on link at bounding box center [819, 74] width 292 height 49
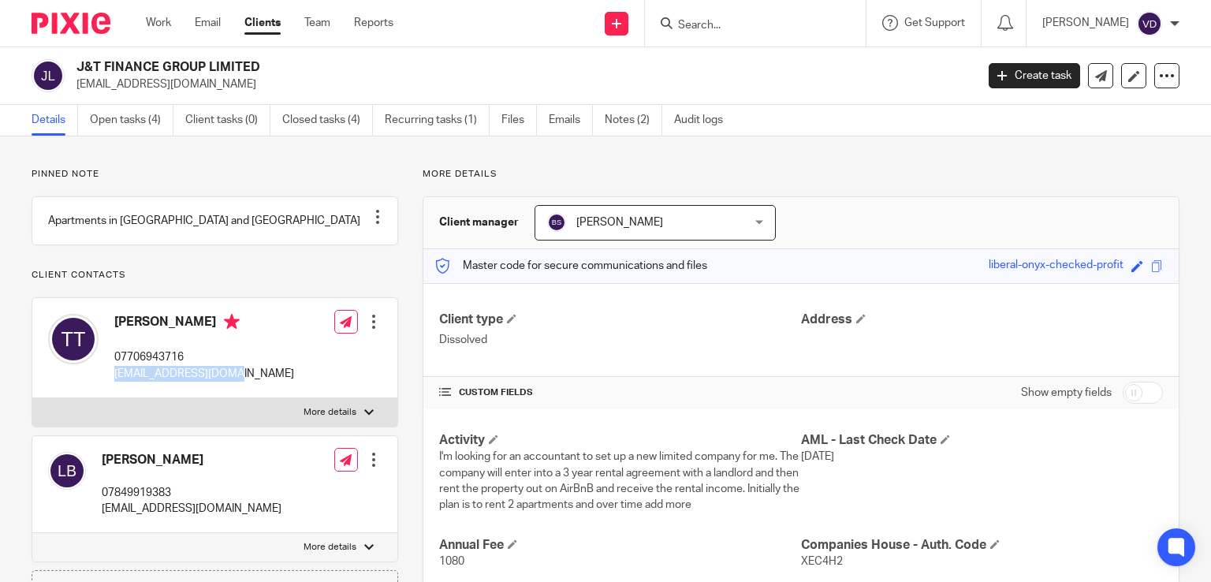
drag, startPoint x: 230, startPoint y: 387, endPoint x: 107, endPoint y: 395, distance: 123.2
click at [107, 395] on div "Tomas Treflik 07706943716 tomtreflik@gmail.com Edit contact Create client from …" at bounding box center [214, 348] width 365 height 100
copy p "tomtreflik@gmail.com"
click at [685, 28] on input "Search" at bounding box center [747, 26] width 142 height 14
paste input "Trowsdale"
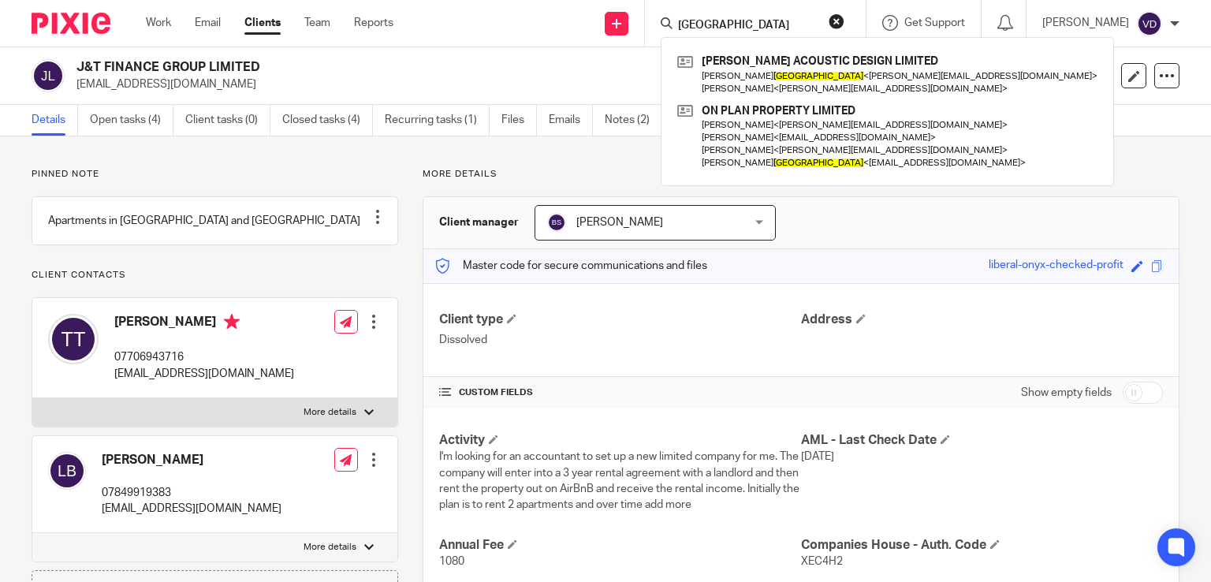
type input "Trowsdale"
click at [832, 234] on div "Client manager Bridget Seve Bridget Seve Abi Aiyegbayo Adam Dowse Alice Kerley …" at bounding box center [800, 223] width 755 height 52
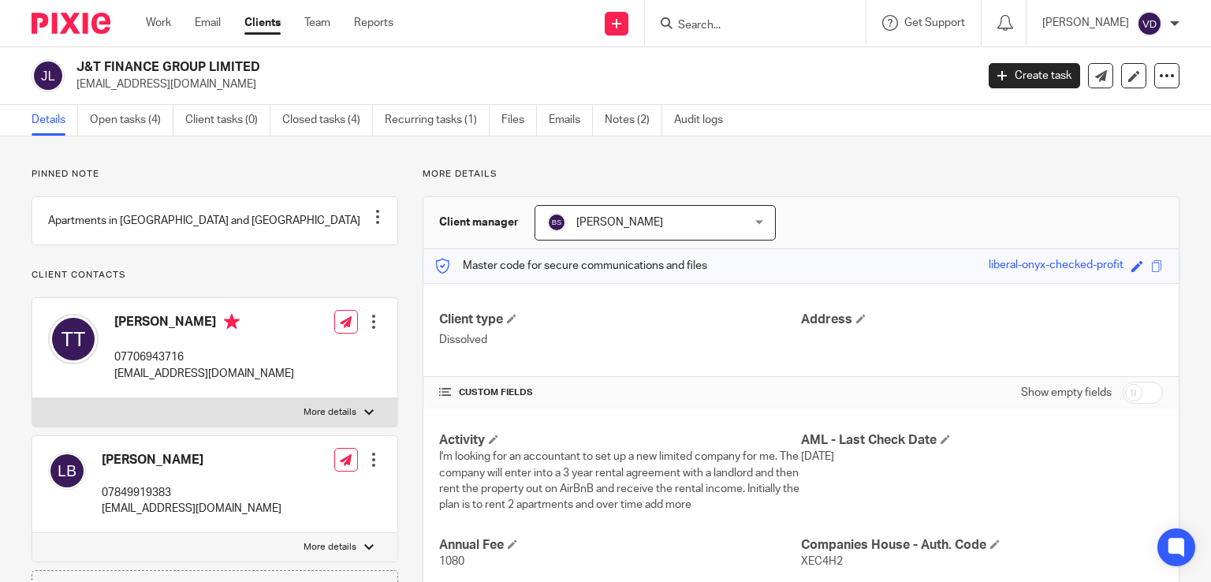
click at [702, 19] on input "Search" at bounding box center [747, 26] width 142 height 14
paste input "Trowsdale"
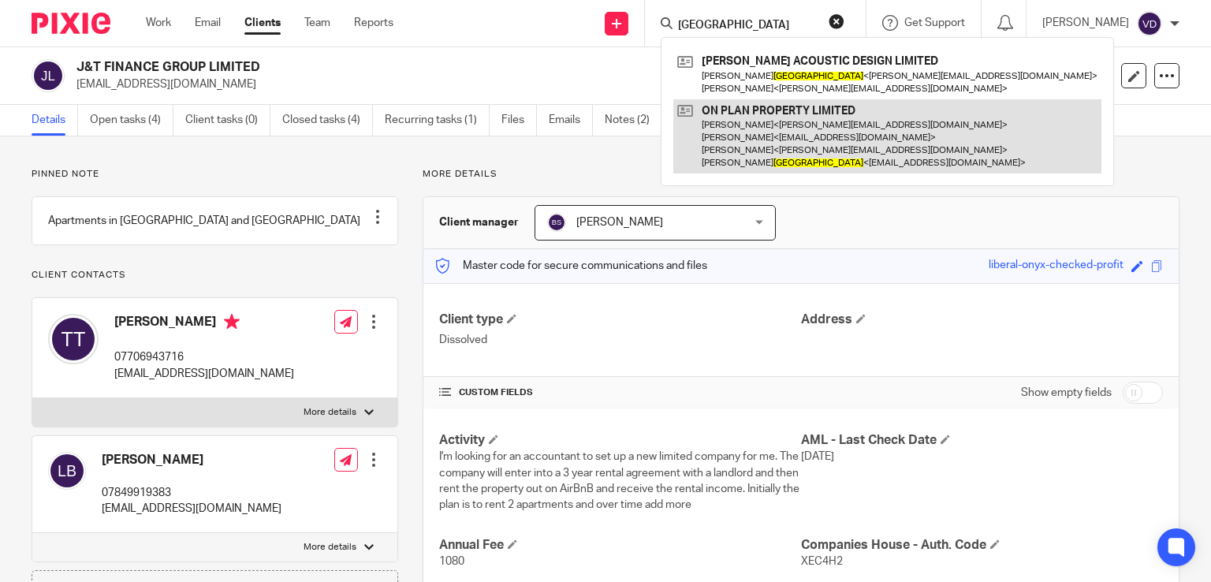
type input "Trowsdale"
click at [781, 155] on link at bounding box center [887, 136] width 428 height 75
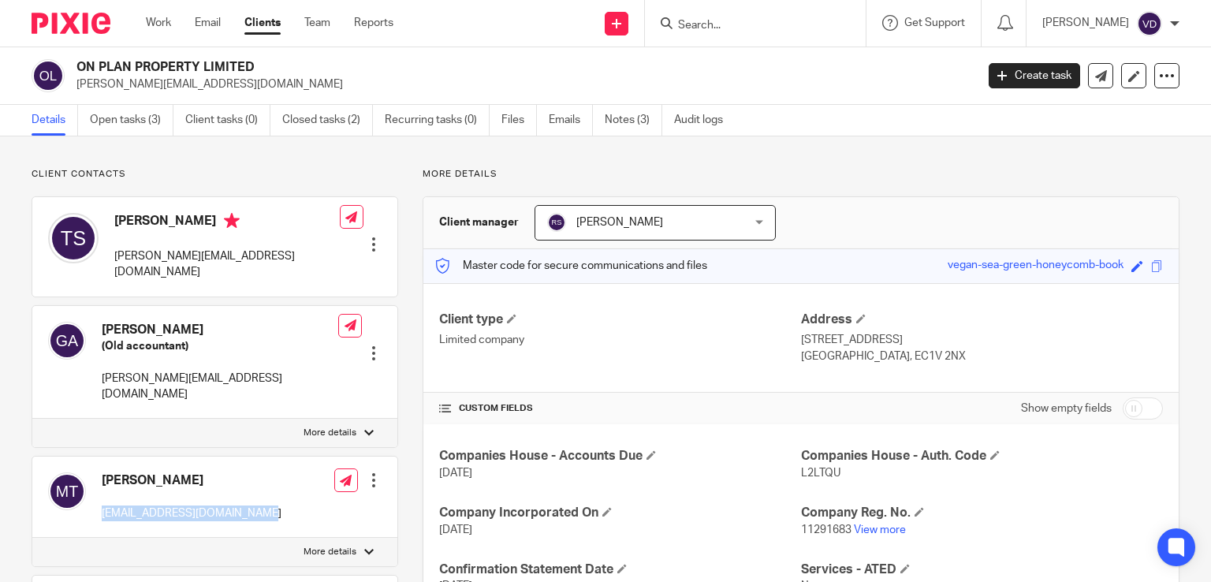
drag, startPoint x: 268, startPoint y: 485, endPoint x: 102, endPoint y: 480, distance: 165.6
click at [102, 480] on div "[PERSON_NAME] [EMAIL_ADDRESS][DOMAIN_NAME] Edit contact Create client from cont…" at bounding box center [214, 496] width 365 height 81
copy p "[EMAIL_ADDRESS][DOMAIN_NAME]"
